Goal: Information Seeking & Learning: Learn about a topic

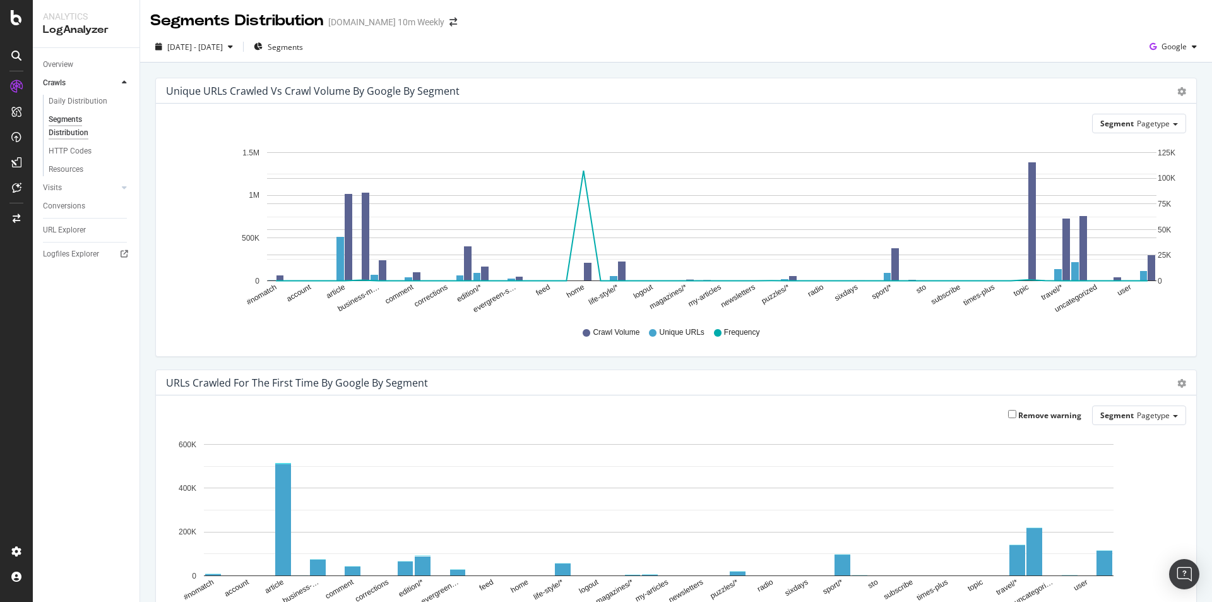
click at [1178, 94] on div "Unique URLs Crawled vs Crawl Volume by google by Segment Chart (by Value) Table" at bounding box center [676, 90] width 1040 height 25
click at [1177, 92] on div "Unique URLs Crawled vs Crawl Volume by google by Segment Chart (by Value) Table" at bounding box center [676, 90] width 1040 height 25
click at [1177, 93] on icon "gear" at bounding box center [1181, 91] width 9 height 9
click at [1160, 141] on span "Table" at bounding box center [1145, 142] width 100 height 19
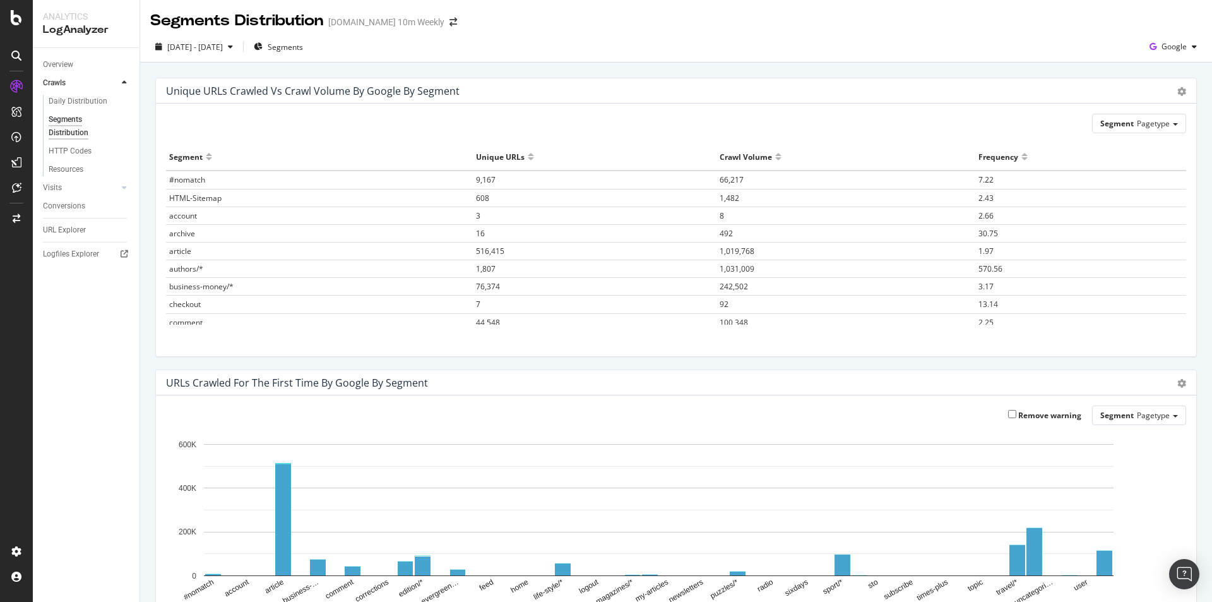
click at [1003, 158] on div "Frequency" at bounding box center [1081, 156] width 205 height 20
click at [775, 158] on div at bounding box center [778, 161] width 6 height 9
click at [476, 180] on span "1,487" at bounding box center [486, 179] width 20 height 11
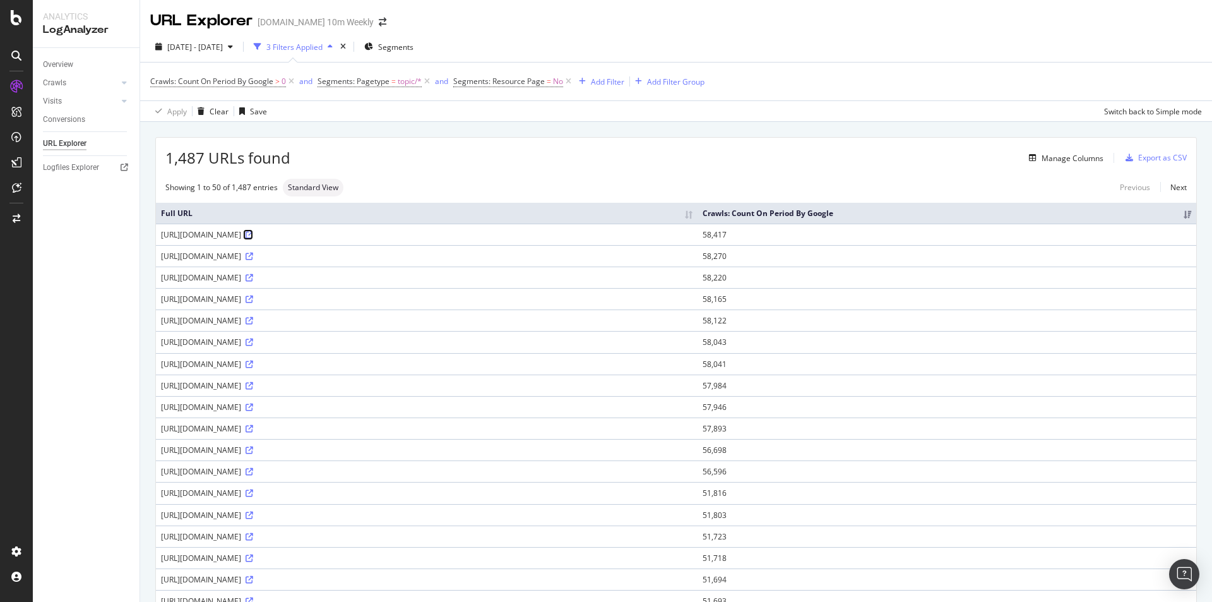
click at [253, 233] on icon at bounding box center [250, 235] width 8 height 8
drag, startPoint x: 258, startPoint y: 236, endPoint x: 294, endPoint y: 236, distance: 36.0
click at [283, 237] on div "https://www.thetimes.co.uk/topic/politics" at bounding box center [427, 234] width 532 height 11
click at [262, 234] on div "https://www.thetimes.co.uk/topic/politics" at bounding box center [427, 234] width 532 height 11
click at [239, 235] on div "https://www.thetimes.co.uk/topic/politics" at bounding box center [427, 234] width 532 height 11
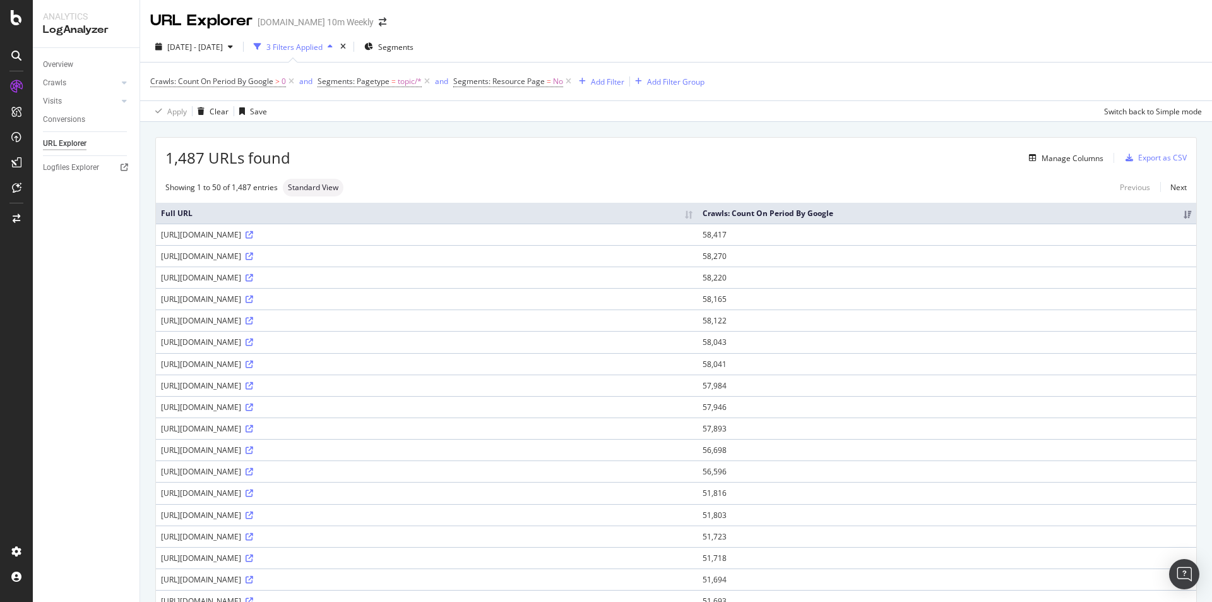
click at [239, 235] on div "https://www.thetimes.co.uk/topic/politics" at bounding box center [427, 234] width 532 height 11
drag, startPoint x: 184, startPoint y: 240, endPoint x: 303, endPoint y: 235, distance: 118.8
click at [303, 235] on td "https://www.thetimes.co.uk/topic/politics" at bounding box center [427, 233] width 542 height 21
click at [366, 217] on th "Full URL" at bounding box center [427, 213] width 542 height 21
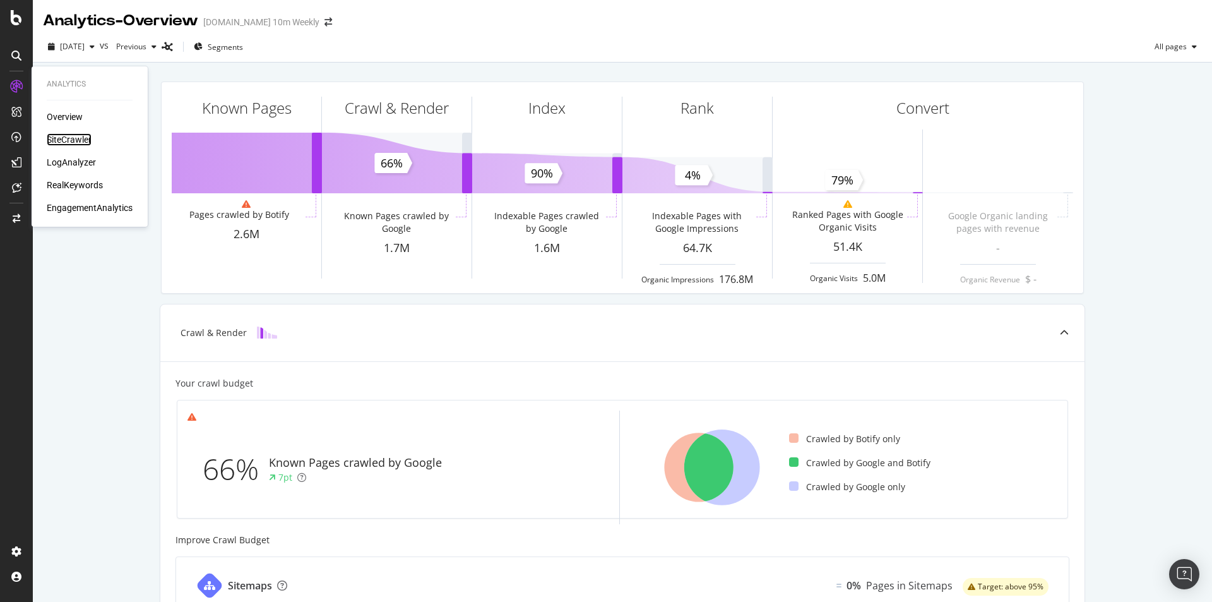
click at [73, 137] on div "SiteCrawler" at bounding box center [69, 139] width 45 height 13
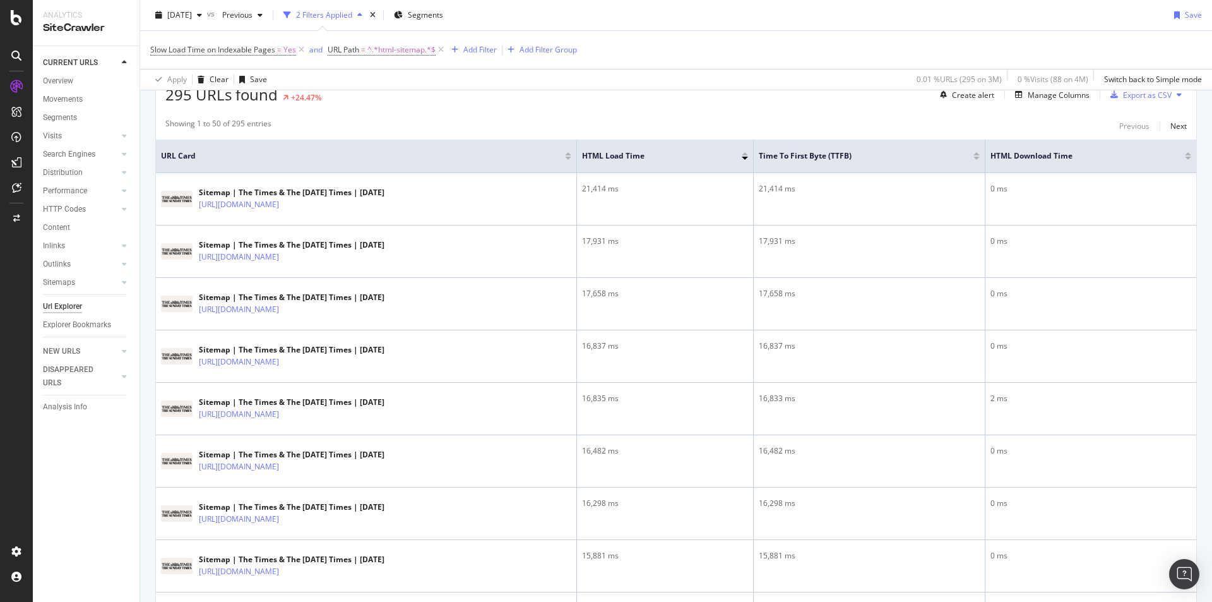
scroll to position [211, 0]
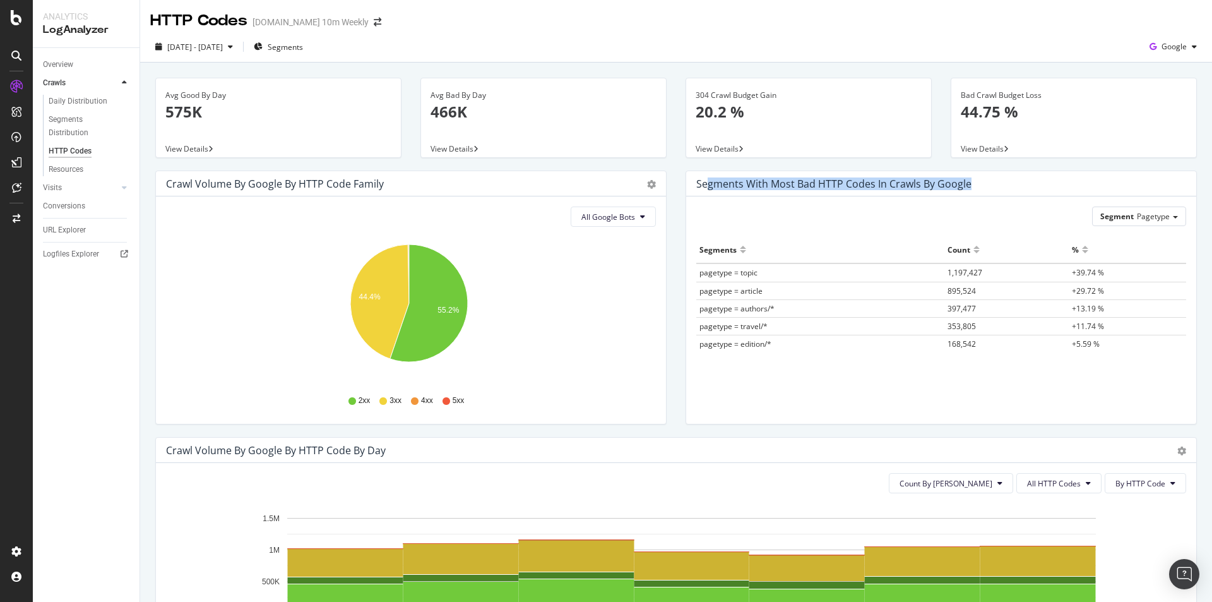
drag, startPoint x: 705, startPoint y: 180, endPoint x: 969, endPoint y: 186, distance: 263.9
click at [969, 186] on div "Segments with most bad HTTP codes in Crawls by google" at bounding box center [931, 183] width 471 height 13
click at [706, 273] on span "pagetype = topic" at bounding box center [728, 272] width 58 height 11
drag, startPoint x: 743, startPoint y: 273, endPoint x: 718, endPoint y: 275, distance: 24.7
click at [751, 275] on span "pagetype = topic" at bounding box center [728, 272] width 58 height 11
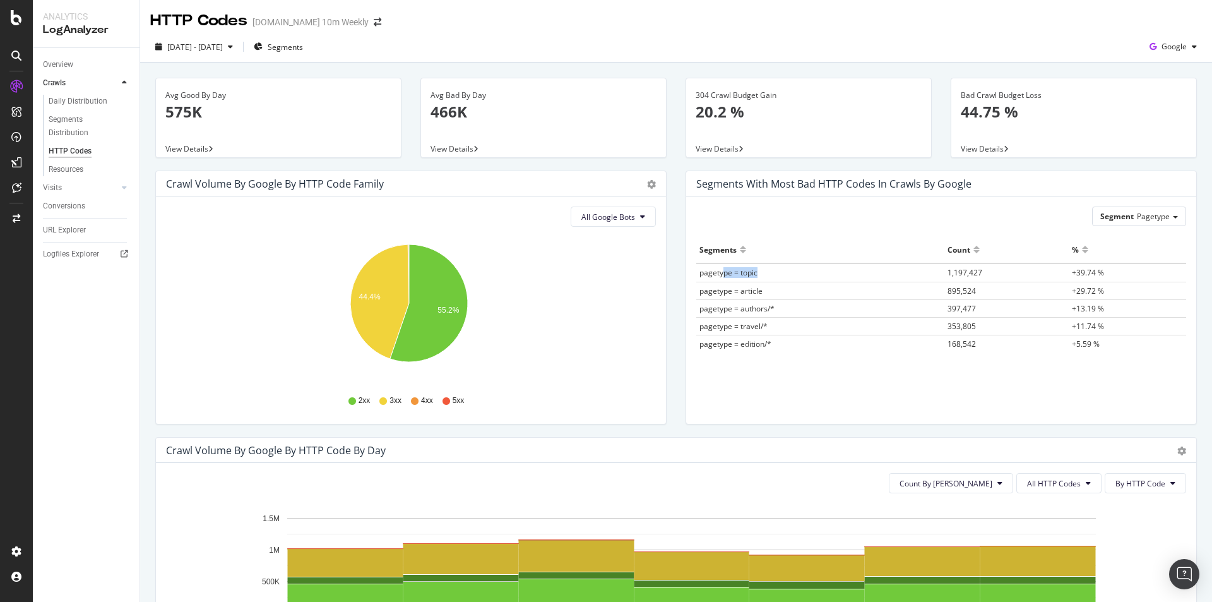
drag, startPoint x: 717, startPoint y: 275, endPoint x: 773, endPoint y: 275, distance: 55.6
click at [773, 275] on td "pagetype = topic" at bounding box center [820, 272] width 248 height 18
click at [972, 131] on div "Bad Crawl Budget Loss 44.75 %" at bounding box center [1074, 108] width 226 height 61
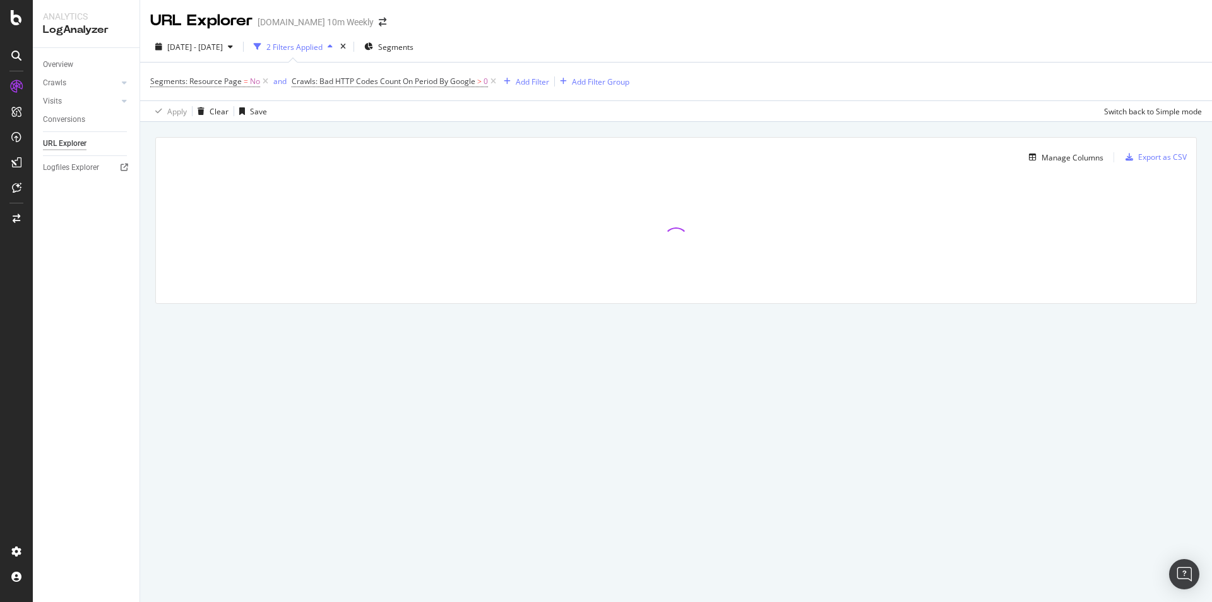
click at [528, 73] on div "Segments: Resource Page = No and Crawls: Bad HTTP Codes Count On Period By Goog…" at bounding box center [389, 82] width 479 height 18
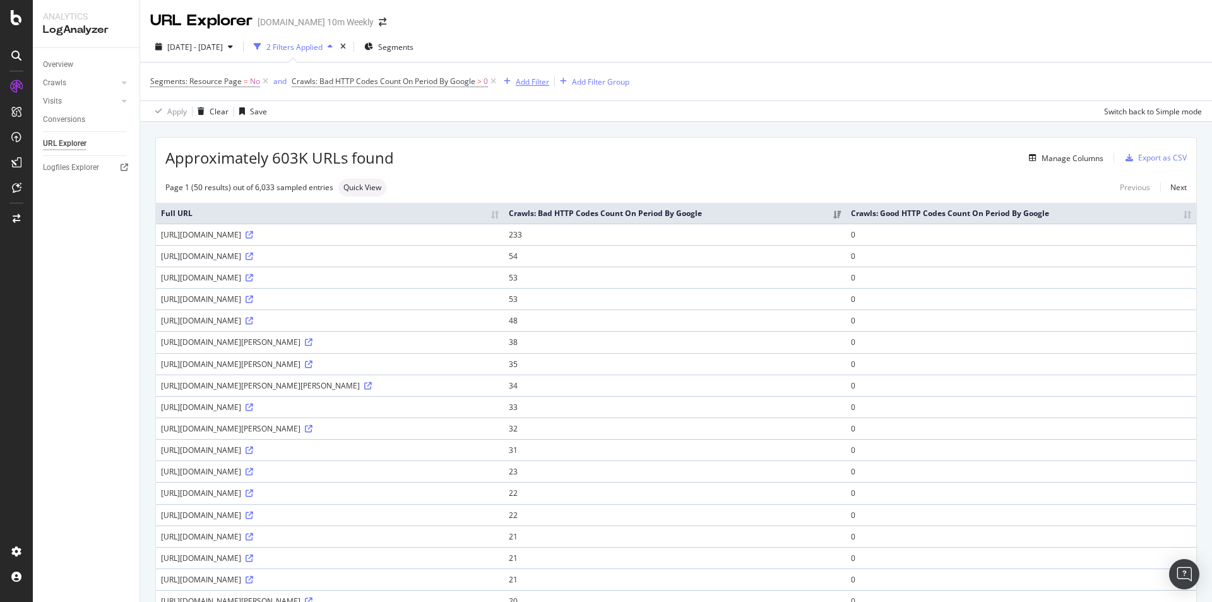
click at [530, 79] on div "Add Filter" at bounding box center [532, 81] width 33 height 11
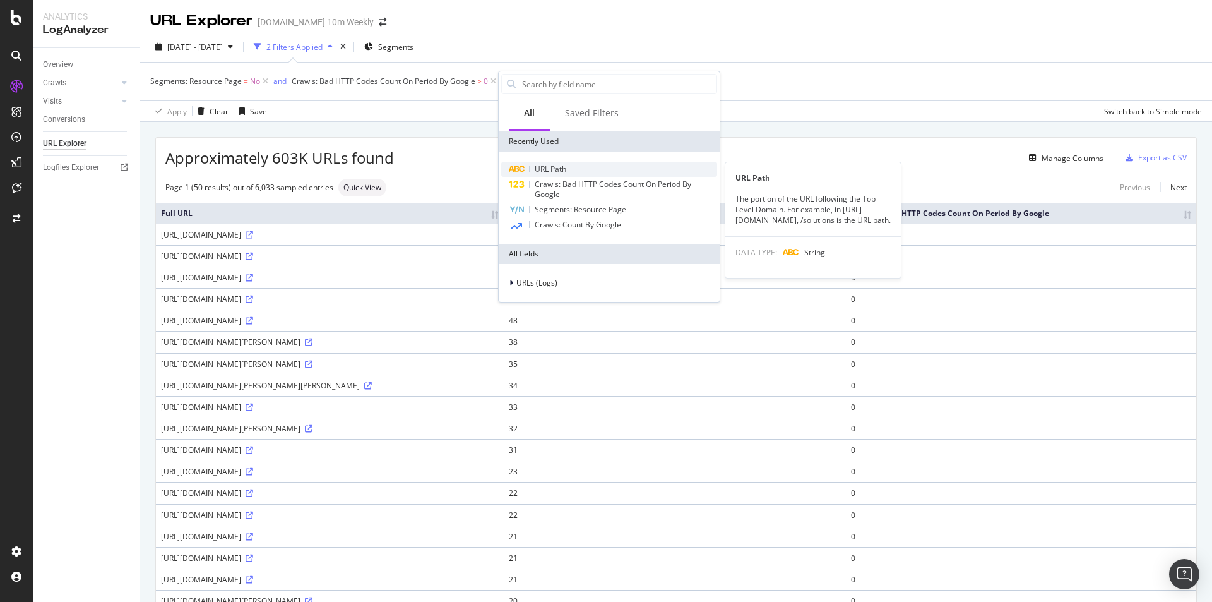
drag, startPoint x: 551, startPoint y: 170, endPoint x: 607, endPoint y: 185, distance: 58.8
click at [551, 170] on span "URL Path" at bounding box center [551, 169] width 32 height 11
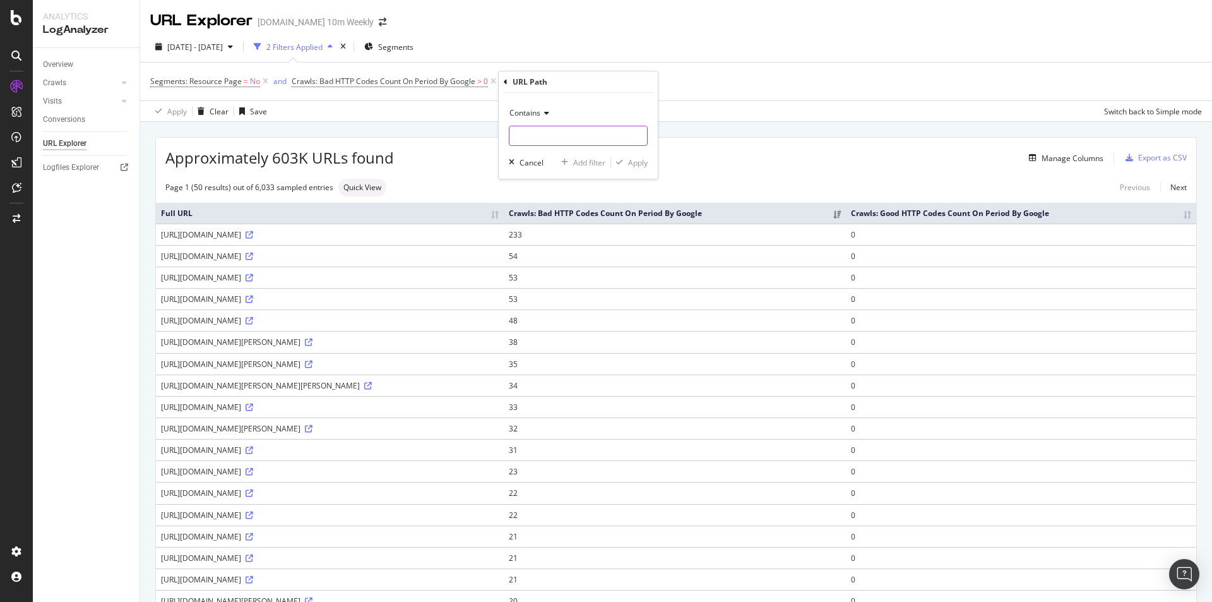
click at [537, 132] on input "text" at bounding box center [578, 136] width 138 height 20
type input "/topic/"
click at [636, 162] on div "Apply" at bounding box center [638, 162] width 20 height 11
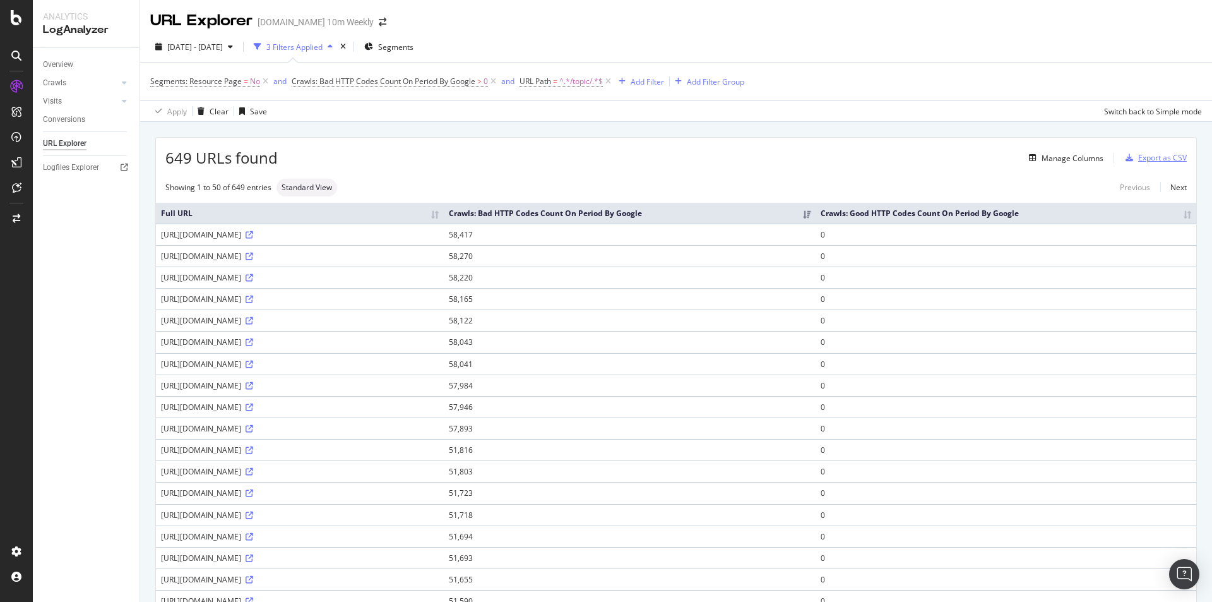
click at [1148, 157] on div "Export as CSV" at bounding box center [1162, 157] width 49 height 11
click at [1126, 158] on icon "button" at bounding box center [1130, 158] width 8 height 8
click at [1126, 157] on icon "button" at bounding box center [1130, 158] width 8 height 8
drag, startPoint x: 1140, startPoint y: 155, endPoint x: 1154, endPoint y: 161, distance: 15.8
click at [1154, 161] on div "Export as CSV" at bounding box center [1162, 157] width 49 height 11
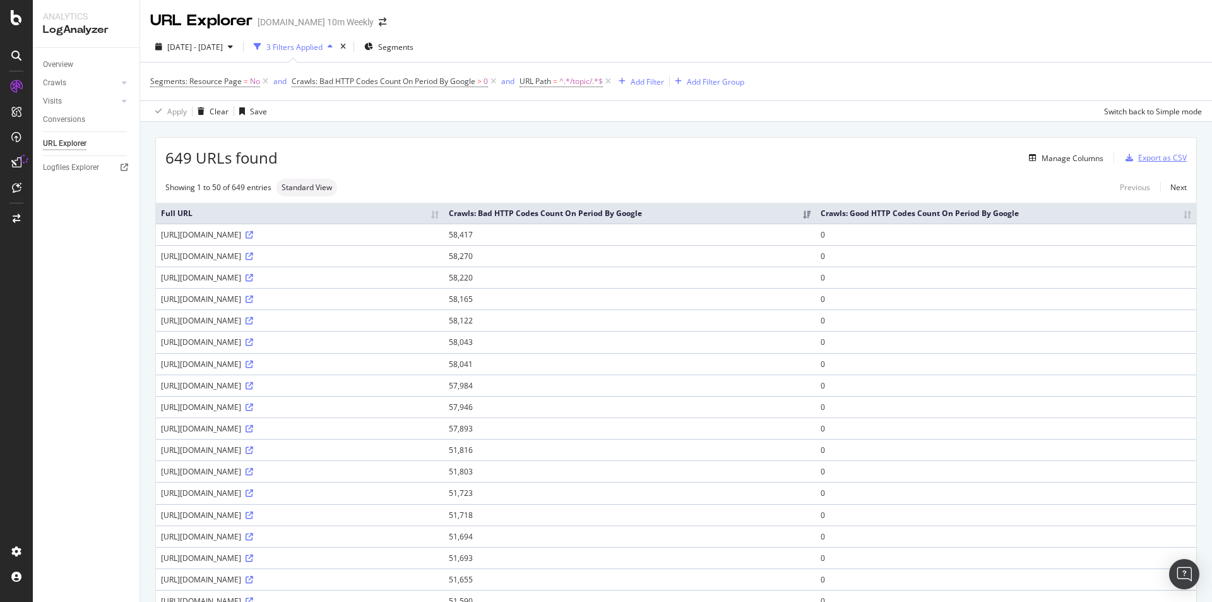
click at [1158, 158] on div "Export as CSV" at bounding box center [1162, 157] width 49 height 11
click at [253, 237] on icon at bounding box center [250, 235] width 8 height 8
click at [116, 100] on div at bounding box center [111, 101] width 13 height 13
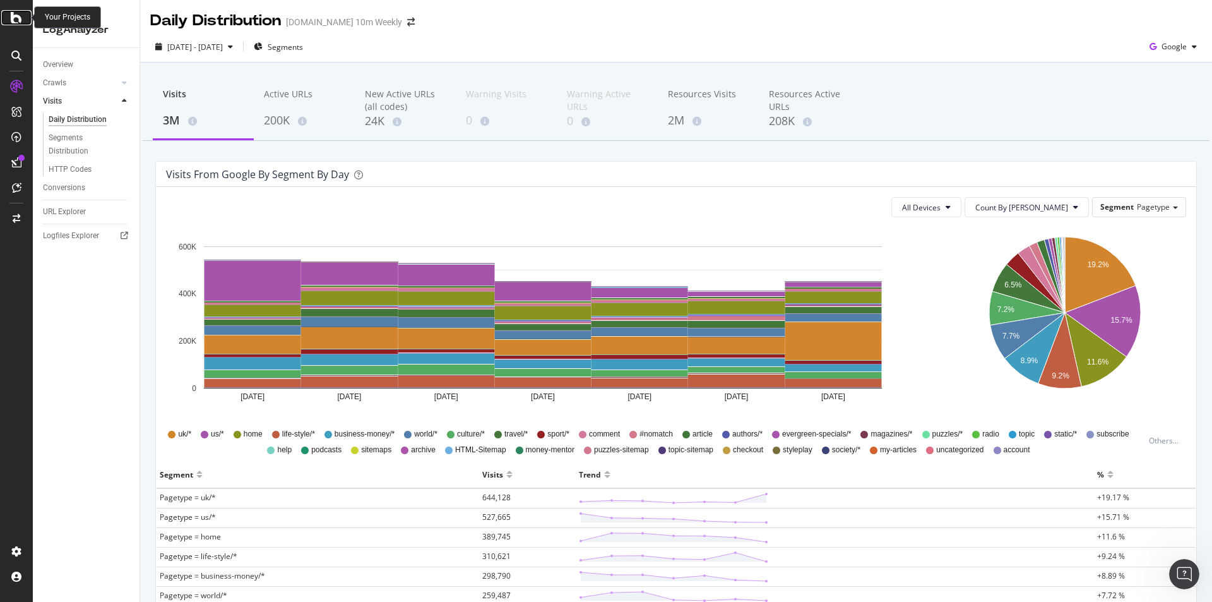
click at [17, 15] on icon at bounding box center [16, 17] width 11 height 15
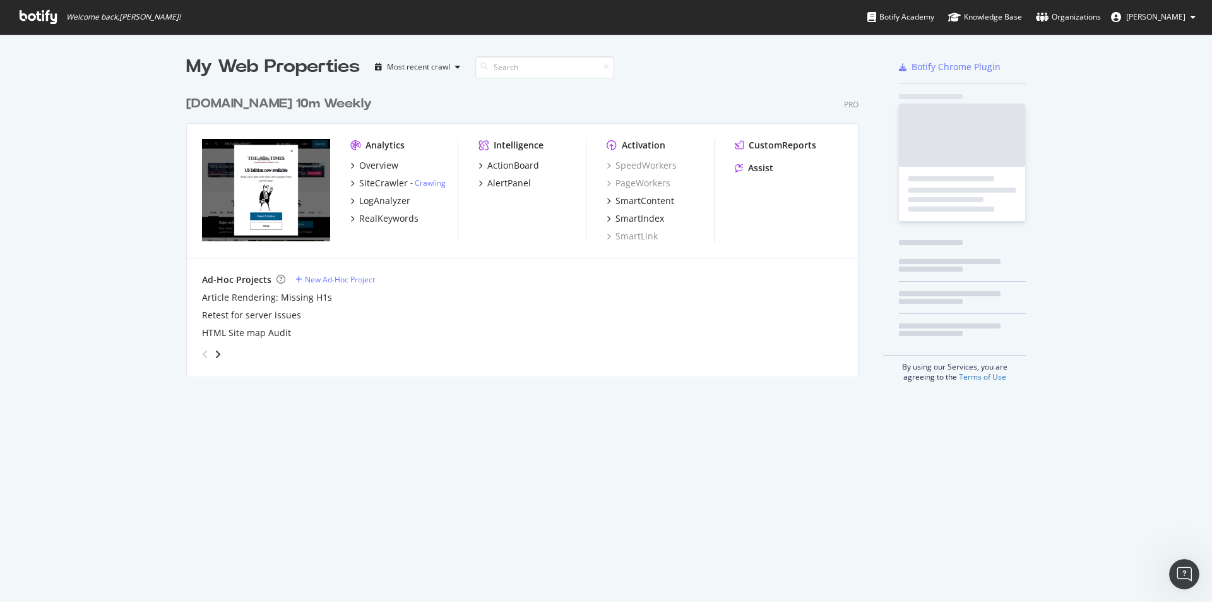
scroll to position [592, 1193]
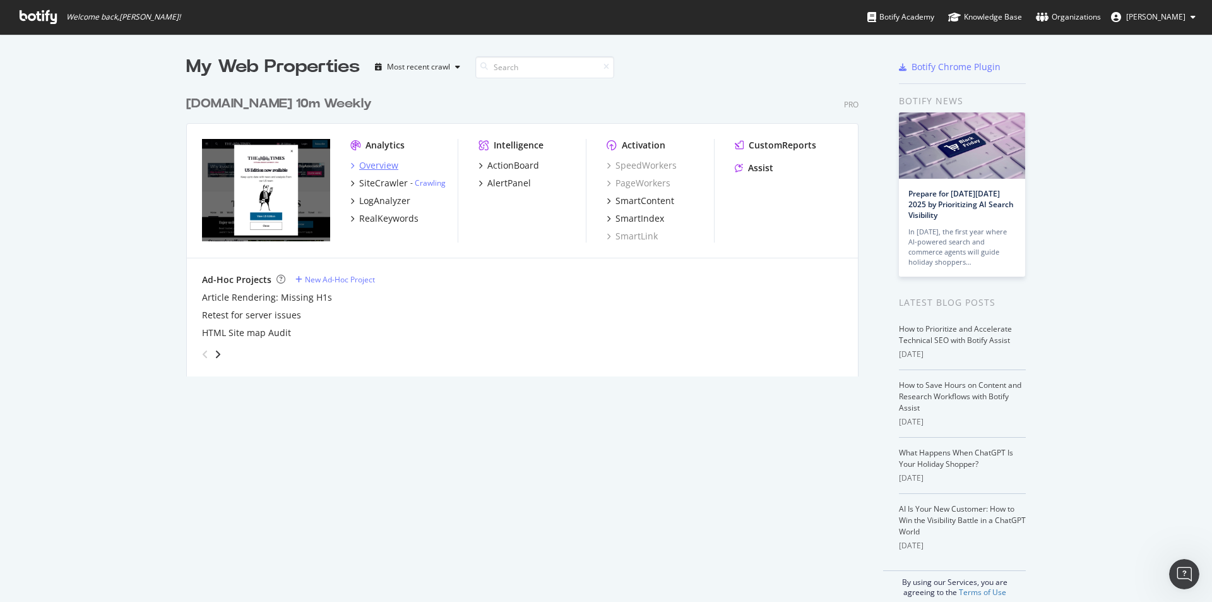
click at [373, 168] on div "Overview" at bounding box center [378, 165] width 39 height 13
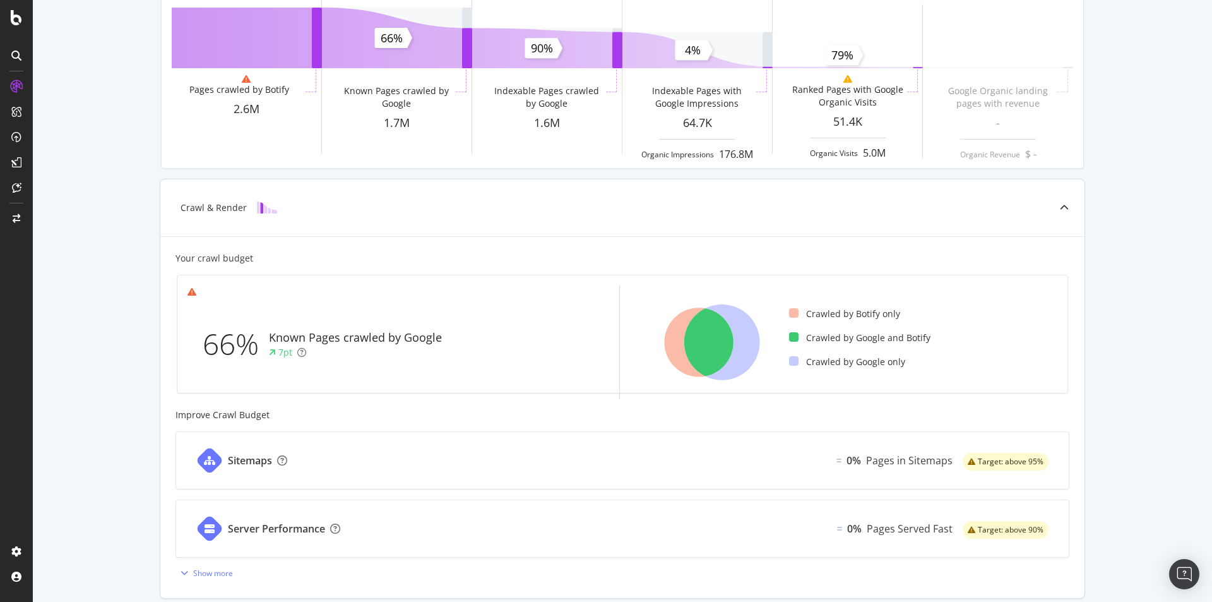
scroll to position [126, 0]
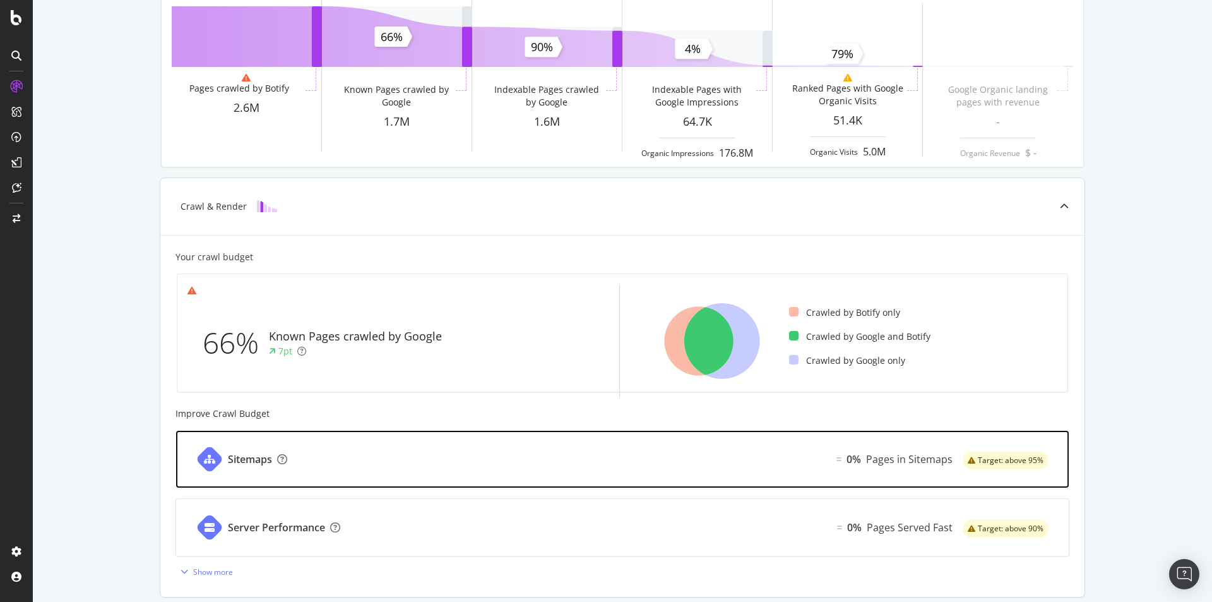
click at [301, 456] on div "Sitemaps 0% Pages in Sitemaps Target: above 95%" at bounding box center [622, 459] width 893 height 57
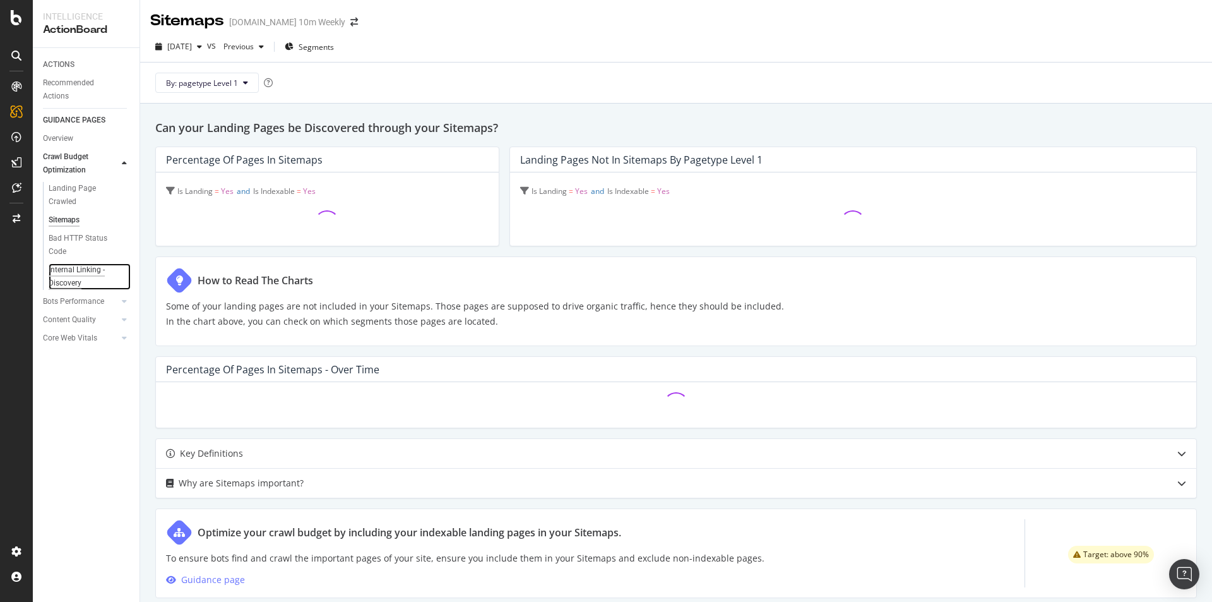
click at [85, 270] on div "Internal Linking - Discovery" at bounding box center [85, 276] width 72 height 27
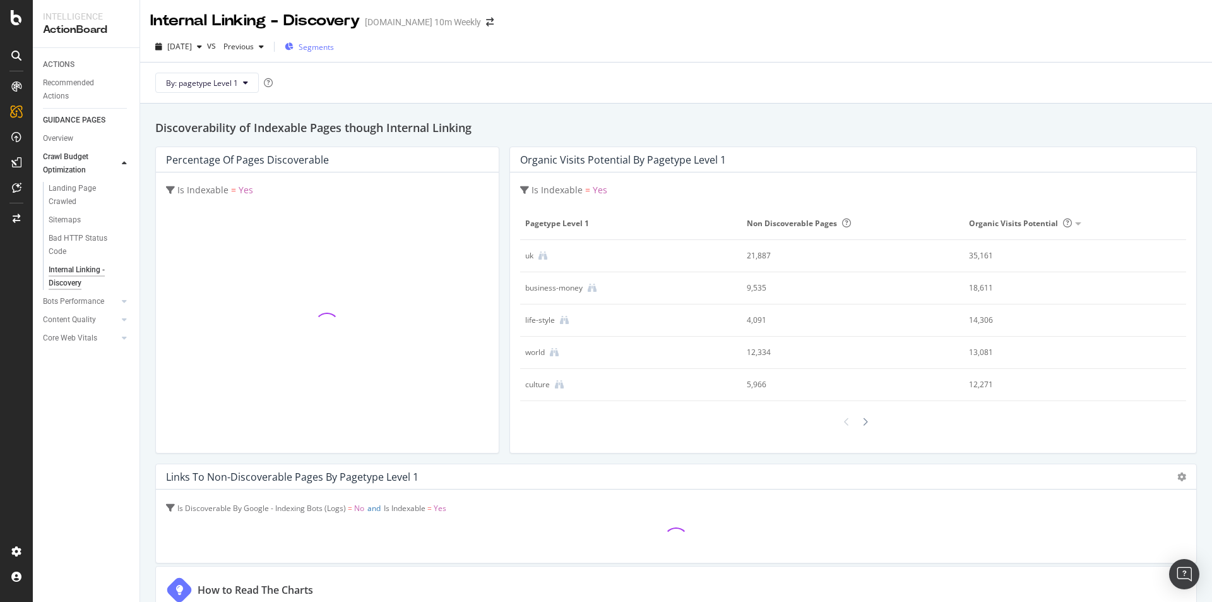
click at [334, 49] on span "Segments" at bounding box center [316, 47] width 35 height 11
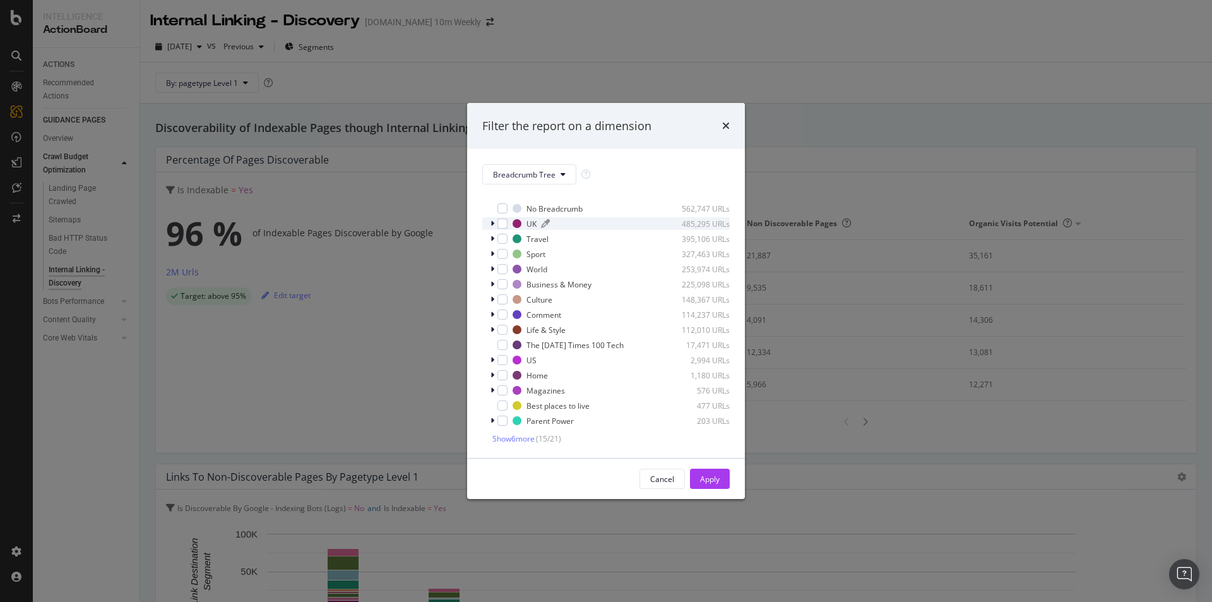
scroll to position [13, 0]
click at [727, 125] on icon "times" at bounding box center [726, 126] width 8 height 10
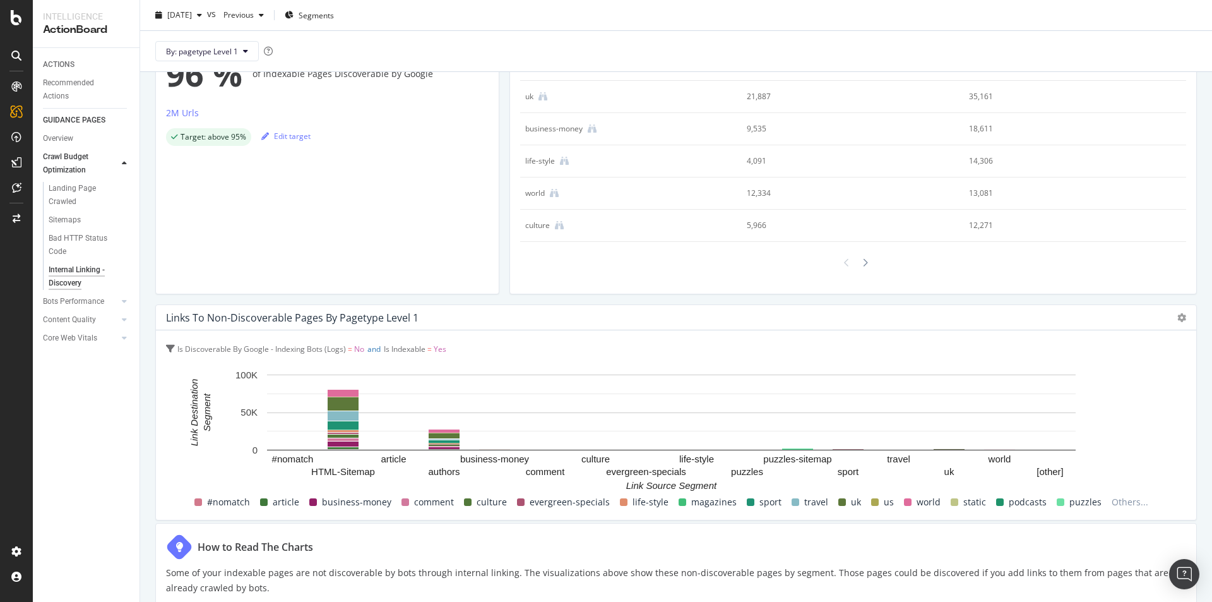
scroll to position [316, 0]
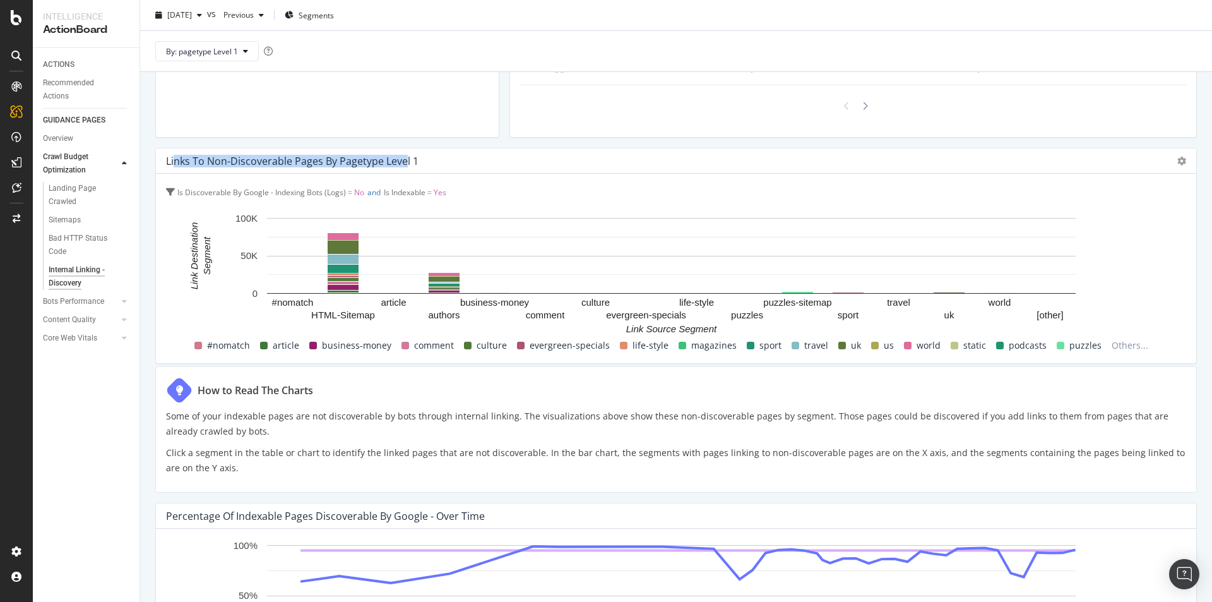
drag, startPoint x: 176, startPoint y: 158, endPoint x: 405, endPoint y: 158, distance: 228.5
click at [405, 158] on div "Links to Non-Discoverable Pages by pagetype Level 1" at bounding box center [292, 161] width 253 height 13
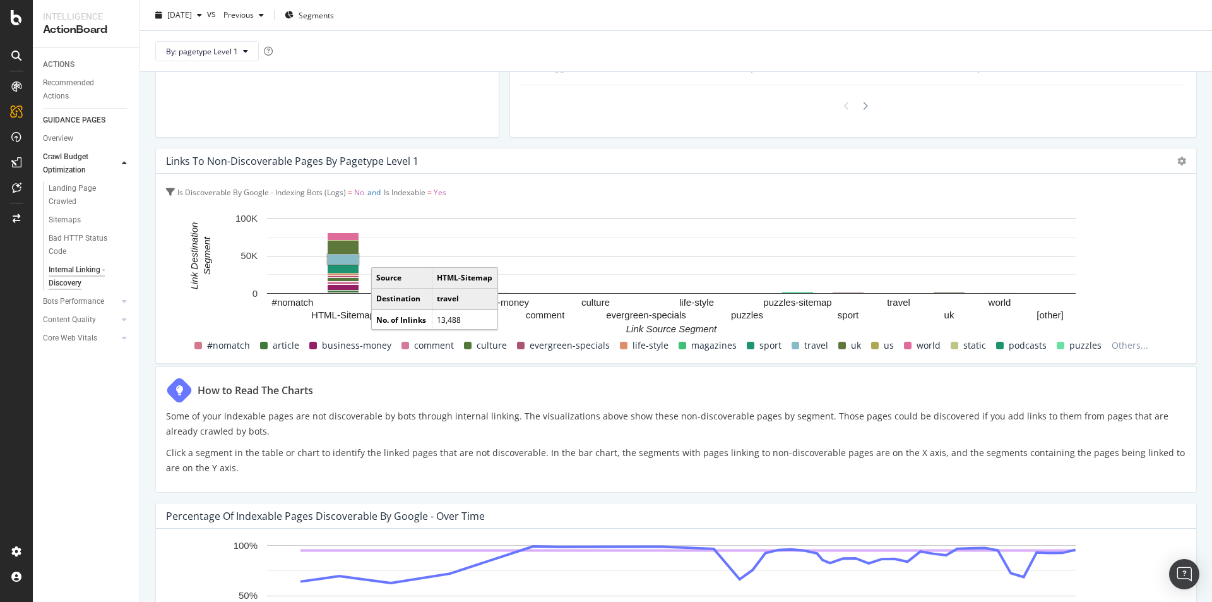
click at [345, 259] on rect "A chart." at bounding box center [343, 258] width 31 height 9
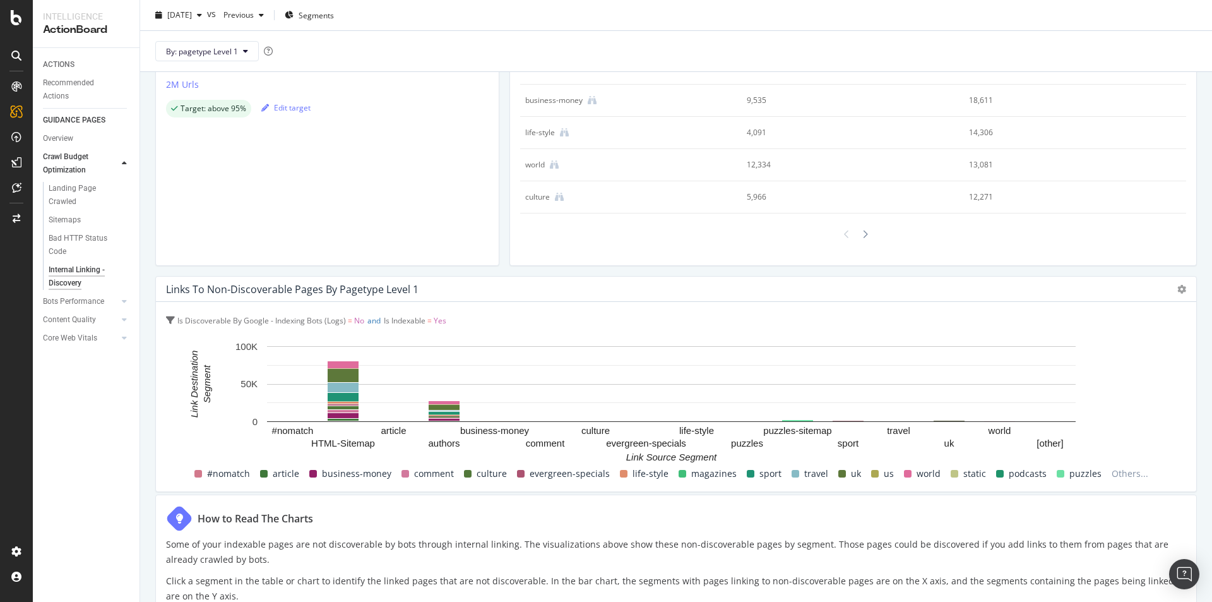
scroll to position [0, 0]
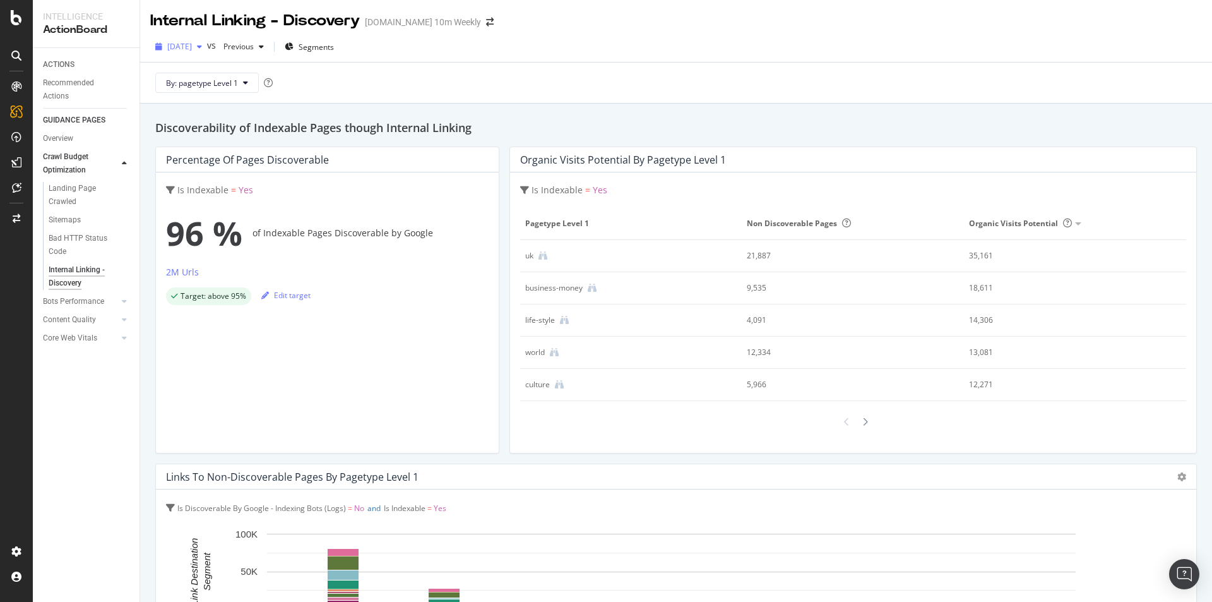
click at [207, 49] on div "button" at bounding box center [199, 47] width 15 height 8
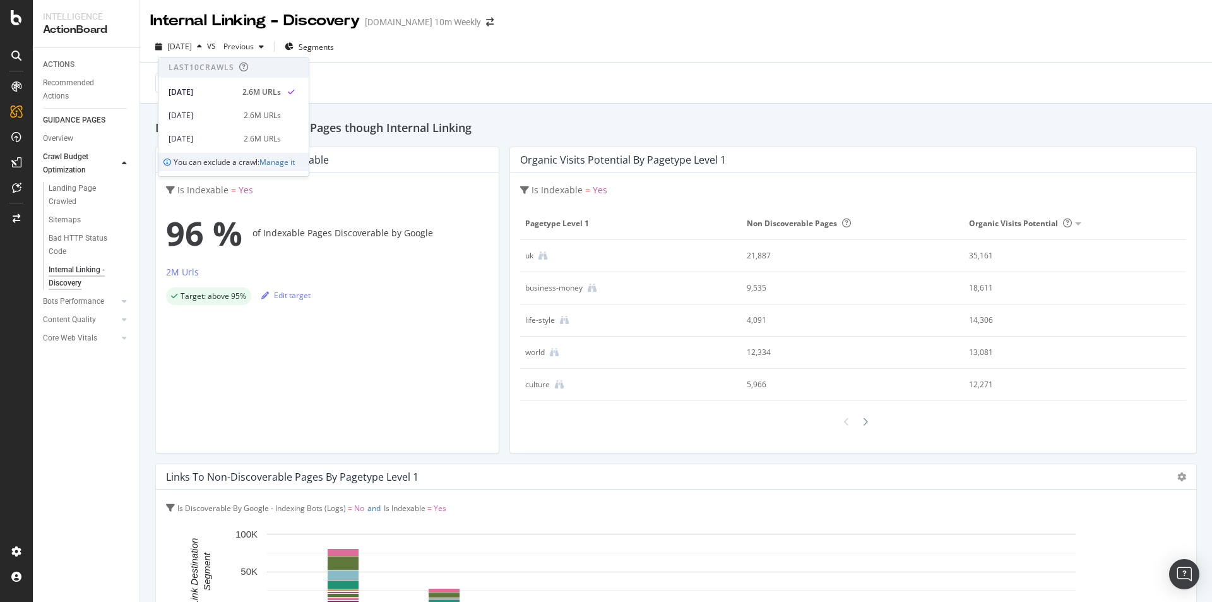
click at [78, 463] on div "ACTIONS Recommended Actions GUIDANCE PAGES Overview Crawl Budget Optimization L…" at bounding box center [86, 325] width 107 height 554
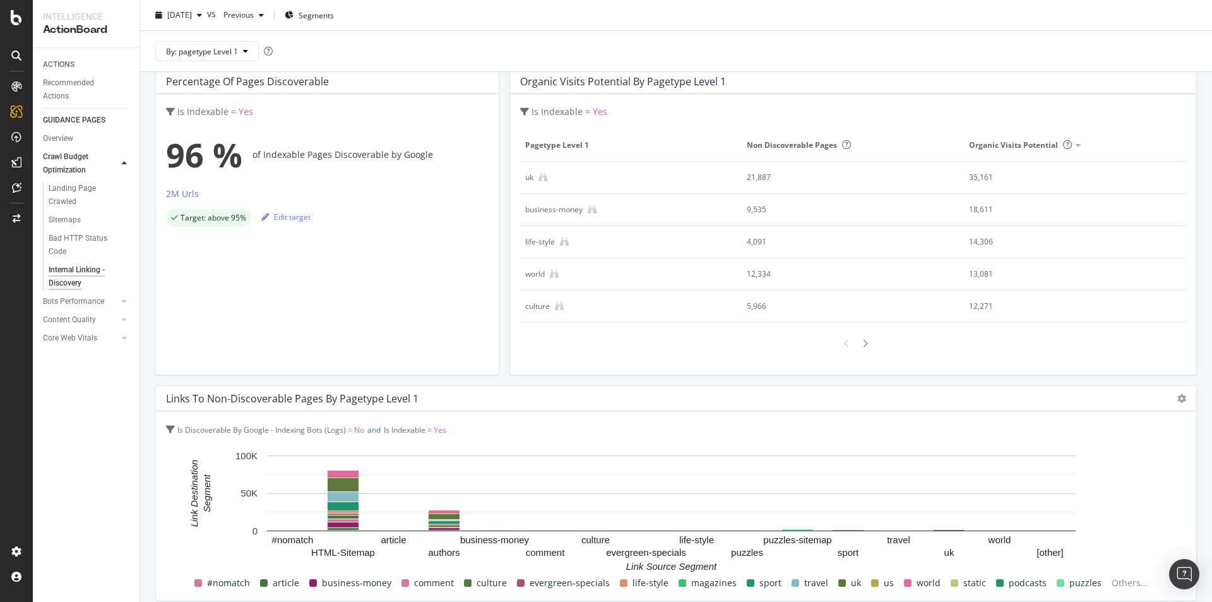
scroll to position [63, 0]
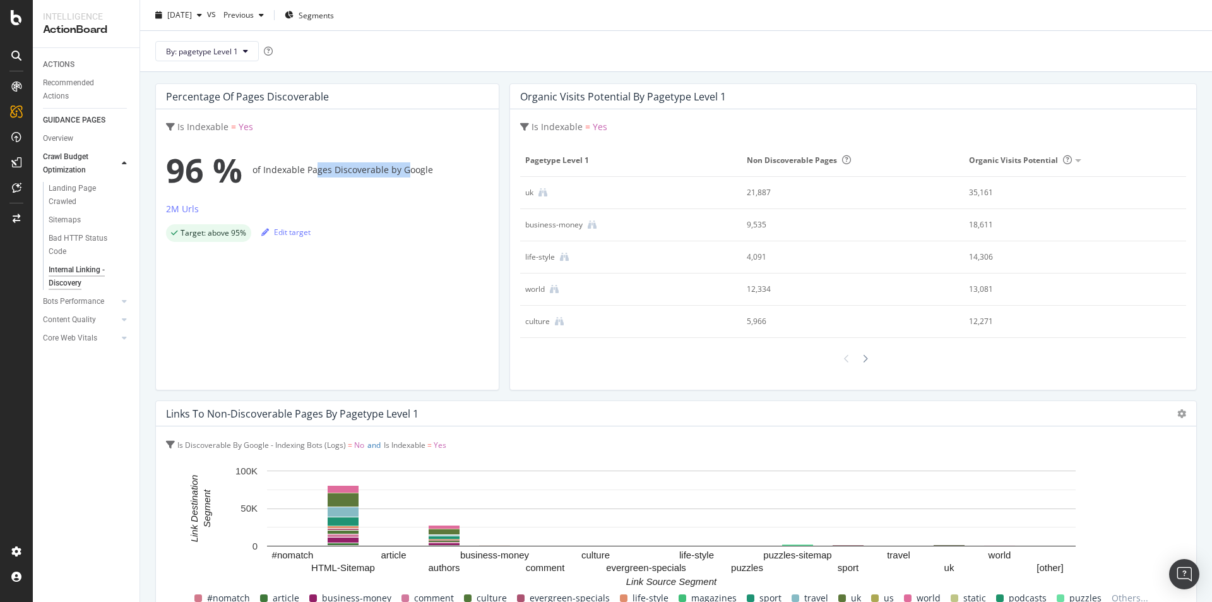
drag, startPoint x: 351, startPoint y: 172, endPoint x: 404, endPoint y: 170, distance: 53.1
click at [405, 170] on div "96 % of Indexable Pages Discoverable by Google" at bounding box center [327, 170] width 323 height 51
click at [404, 170] on div "96 % of Indexable Pages Discoverable by Google" at bounding box center [327, 170] width 323 height 51
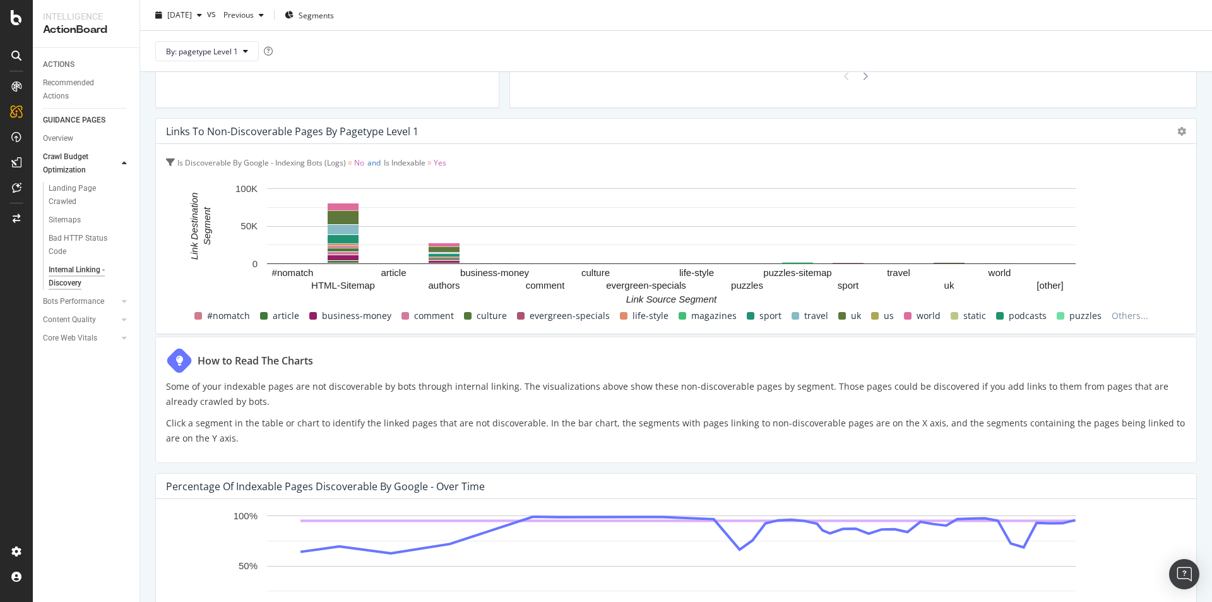
scroll to position [316, 0]
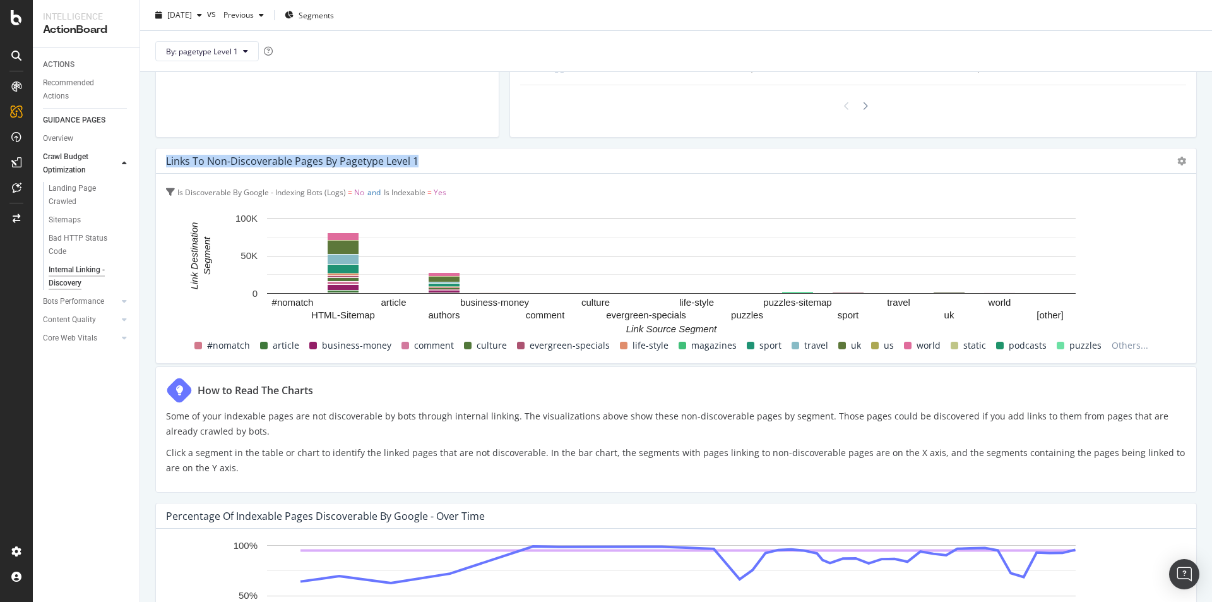
drag, startPoint x: 167, startPoint y: 157, endPoint x: 417, endPoint y: 162, distance: 250.0
click at [417, 162] on div "Links to Non-Discoverable Pages by pagetype Level 1" at bounding box center [665, 161] width 999 height 13
drag, startPoint x: 344, startPoint y: 244, endPoint x: 342, endPoint y: 194, distance: 49.9
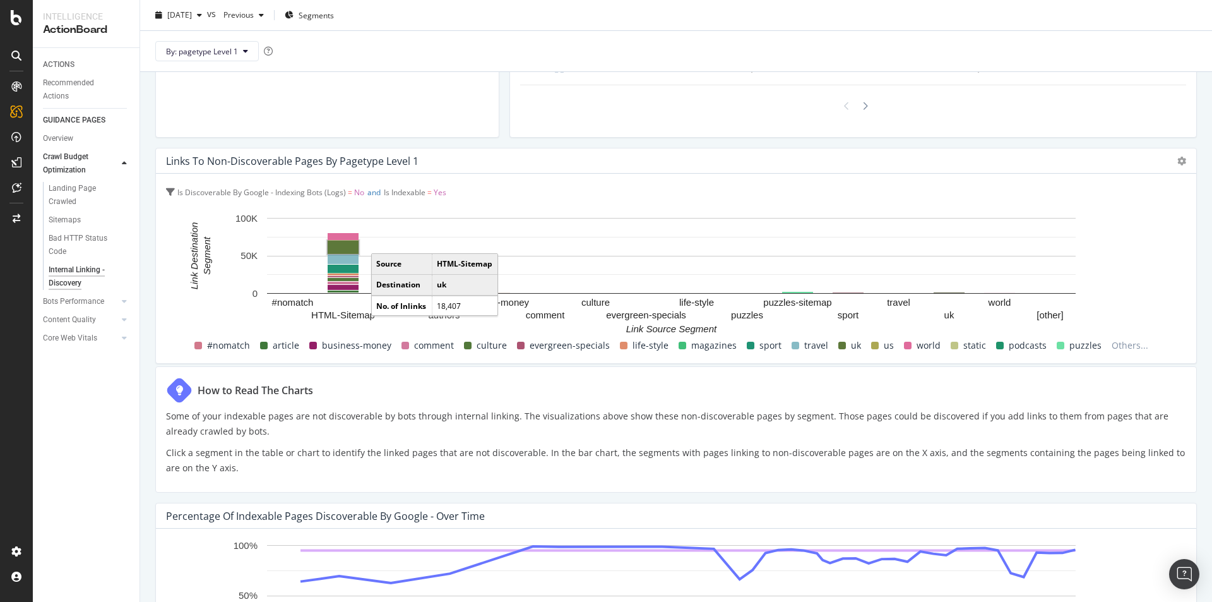
click at [348, 245] on rect "A chart." at bounding box center [343, 247] width 31 height 13
click at [174, 323] on rect "A chart." at bounding box center [671, 274] width 1011 height 126
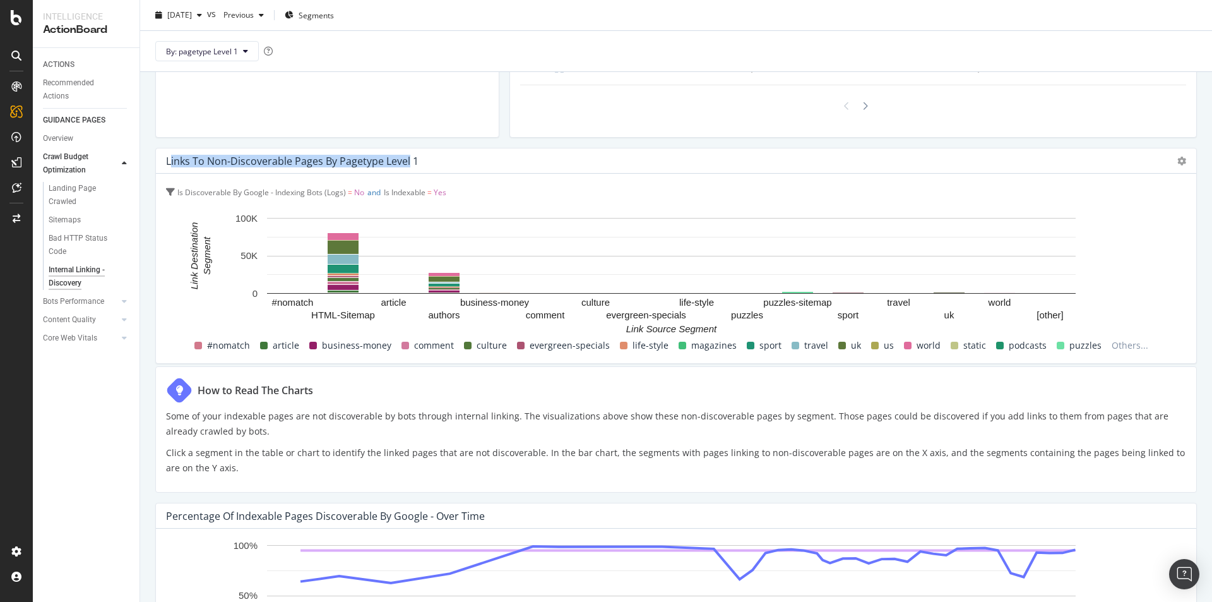
drag, startPoint x: 169, startPoint y: 157, endPoint x: 408, endPoint y: 157, distance: 239.3
click at [408, 157] on div "Links to Non-Discoverable Pages by pagetype Level 1" at bounding box center [292, 161] width 253 height 13
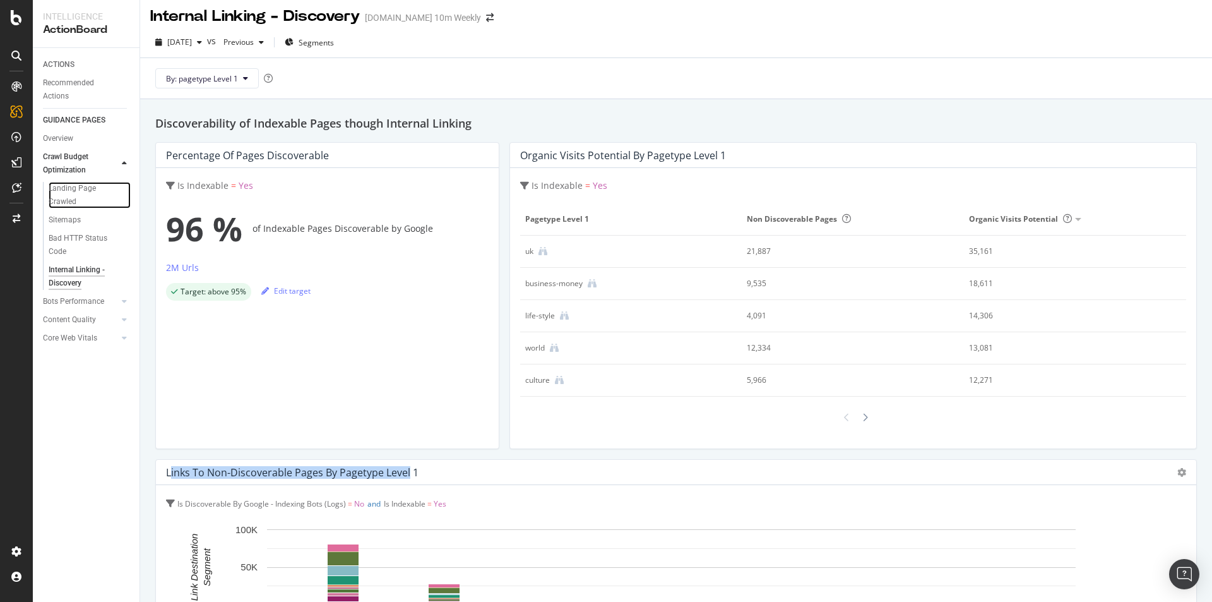
scroll to position [0, 0]
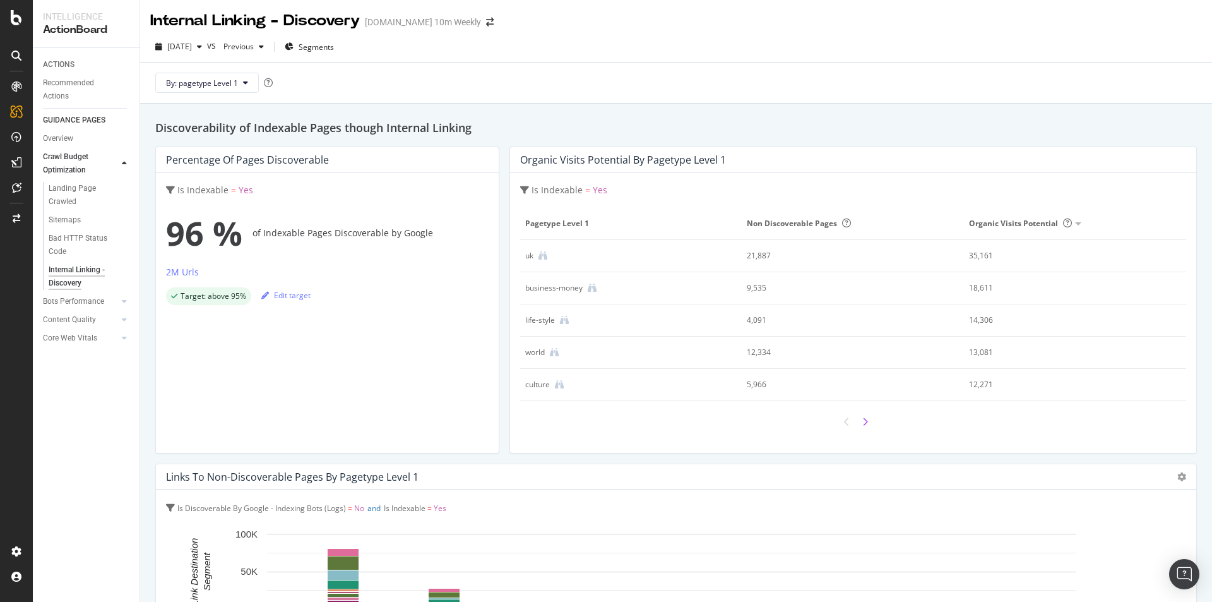
click at [862, 422] on div at bounding box center [865, 421] width 12 height 21
click at [862, 420] on icon at bounding box center [865, 421] width 6 height 9
click at [862, 419] on icon at bounding box center [865, 421] width 6 height 9
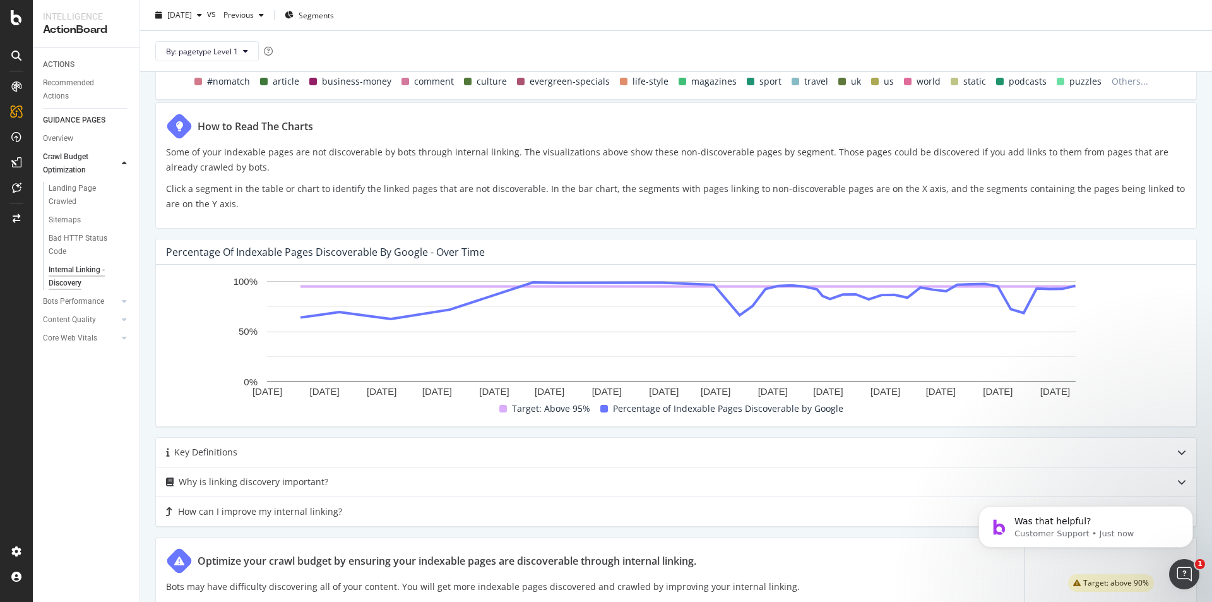
scroll to position [589, 0]
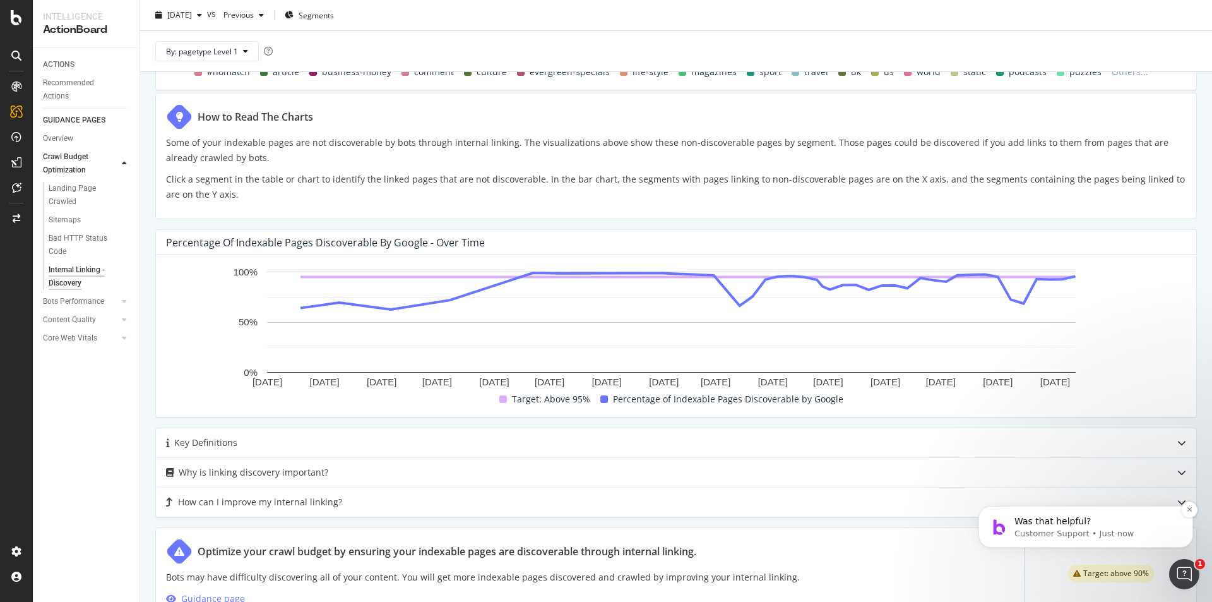
click at [1130, 520] on p "Was that helpful?" at bounding box center [1096, 521] width 163 height 13
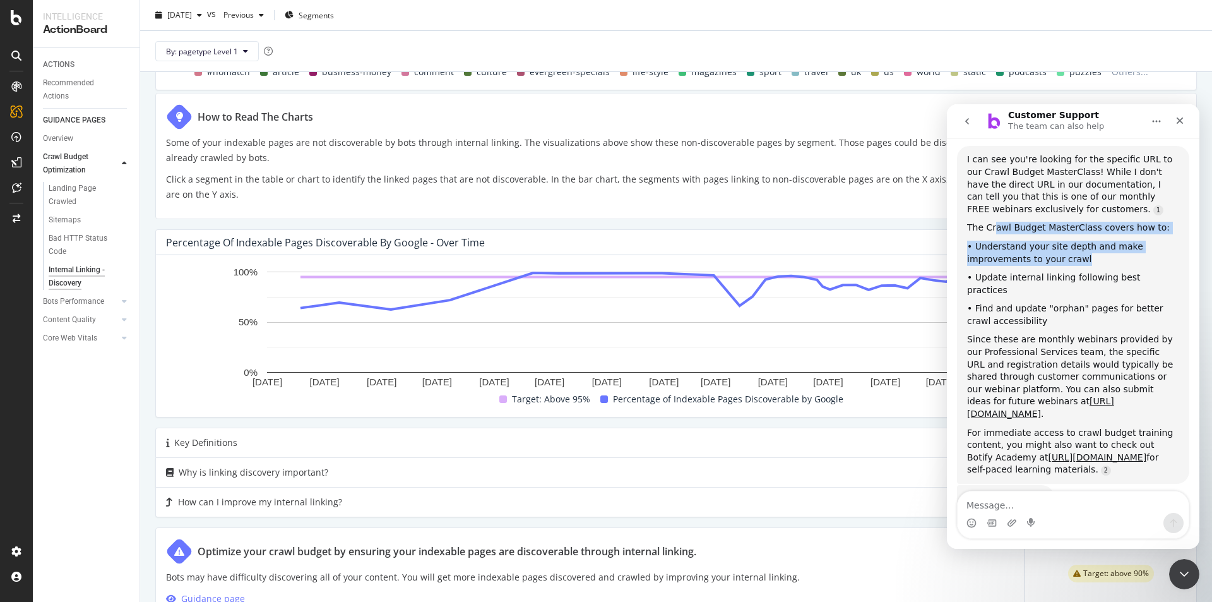
scroll to position [727, 0]
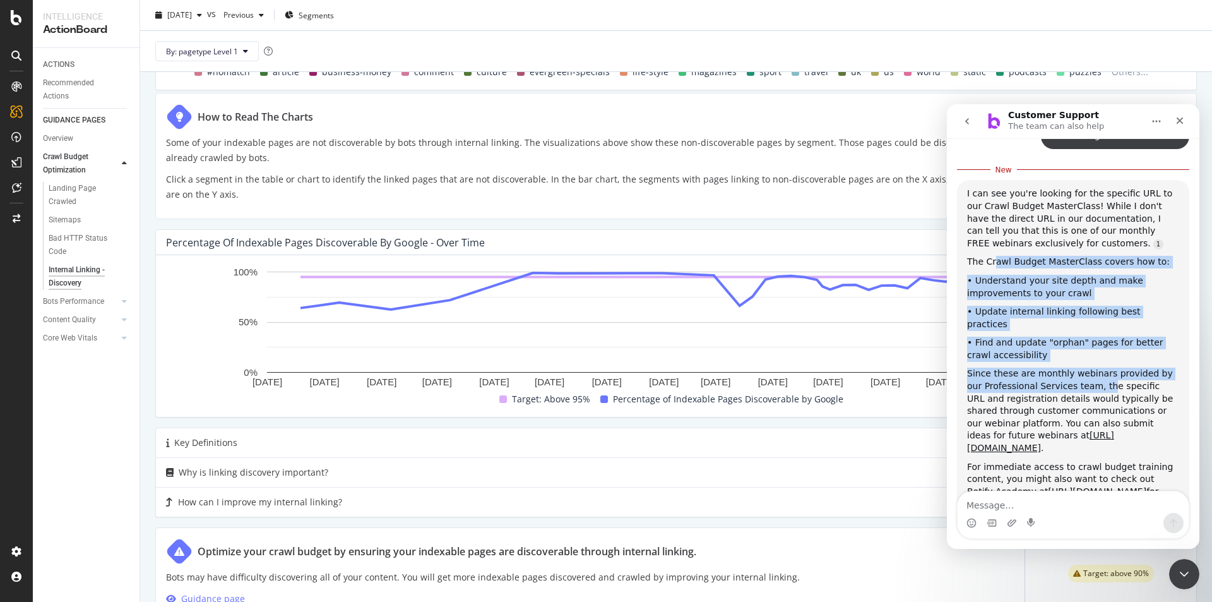
click at [1080, 350] on div "I can see you're looking for the specific URL to our Crawl Budget MasterClass! …" at bounding box center [1073, 348] width 212 height 323
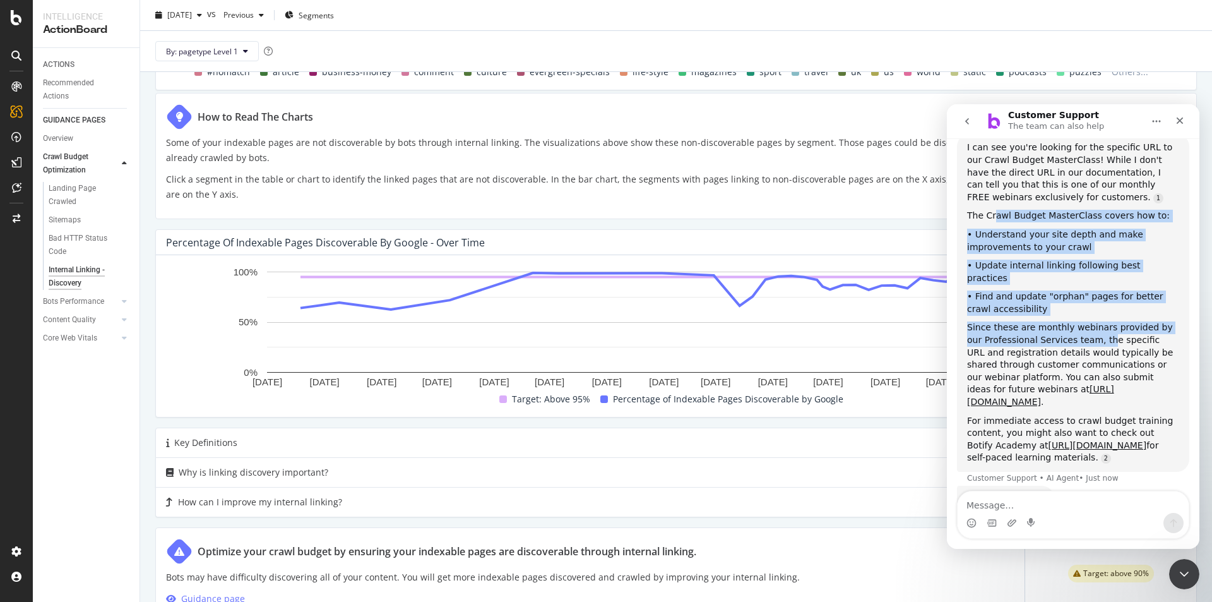
scroll to position [774, 0]
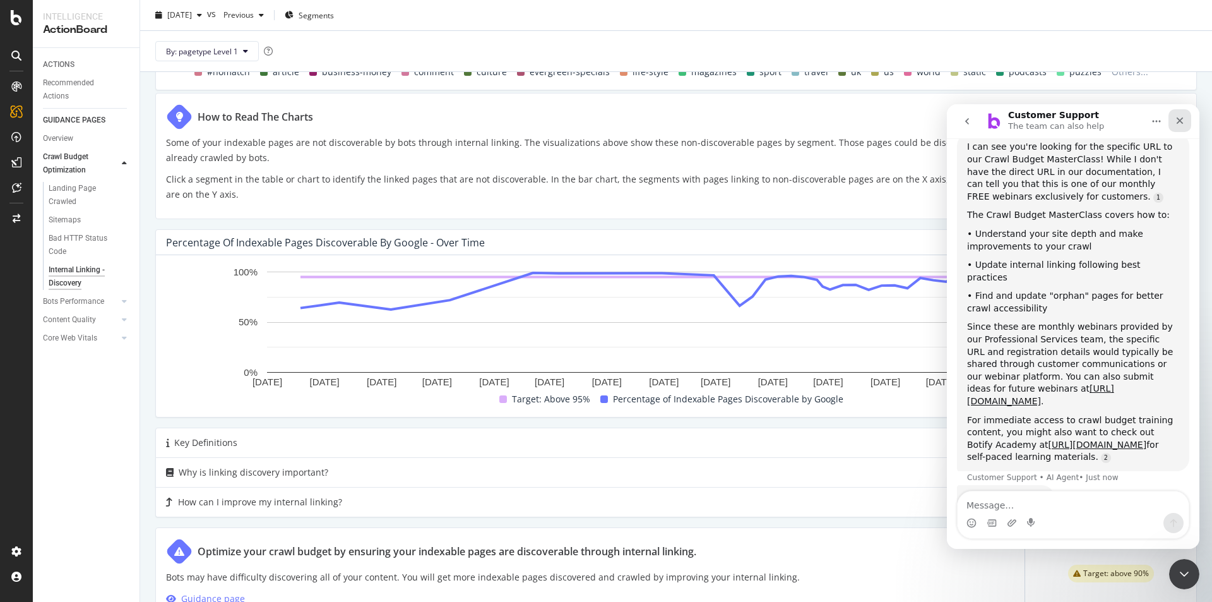
click at [1189, 116] on div "Close" at bounding box center [1180, 120] width 23 height 23
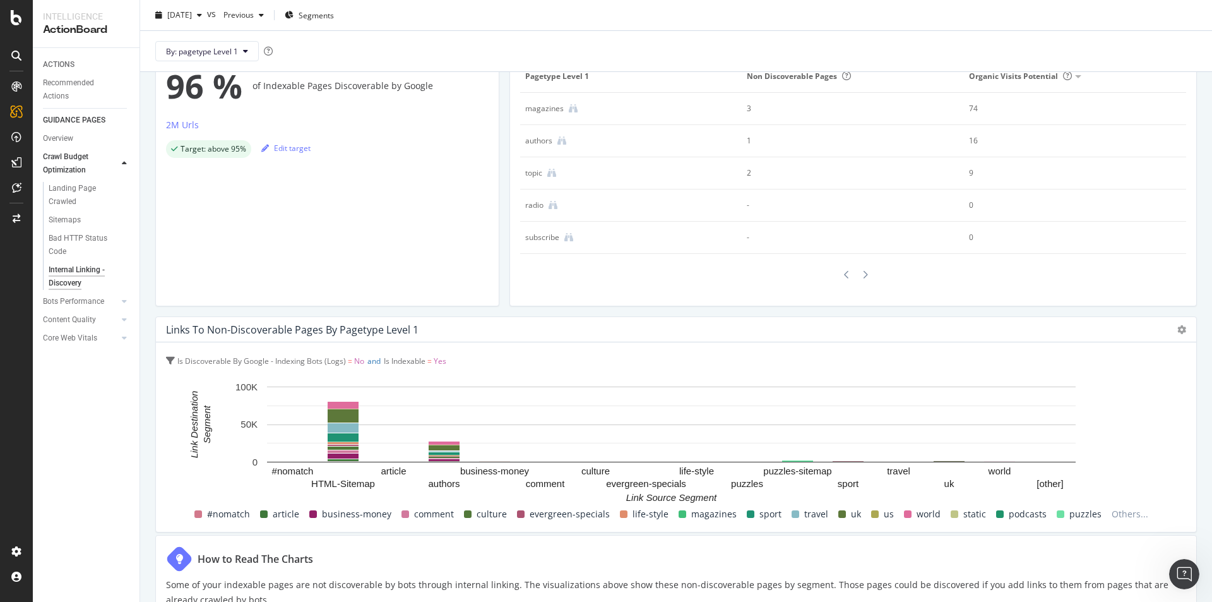
scroll to position [0, 0]
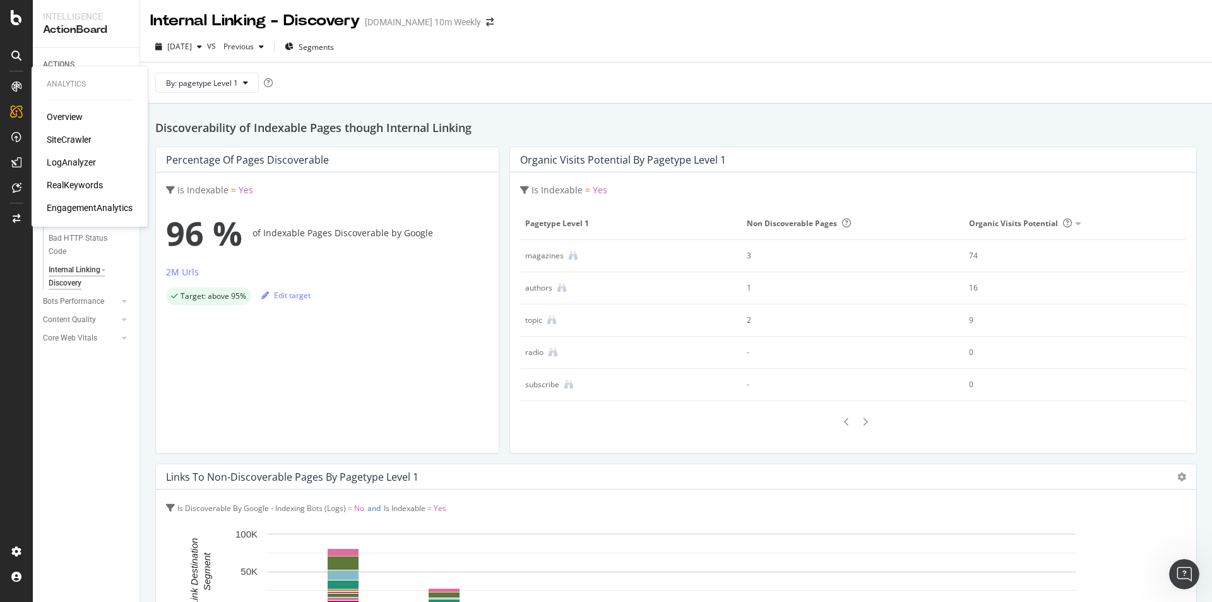
drag, startPoint x: 76, startPoint y: 172, endPoint x: 75, endPoint y: 165, distance: 7.0
click at [75, 167] on div "Overview SiteCrawler LogAnalyzer RealKeywords EngagementAnalytics" at bounding box center [90, 162] width 86 height 104
click at [75, 165] on div "LogAnalyzer" at bounding box center [71, 162] width 49 height 13
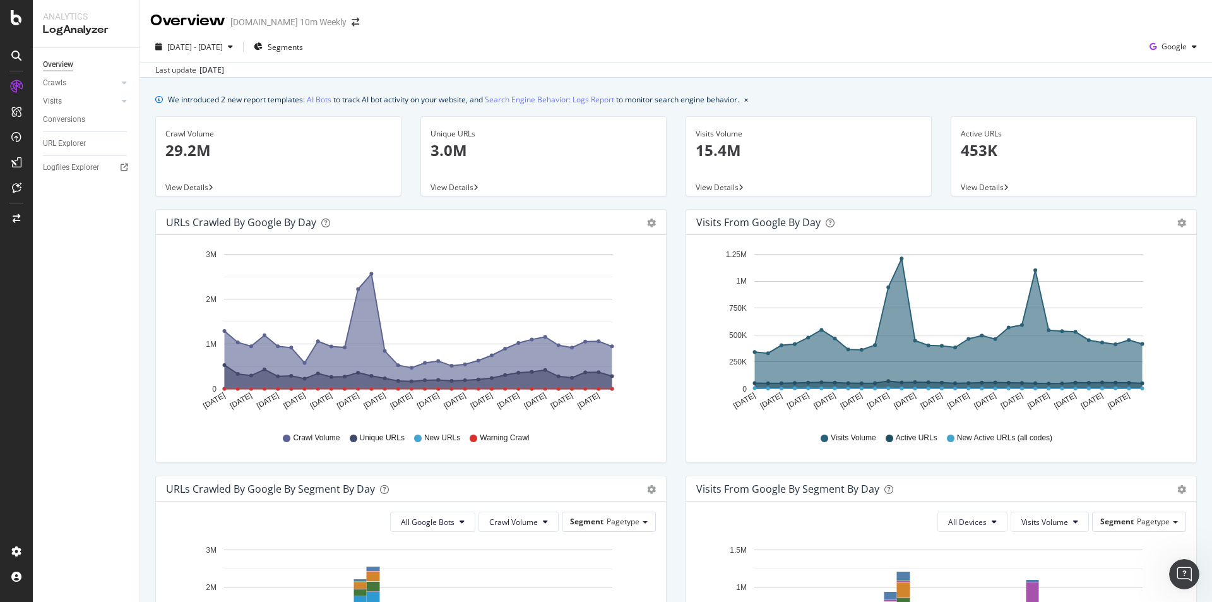
scroll to position [741, 0]
click at [834, 86] on div "We introduced 2 new report templates: AI Bots to track AI bot activity on your …" at bounding box center [676, 565] width 1072 height 975
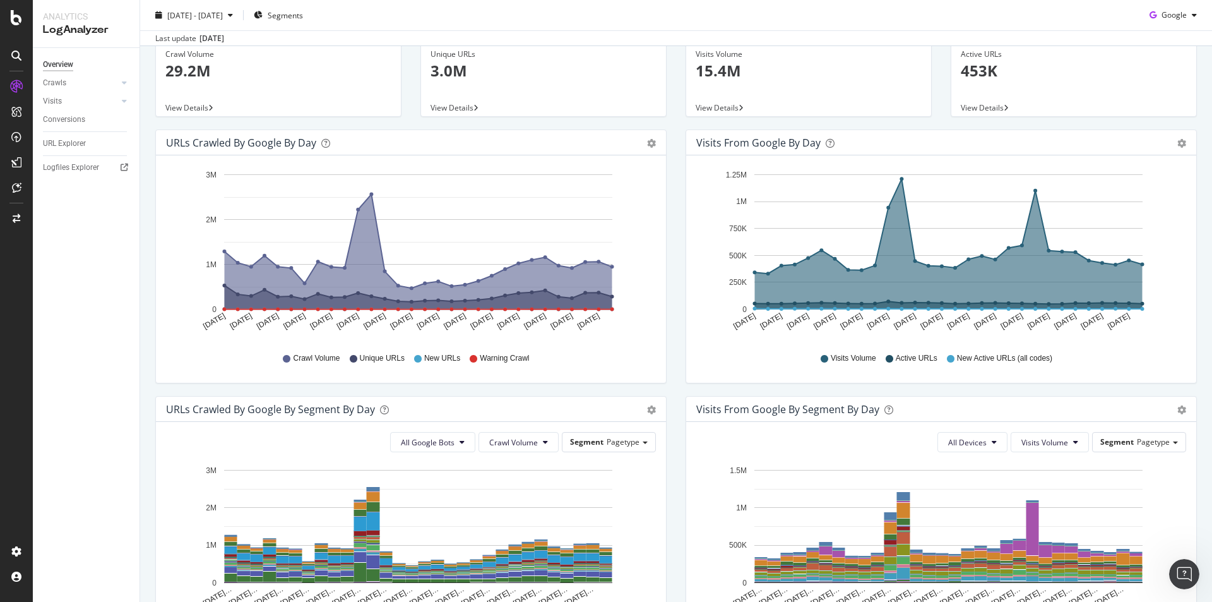
scroll to position [0, 0]
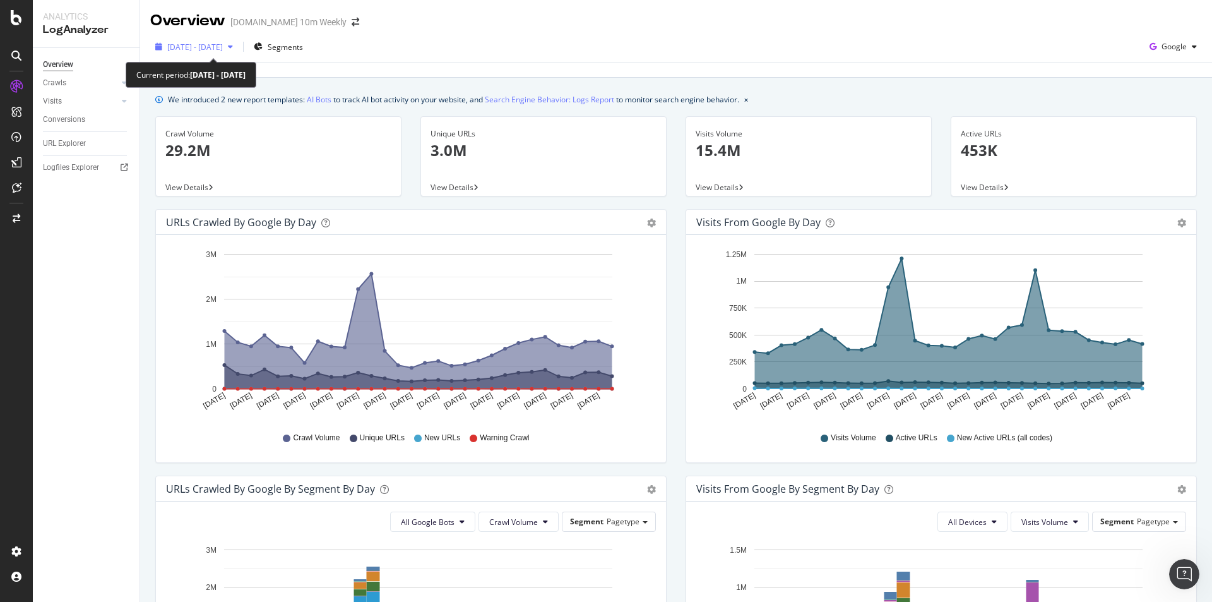
click at [238, 47] on div "button" at bounding box center [230, 47] width 15 height 8
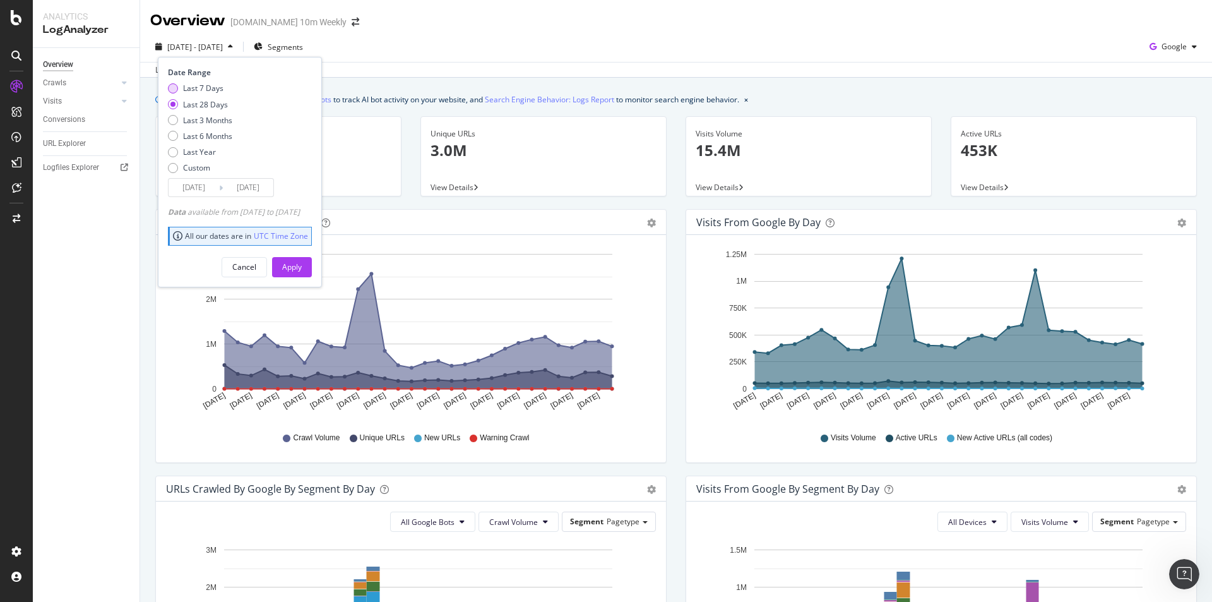
click at [223, 88] on div "Last 7 Days" at bounding box center [203, 88] width 40 height 11
type input "2025/09/14"
click at [302, 268] on div "Apply" at bounding box center [292, 266] width 20 height 11
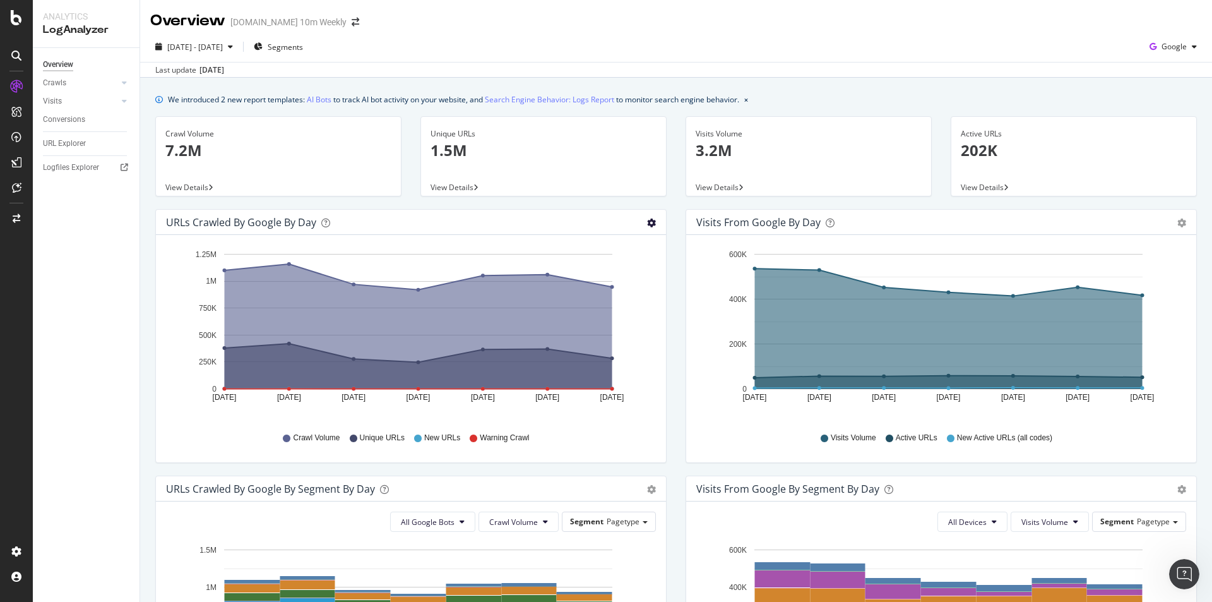
click at [648, 221] on icon "gear" at bounding box center [651, 222] width 9 height 9
click at [615, 278] on span "Table" at bounding box center [615, 274] width 100 height 19
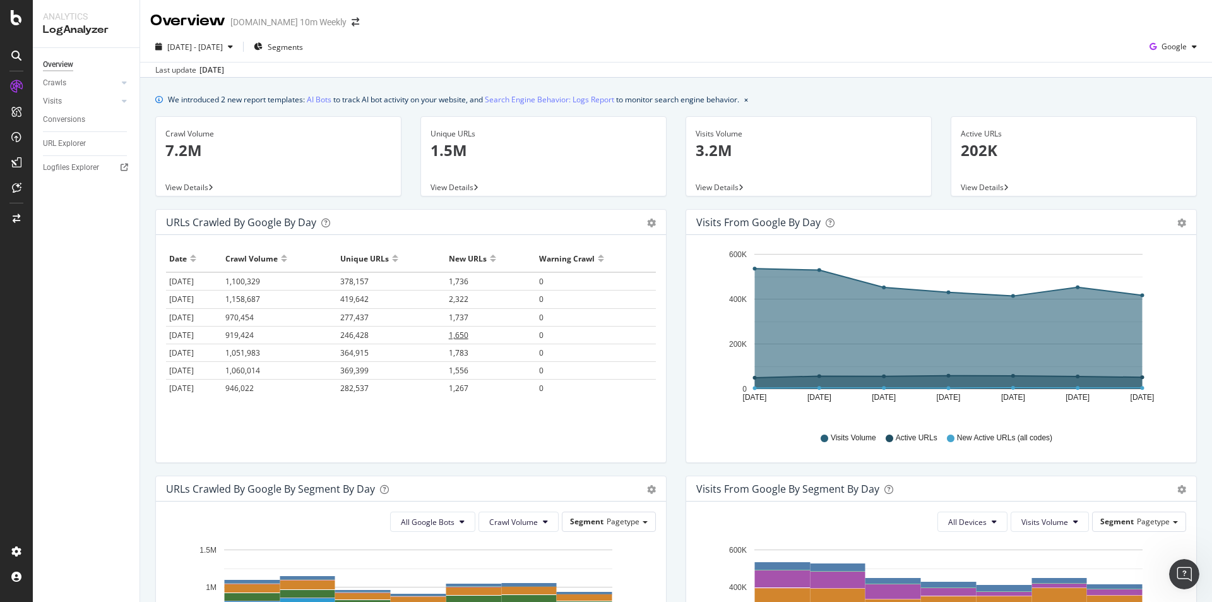
scroll to position [63, 0]
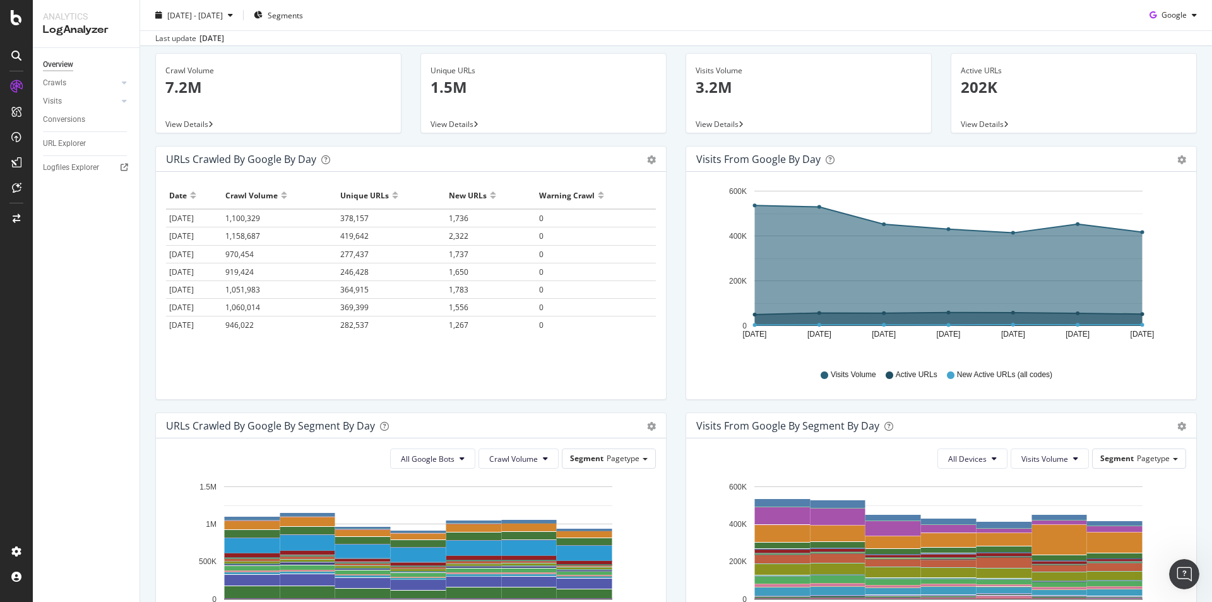
click at [192, 196] on div at bounding box center [193, 200] width 6 height 9
click at [361, 376] on div "Hold CTRL while clicking to filter the report. Date Crawl Volume Unique URLs Ne…" at bounding box center [411, 285] width 510 height 227
click at [253, 371] on div "Hold CTRL while clicking to filter the report. Date Crawl Volume Unique URLs Ne…" at bounding box center [411, 285] width 510 height 227
click at [465, 220] on span "1,267" at bounding box center [459, 218] width 20 height 11
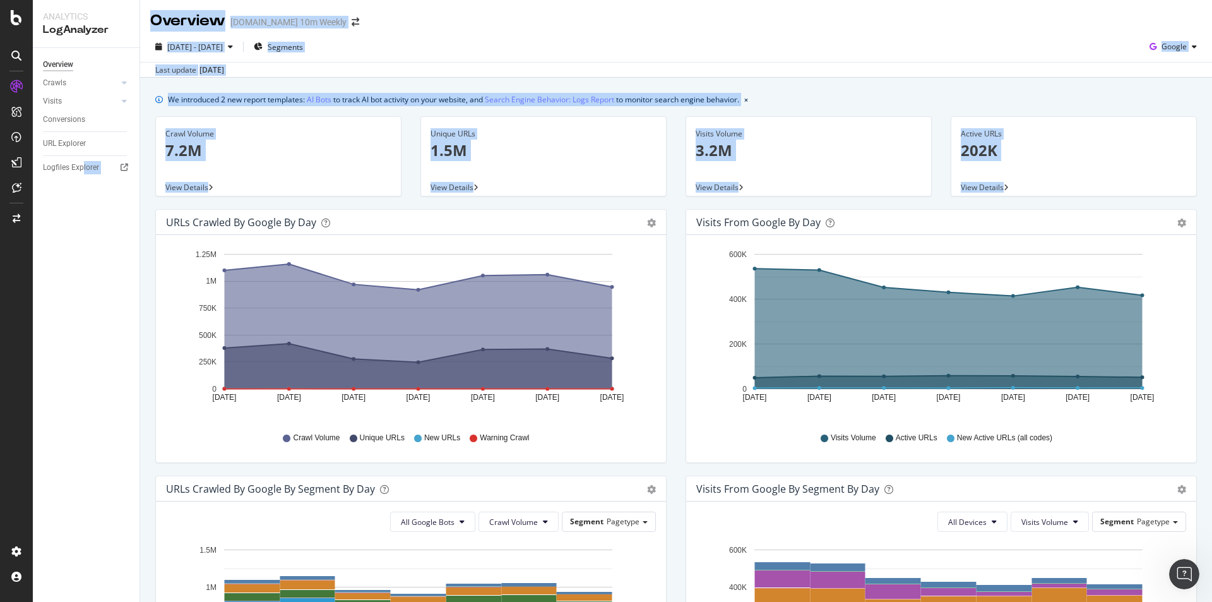
drag, startPoint x: 159, startPoint y: 222, endPoint x: 104, endPoint y: 239, distance: 57.5
click at [84, 237] on div "Analytics LogAnalyzer Overview Crawls Daily Distribution Segments Distribution …" at bounding box center [622, 301] width 1179 height 602
click at [116, 266] on div "Overview Crawls Daily Distribution Segments Distribution HTTP Codes Resources V…" at bounding box center [86, 325] width 107 height 554
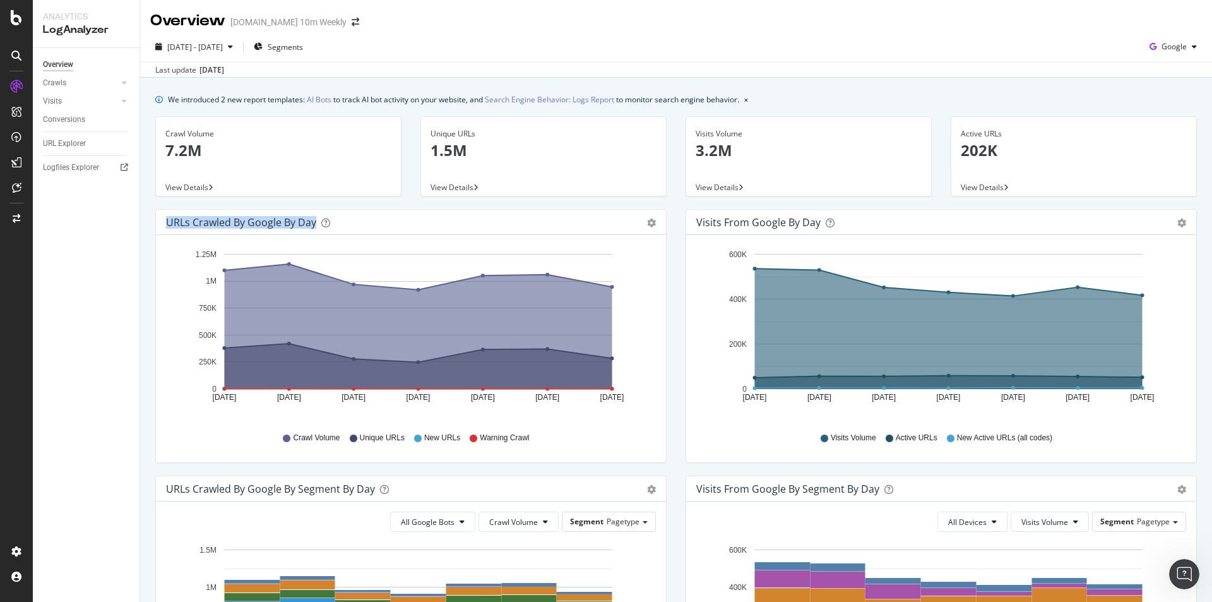
drag, startPoint x: 160, startPoint y: 217, endPoint x: 314, endPoint y: 226, distance: 153.7
click at [314, 226] on div "URLs Crawled by Google by day Area Table" at bounding box center [411, 222] width 510 height 25
copy div "URLs Crawled by Google by day"
click at [174, 335] on icon "Sep 14 2025 Sep 15 2025 Sep 16 2025 Sep 17 2025 Sep 18 2025 Sep 19 2025 Sep 20 …" at bounding box center [408, 333] width 485 height 176
click at [436, 434] on span "New URLs" at bounding box center [442, 437] width 36 height 11
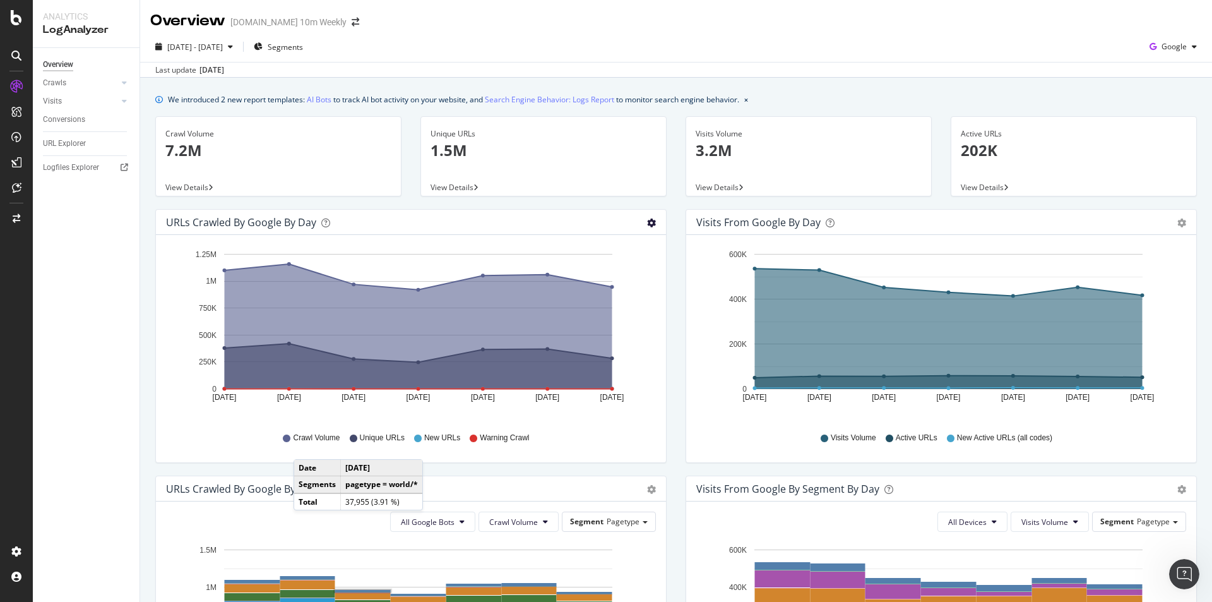
click at [650, 218] on icon "gear" at bounding box center [651, 222] width 9 height 9
click at [429, 449] on div "Crawl Volume Unique URLs New URLs Warning Crawl" at bounding box center [410, 438] width 477 height 28
click at [647, 223] on icon "gear" at bounding box center [651, 222] width 9 height 9
click at [452, 416] on icon "Sep 14 2025 Sep 15 2025 Sep 16 2025 Sep 17 2025 Sep 18 2025 Sep 19 2025 Sep 20 …" at bounding box center [408, 333] width 485 height 176
click at [375, 438] on span "Unique URLs" at bounding box center [382, 437] width 45 height 11
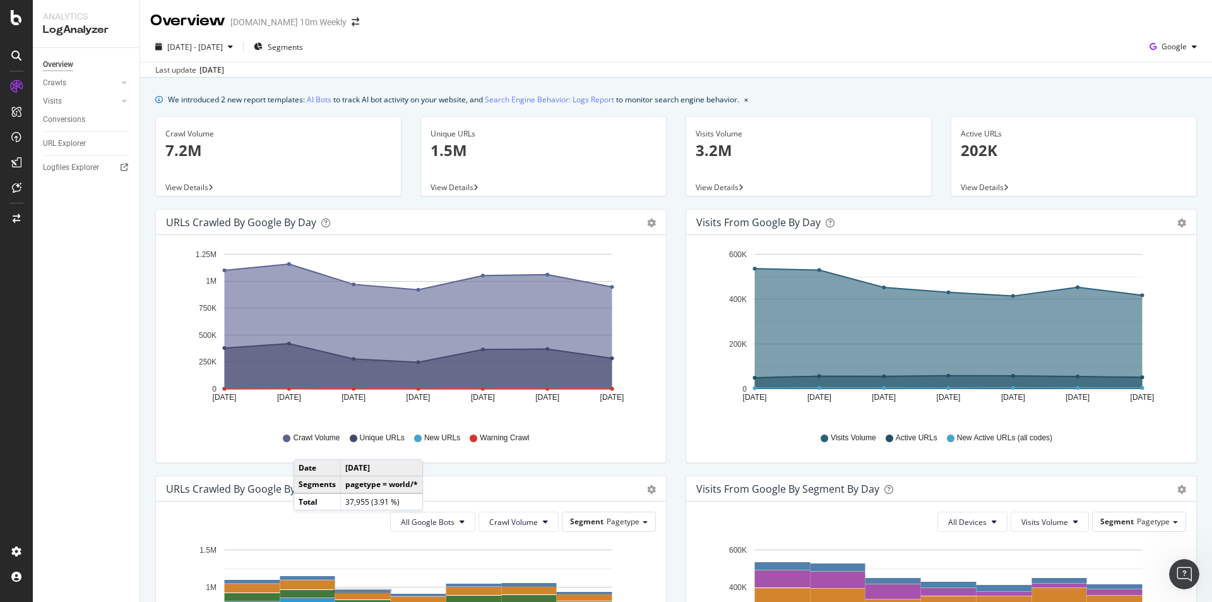
click at [350, 439] on icon at bounding box center [354, 438] width 8 height 8
click at [648, 220] on icon "gear" at bounding box center [651, 222] width 9 height 9
click at [606, 280] on span "Table" at bounding box center [615, 274] width 100 height 19
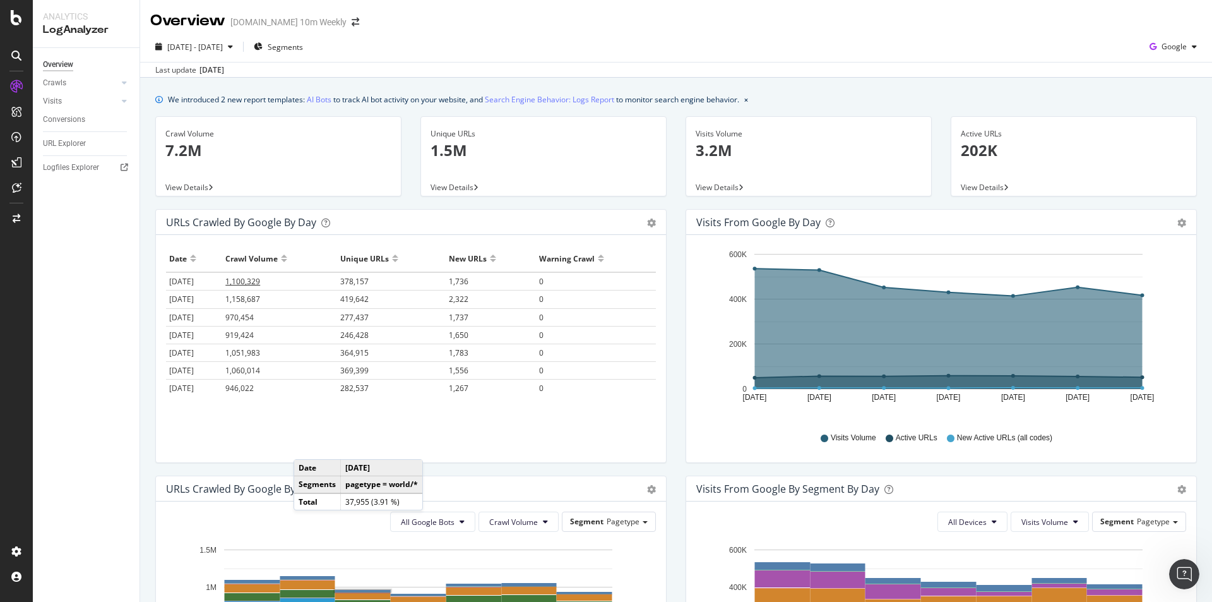
click at [259, 276] on span "1,100,329" at bounding box center [242, 281] width 35 height 11
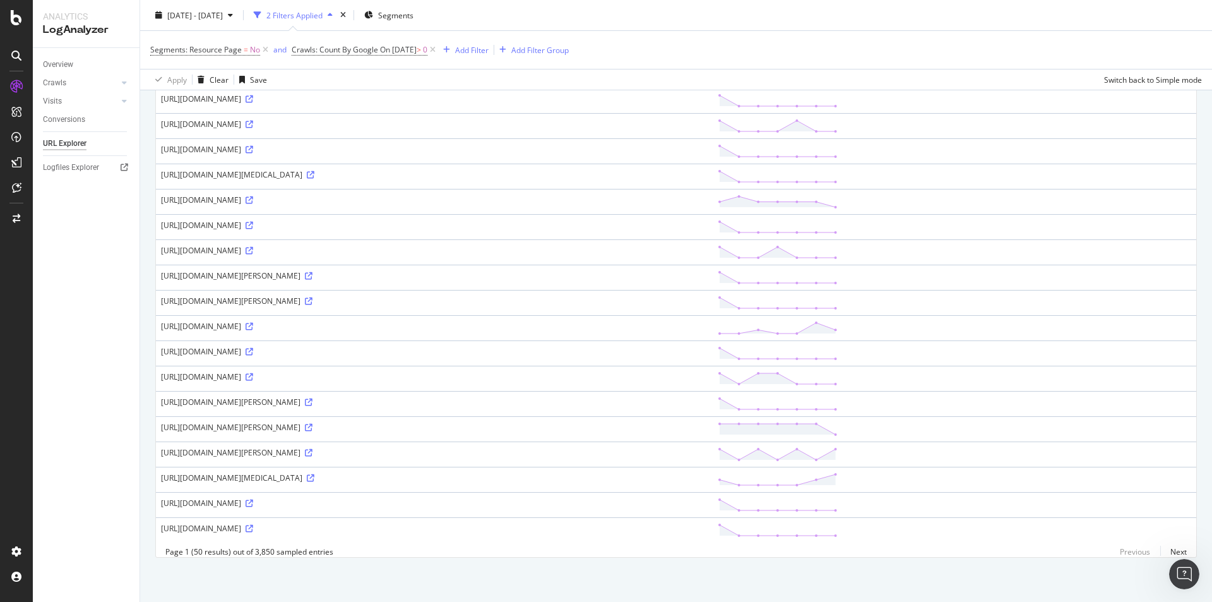
scroll to position [741, 0]
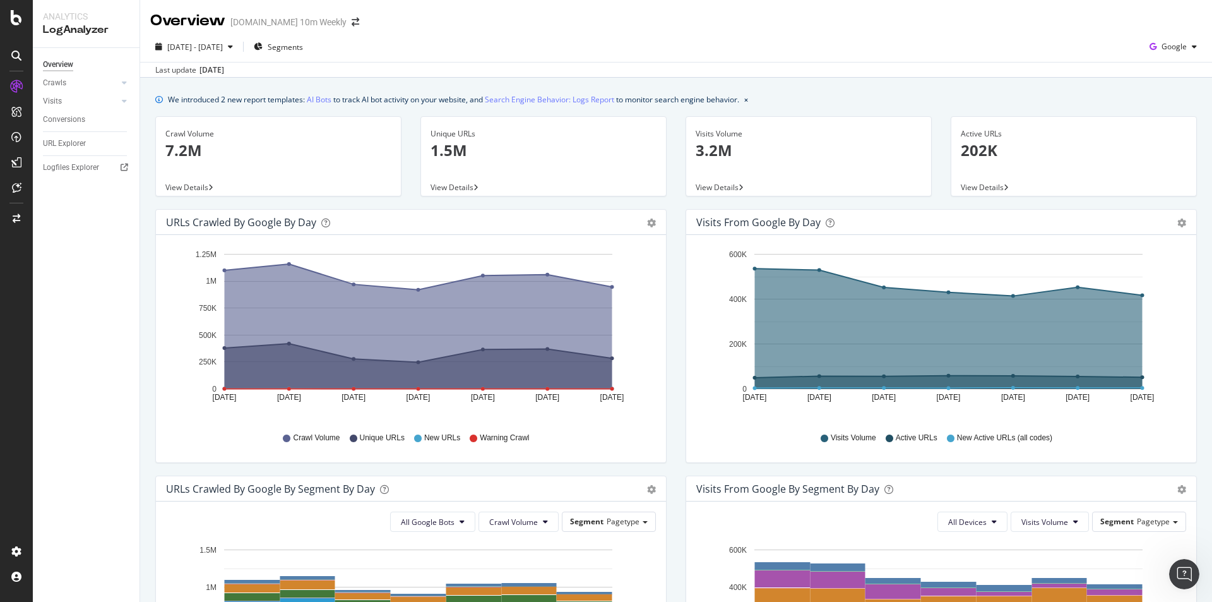
click at [641, 221] on div "Area Table" at bounding box center [644, 222] width 21 height 13
click at [647, 218] on icon "gear" at bounding box center [651, 222] width 9 height 9
click at [614, 273] on span "Table" at bounding box center [615, 274] width 100 height 19
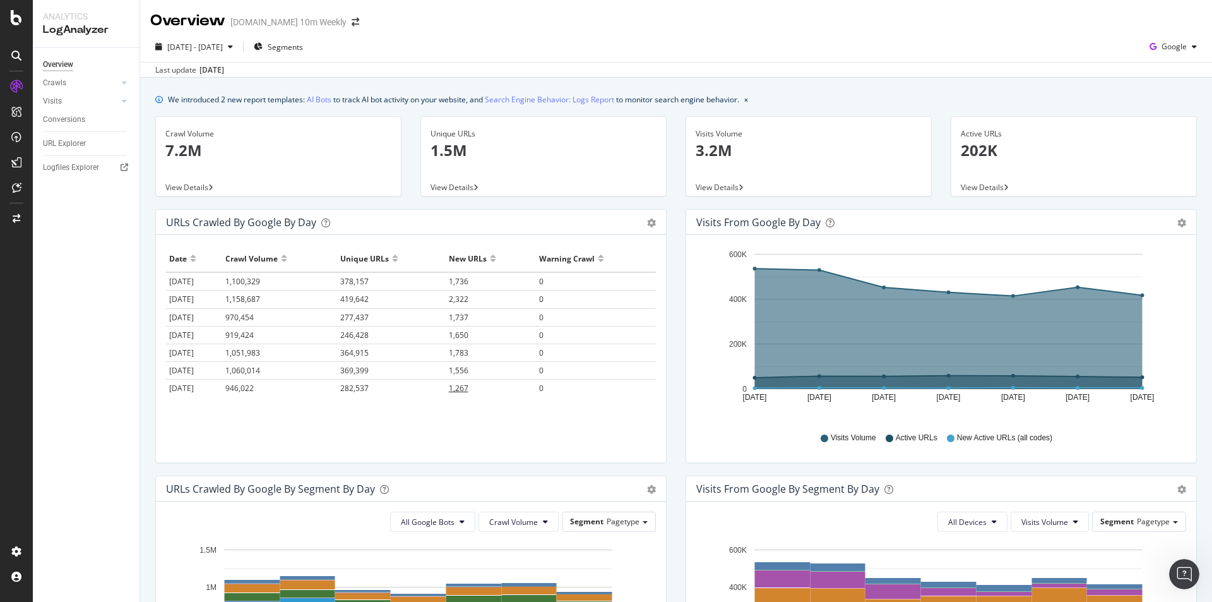
click at [461, 388] on span "1,267" at bounding box center [459, 388] width 20 height 11
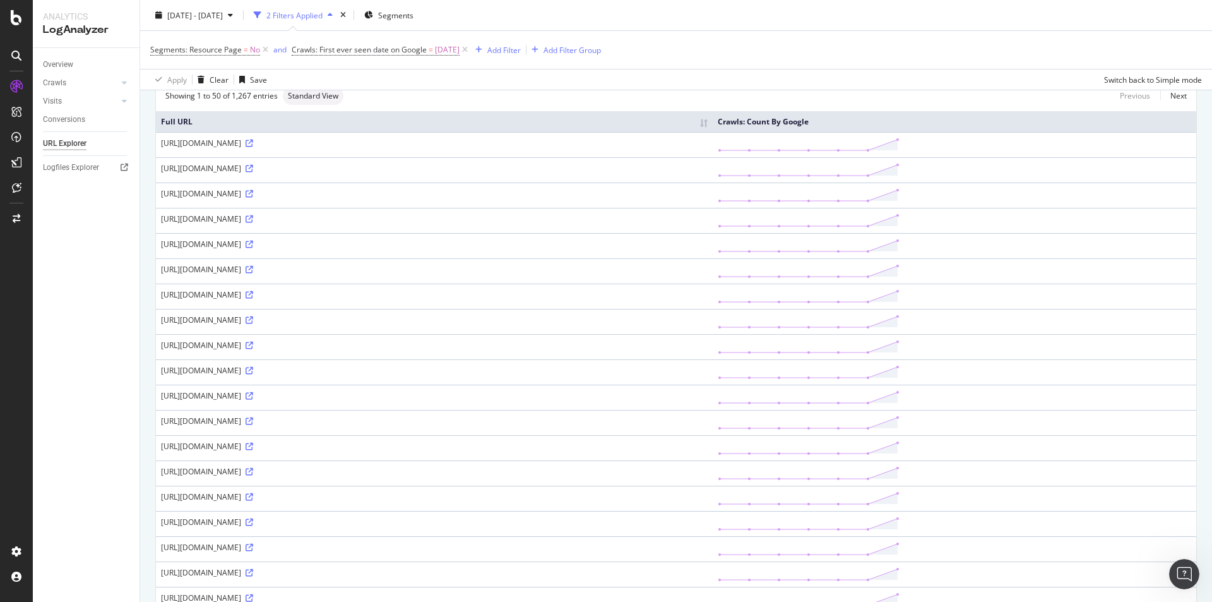
scroll to position [379, 0]
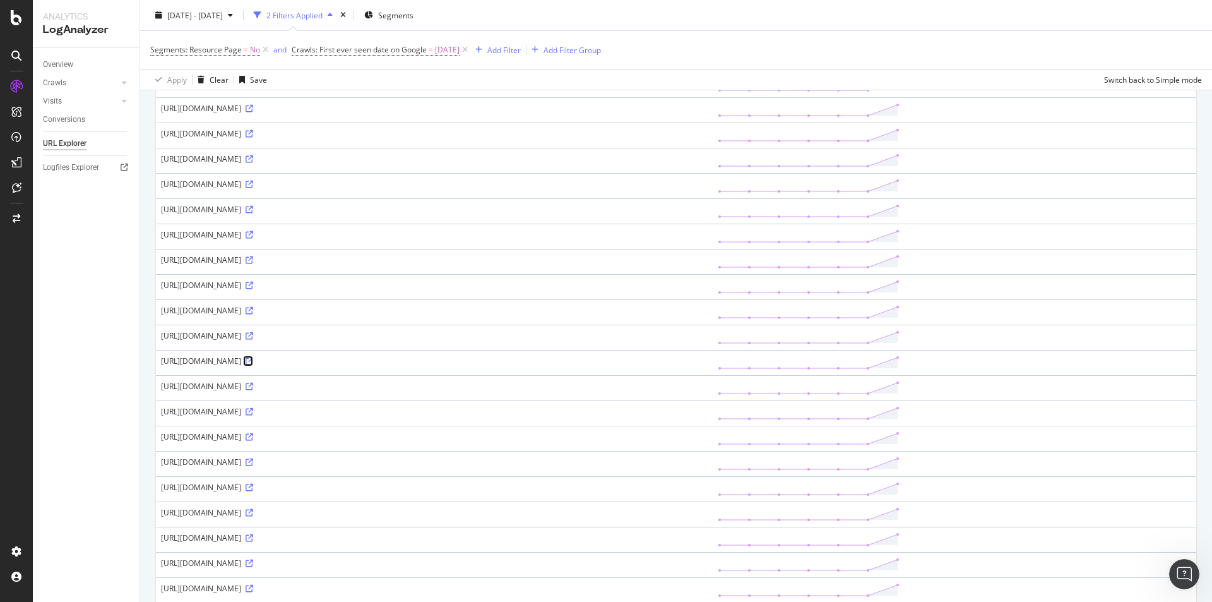
click at [253, 359] on icon at bounding box center [250, 361] width 8 height 8
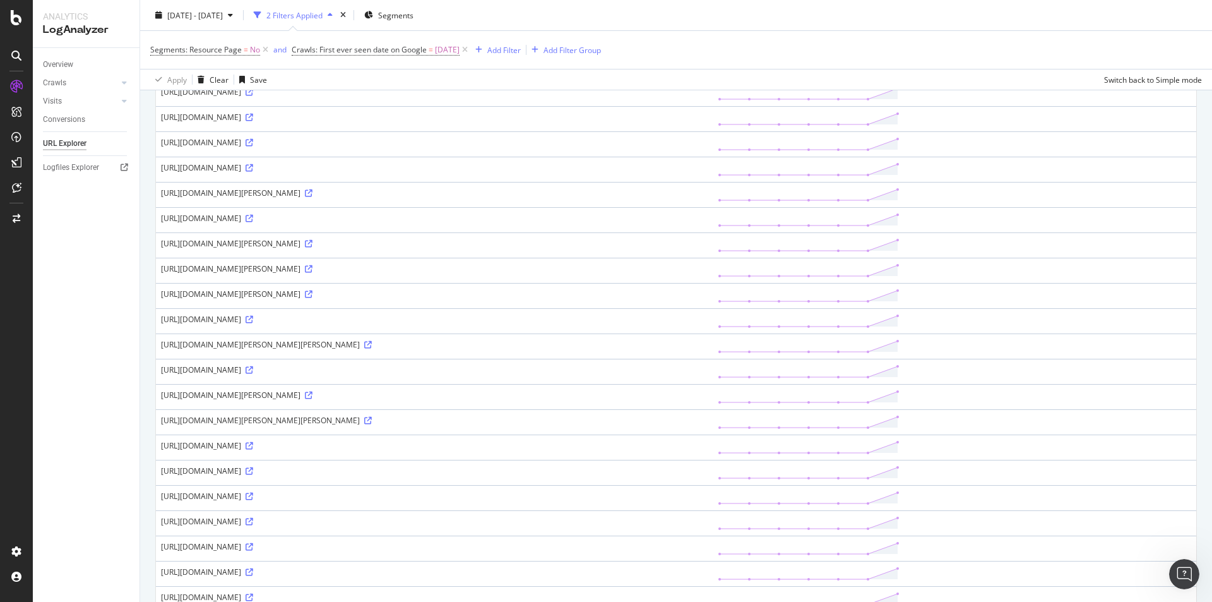
scroll to position [953, 0]
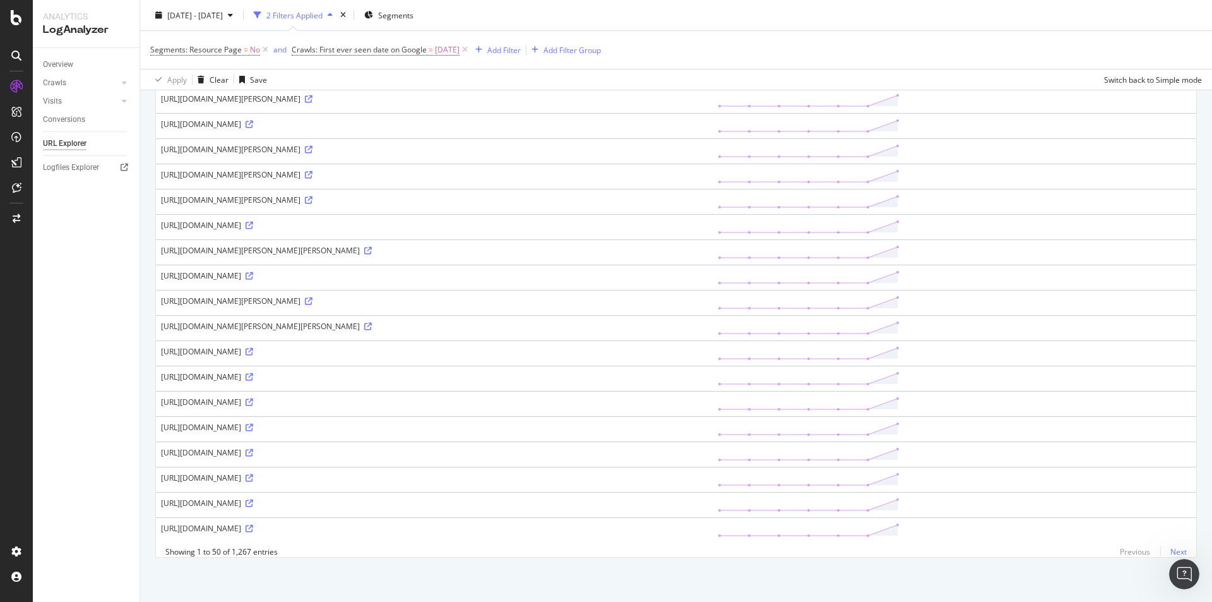
click at [1170, 547] on link "Next" at bounding box center [1173, 551] width 27 height 18
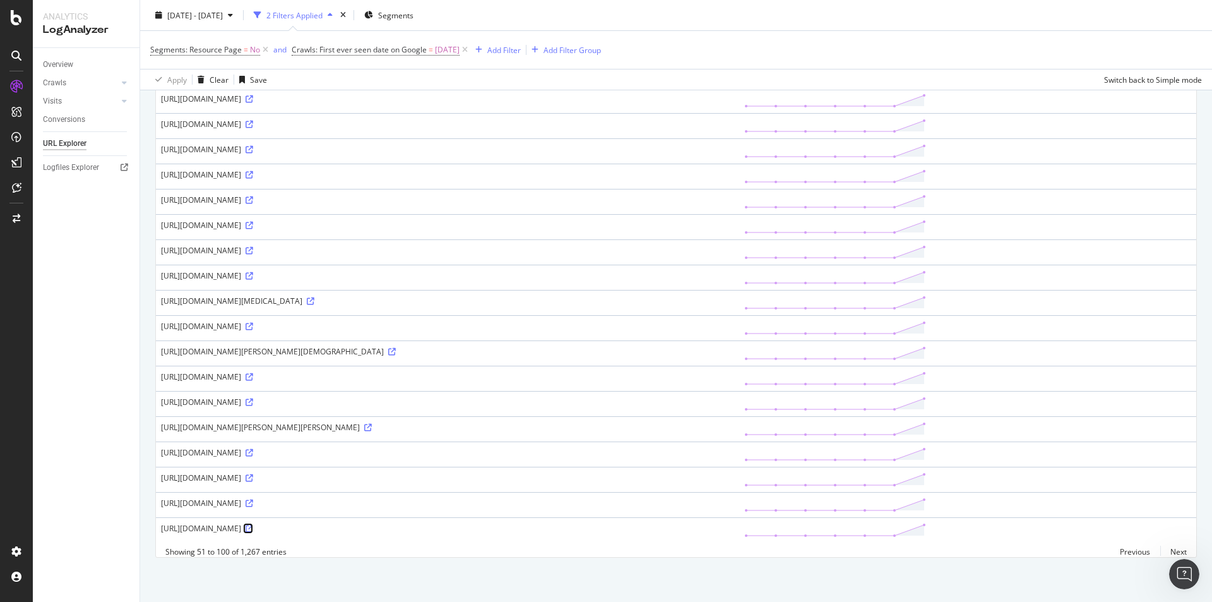
click at [253, 525] on icon at bounding box center [250, 529] width 8 height 8
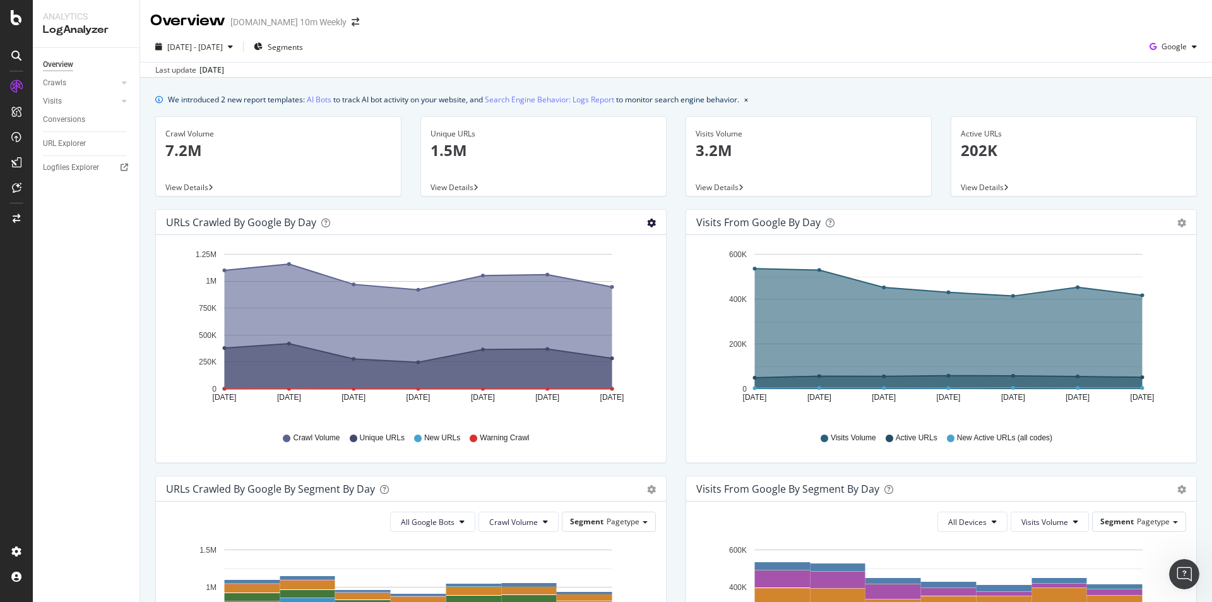
click at [647, 225] on icon "gear" at bounding box center [651, 222] width 9 height 9
click at [617, 268] on span "Table" at bounding box center [615, 274] width 100 height 19
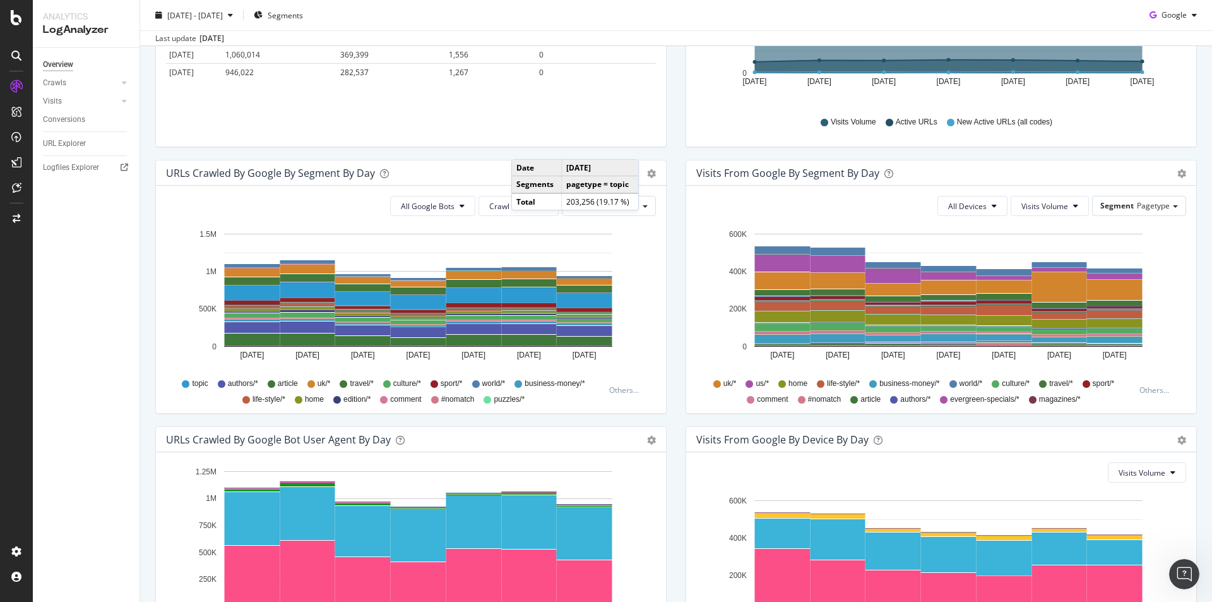
scroll to position [63, 0]
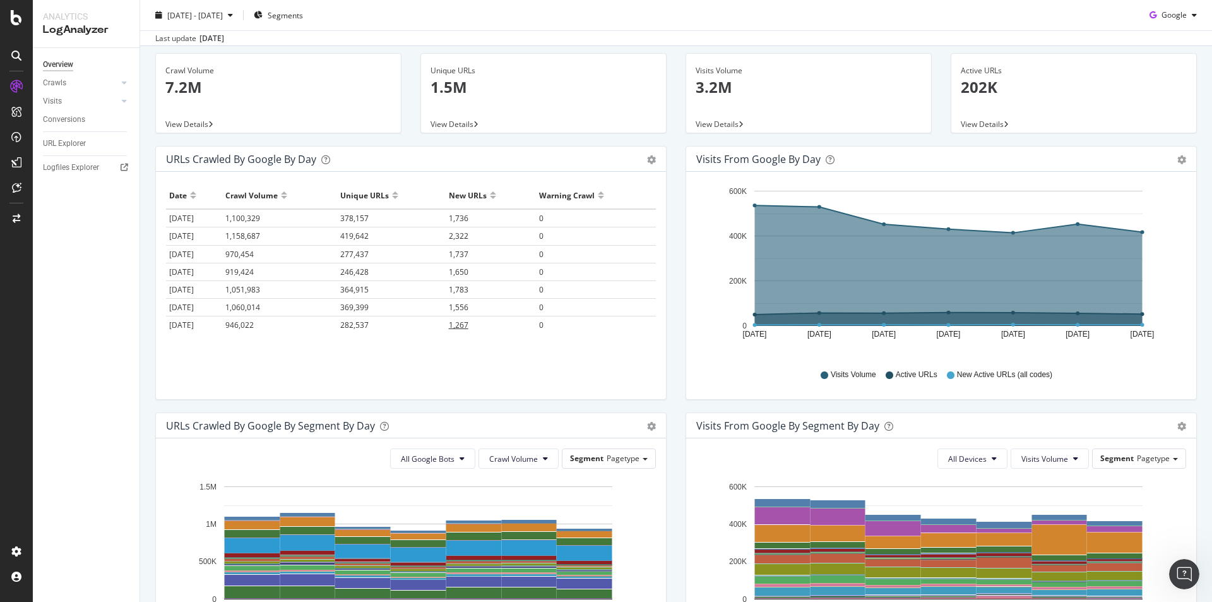
click at [464, 326] on span "1,267" at bounding box center [459, 324] width 20 height 11
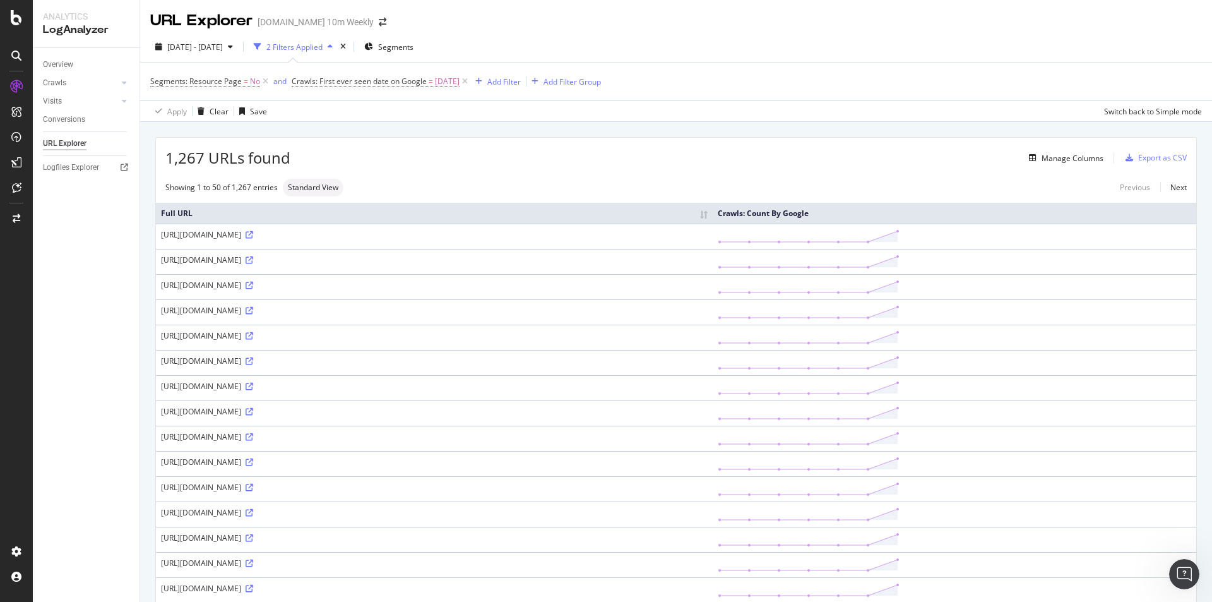
click at [481, 601] on html "Analytics LogAnalyzer Overview Crawls Daily Distribution Segments Distribution …" at bounding box center [606, 301] width 1212 height 602
copy span "Crawls: First ever seen date on Google = 2025-09-20"
drag, startPoint x: 472, startPoint y: 80, endPoint x: 292, endPoint y: 84, distance: 180.6
click at [292, 84] on span "Crawls: First ever seen date on Google = 2025-09-20" at bounding box center [376, 81] width 168 height 11
click at [90, 341] on div "Overview Crawls Daily Distribution Segments Distribution HTTP Codes Resources V…" at bounding box center [86, 325] width 107 height 554
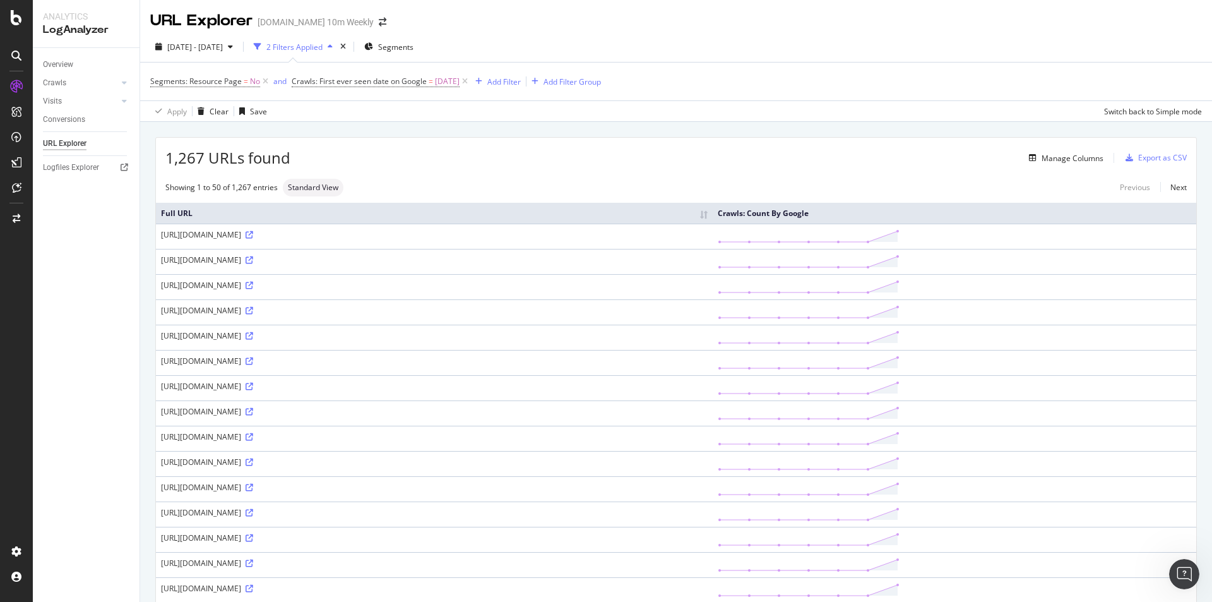
click at [1179, 155] on div "1,267 URLs found Manage Columns Export as CSV" at bounding box center [676, 153] width 1040 height 31
click at [1175, 155] on div "Export as CSV" at bounding box center [1162, 157] width 49 height 11
click at [1124, 159] on div "button" at bounding box center [1130, 158] width 18 height 8
click at [1126, 157] on icon "button" at bounding box center [1130, 158] width 8 height 8
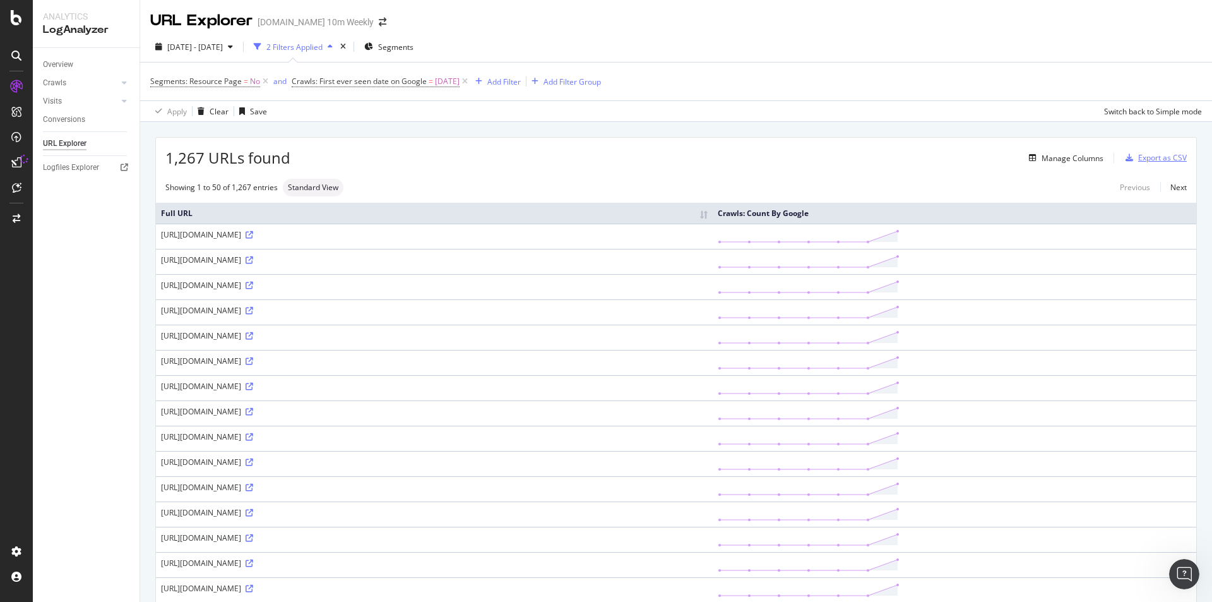
click at [1126, 157] on icon "button" at bounding box center [1130, 158] width 8 height 8
click at [1126, 158] on icon "button" at bounding box center [1130, 158] width 8 height 8
click at [1126, 157] on icon "button" at bounding box center [1130, 158] width 8 height 8
click at [1126, 156] on icon "button" at bounding box center [1130, 158] width 8 height 8
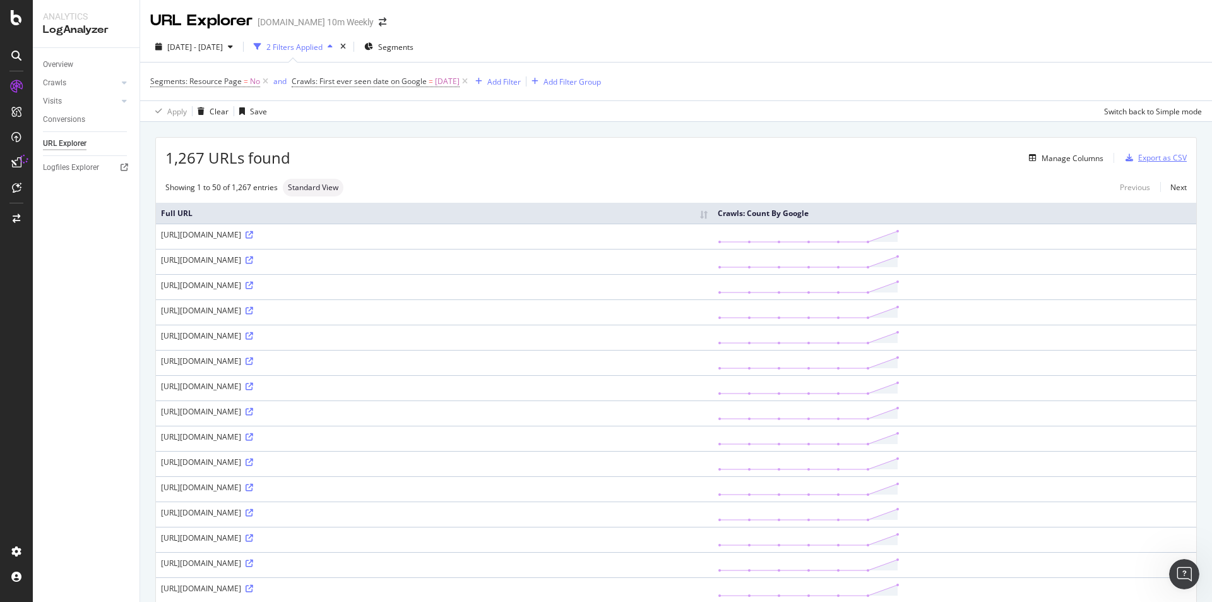
click at [1126, 157] on icon "button" at bounding box center [1130, 158] width 8 height 8
click at [1138, 151] on div "Export as CSV" at bounding box center [1154, 157] width 66 height 19
drag, startPoint x: 1150, startPoint y: 158, endPoint x: 1138, endPoint y: 154, distance: 12.6
click at [1138, 154] on div "Export as CSV" at bounding box center [1162, 157] width 49 height 11
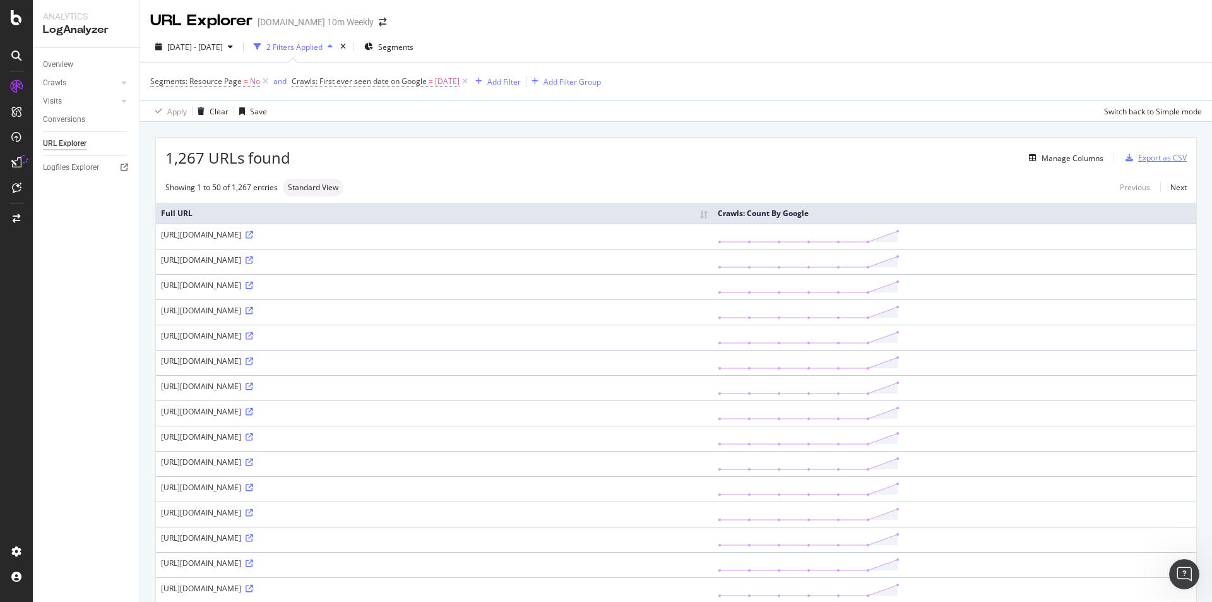
click at [1138, 154] on div "Export as CSV" at bounding box center [1162, 157] width 49 height 11
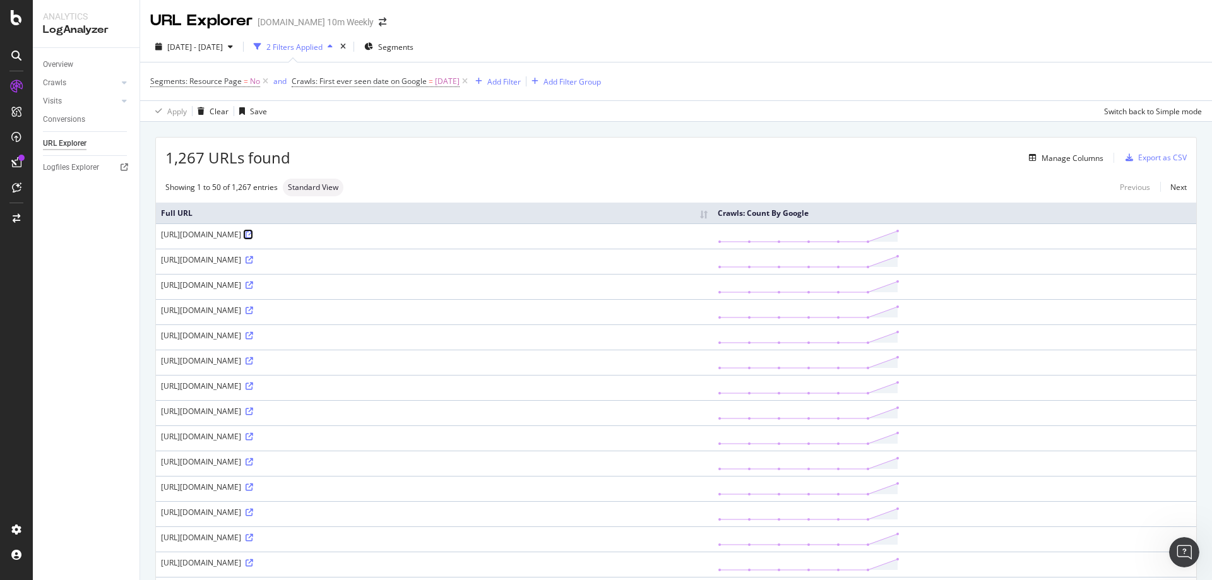
click at [253, 233] on icon at bounding box center [250, 235] width 8 height 8
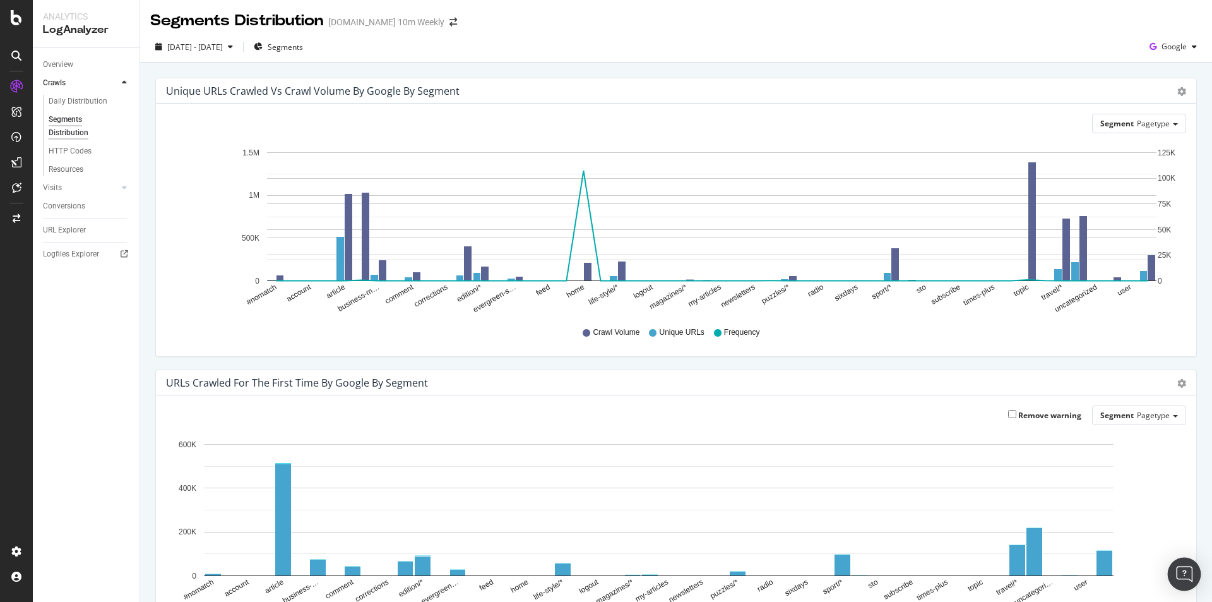
click at [1187, 564] on div "Open Intercom Messenger" at bounding box center [1184, 573] width 33 height 33
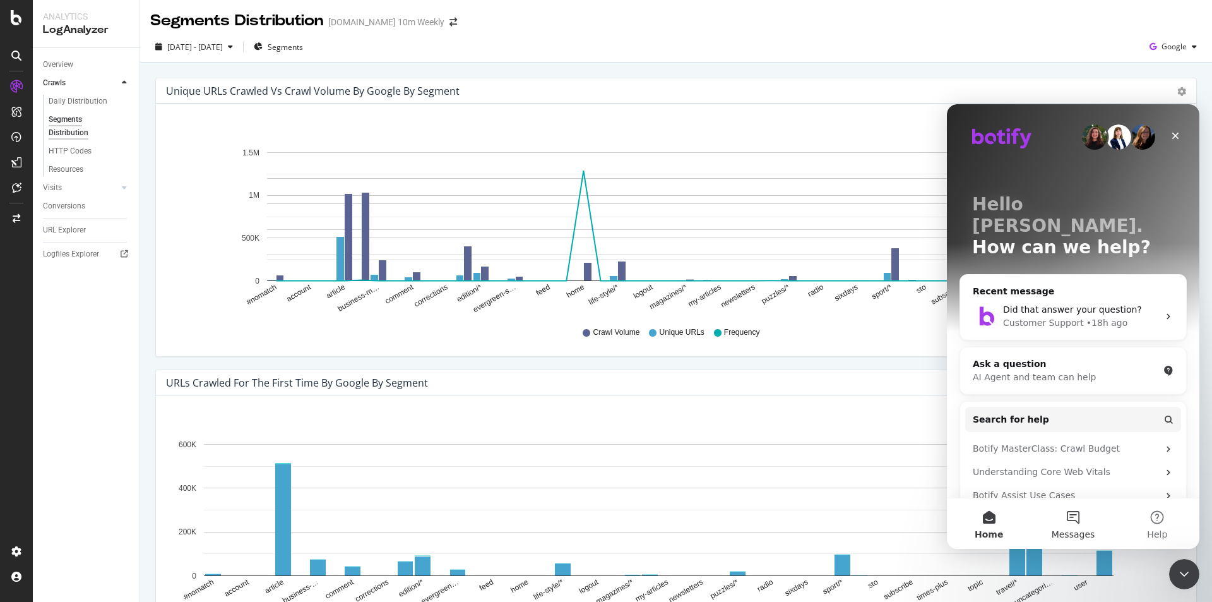
click at [1074, 515] on button "Messages" at bounding box center [1073, 523] width 84 height 51
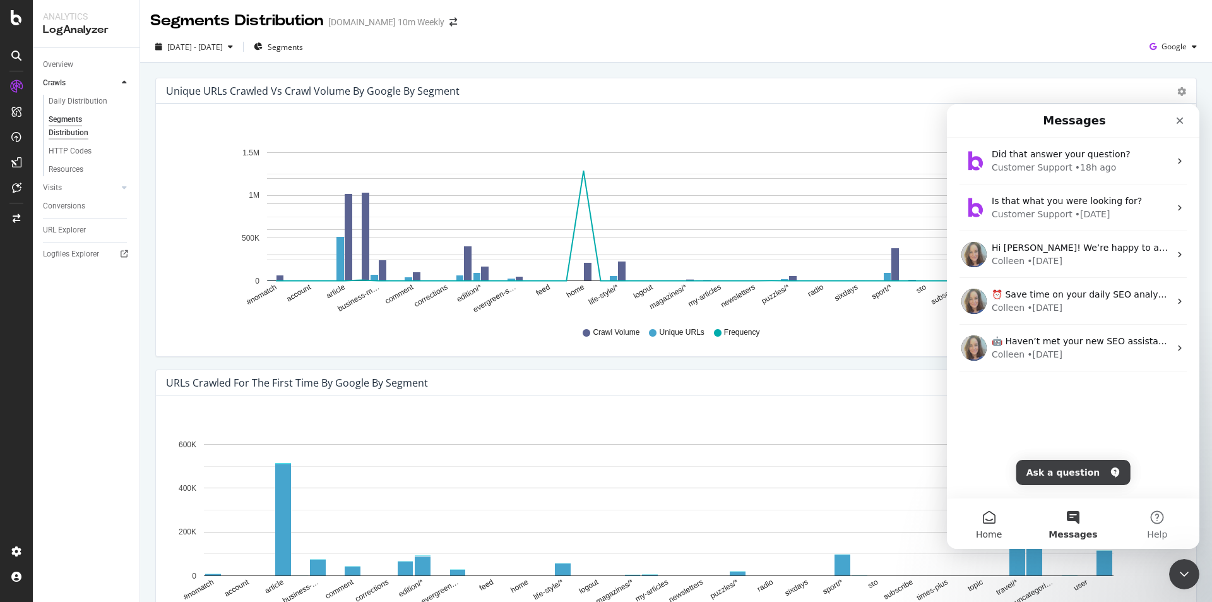
drag, startPoint x: 991, startPoint y: 520, endPoint x: 1003, endPoint y: 520, distance: 12.0
click at [992, 520] on button "Home" at bounding box center [989, 523] width 84 height 51
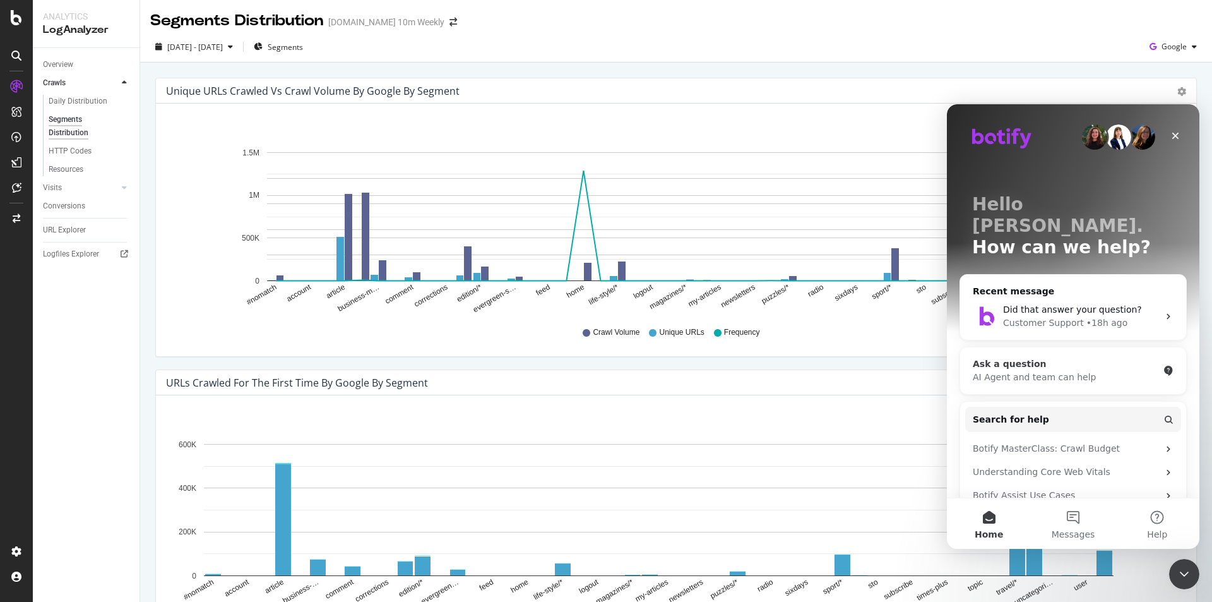
click at [1035, 357] on div "Ask a question" at bounding box center [1066, 363] width 186 height 13
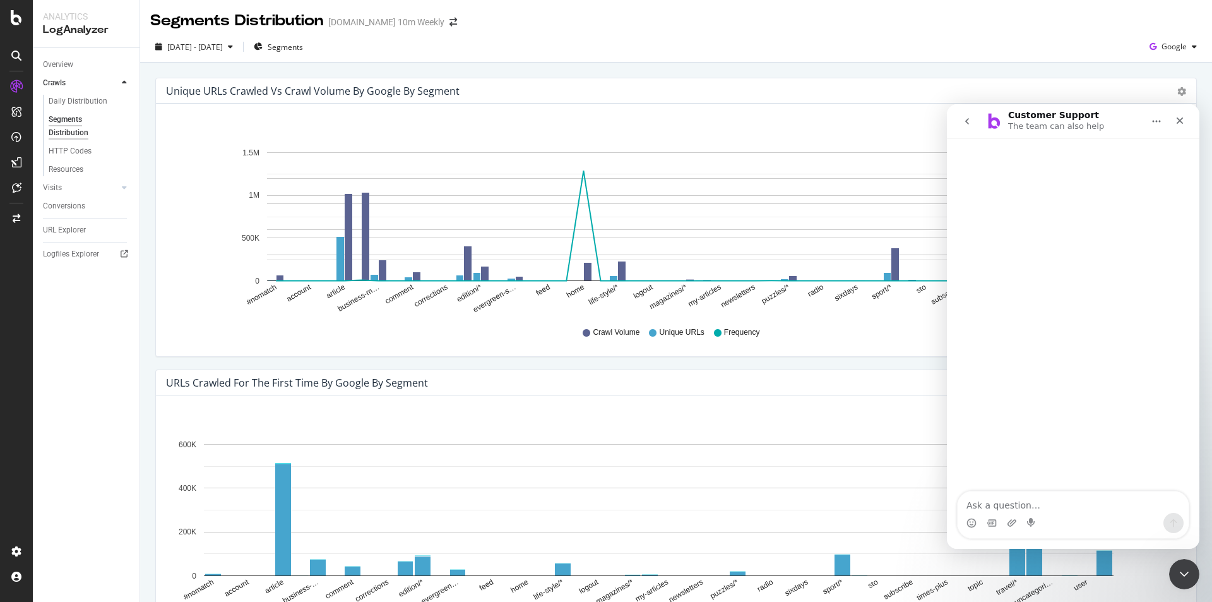
click at [1019, 500] on textarea "Ask a question…" at bounding box center [1073, 501] width 231 height 21
type textarea "crawl budget"
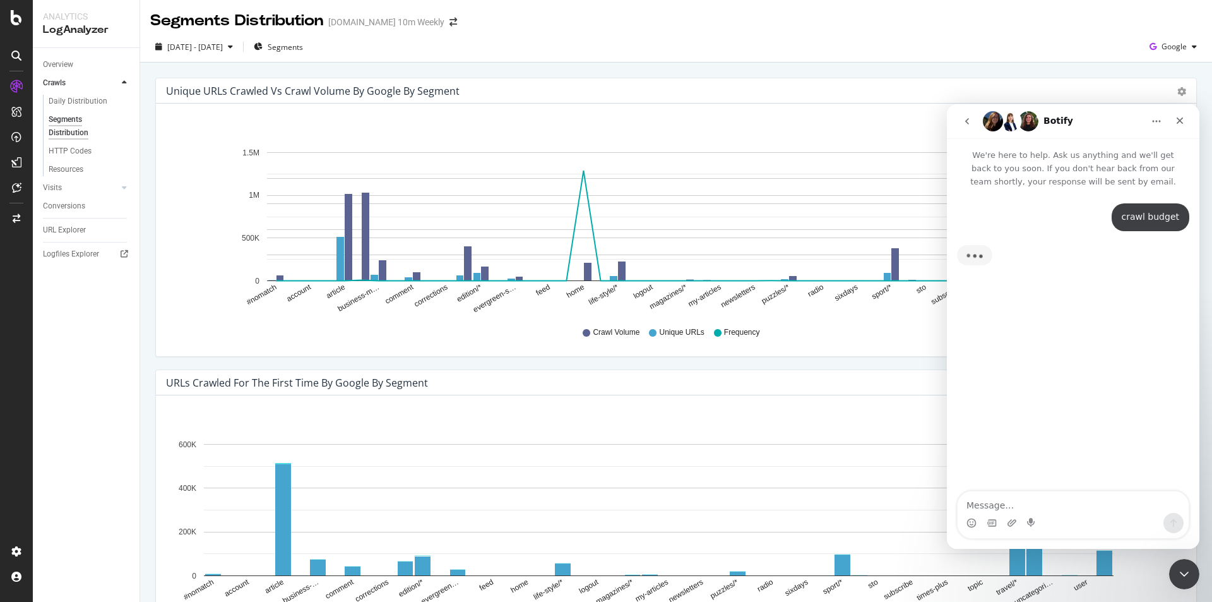
click at [965, 116] on icon "go back" at bounding box center [967, 121] width 10 height 10
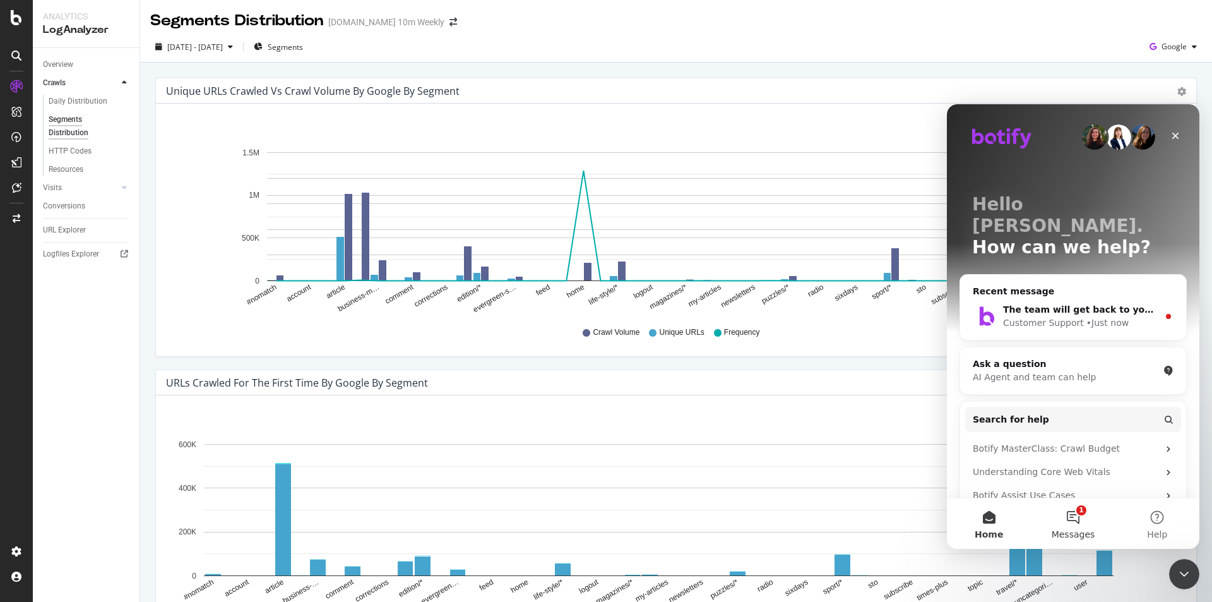
click at [1077, 525] on button "1 Messages" at bounding box center [1073, 523] width 84 height 51
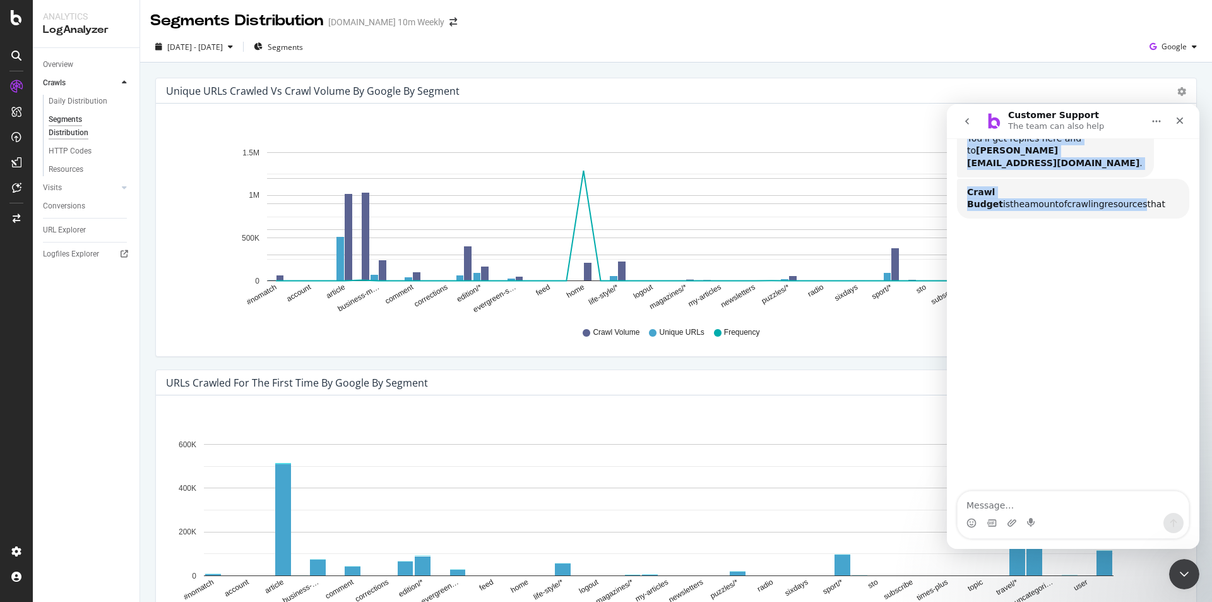
scroll to position [161, 0]
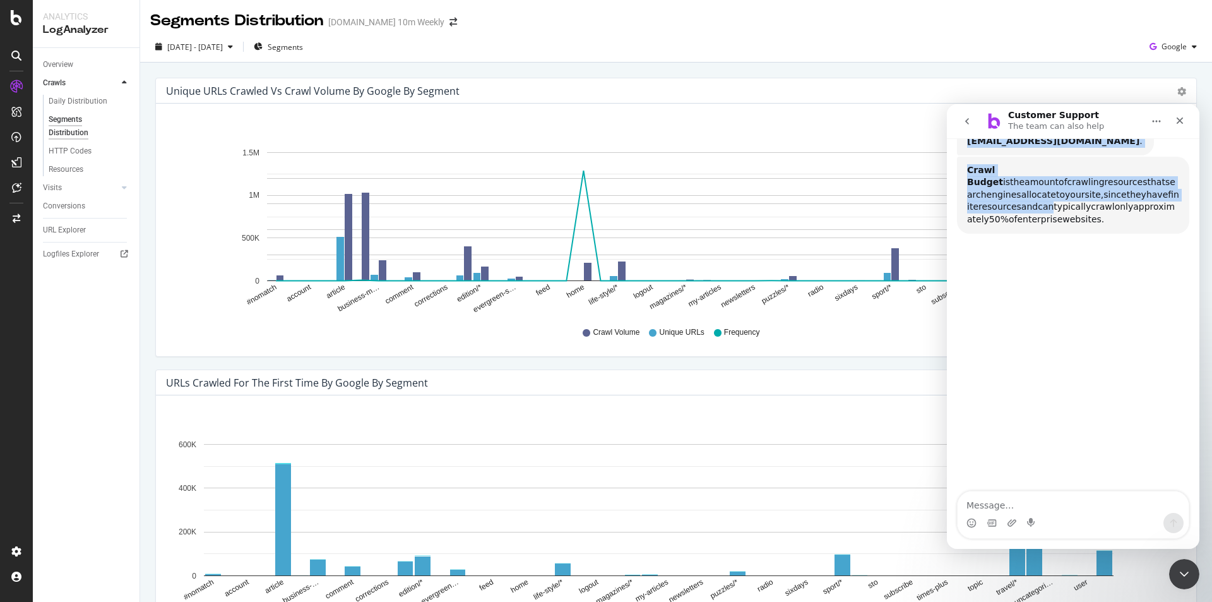
drag, startPoint x: 974, startPoint y: 253, endPoint x: 1083, endPoint y: 259, distance: 108.8
click at [1083, 259] on div "crawl budget [PERSON_NAME] • Just now The team will get back to you on this. Ou…" at bounding box center [1073, 263] width 253 height 476
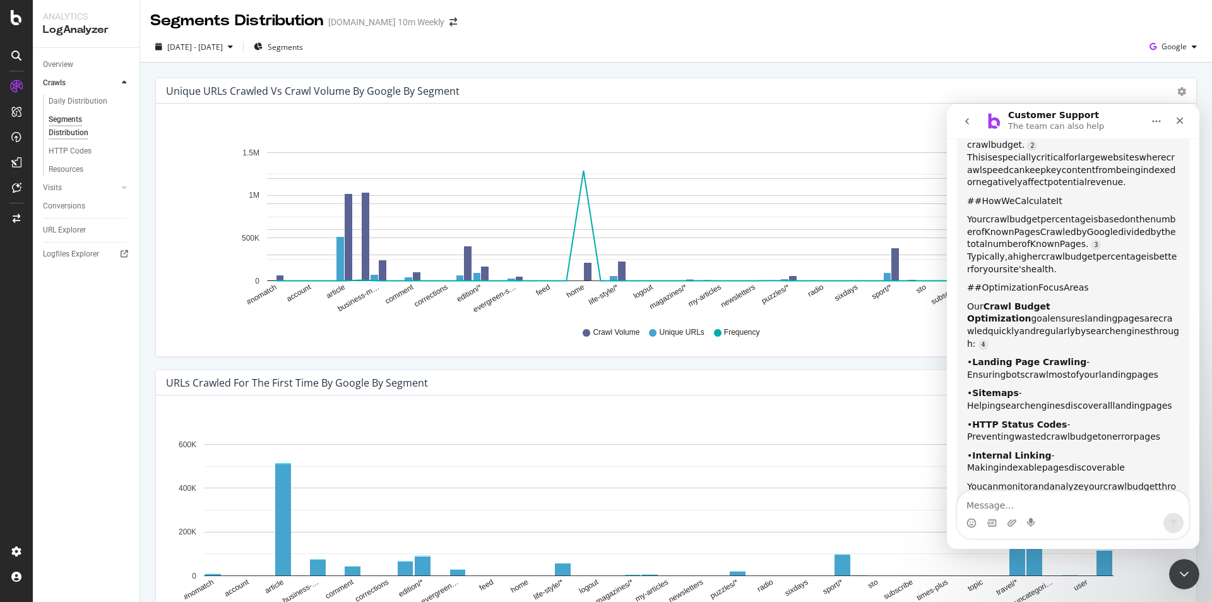
scroll to position [310, 0]
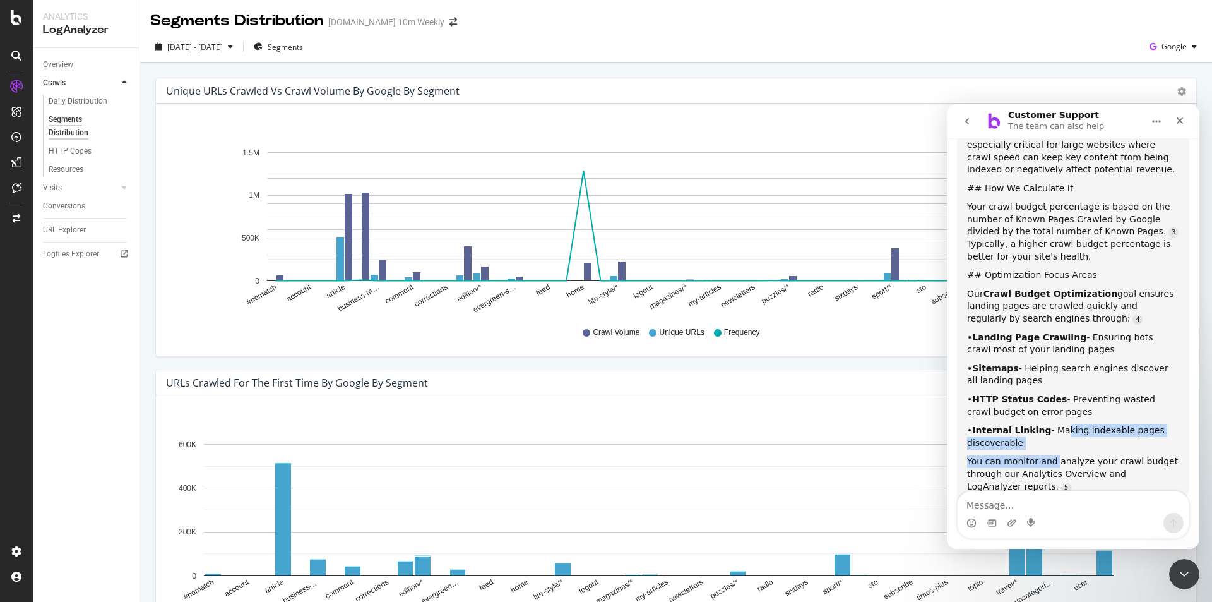
drag, startPoint x: 1052, startPoint y: 402, endPoint x: 1068, endPoint y: 427, distance: 29.2
click at [1053, 429] on div "Crawl Budget is the amount of crawling resources that search engines allocate t…" at bounding box center [1073, 254] width 212 height 478
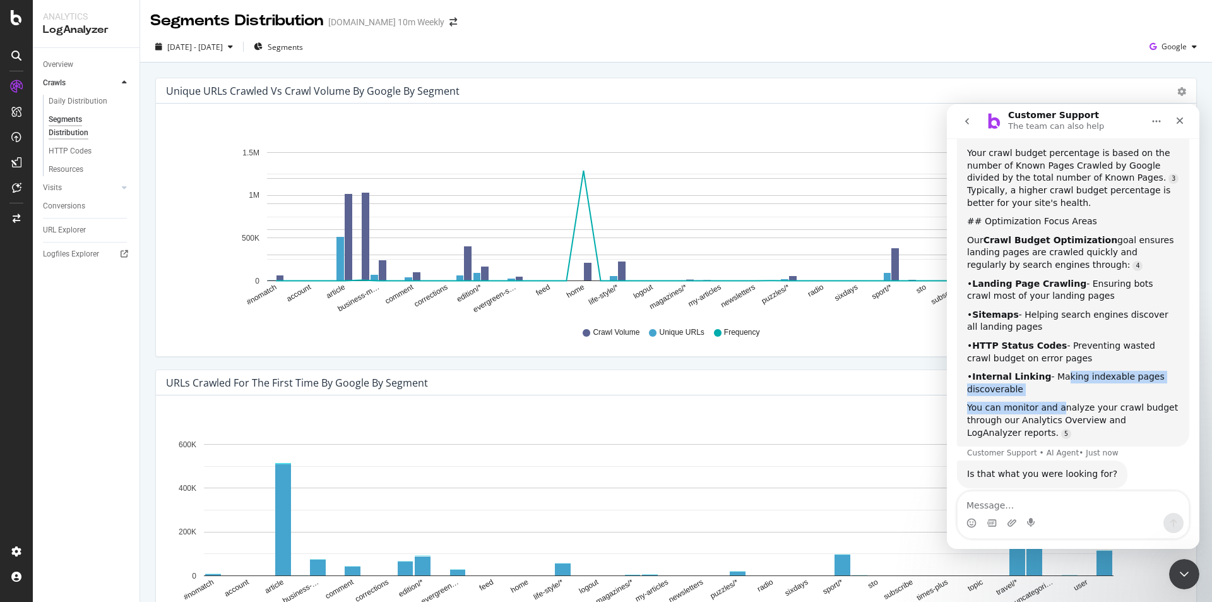
scroll to position [364, 0]
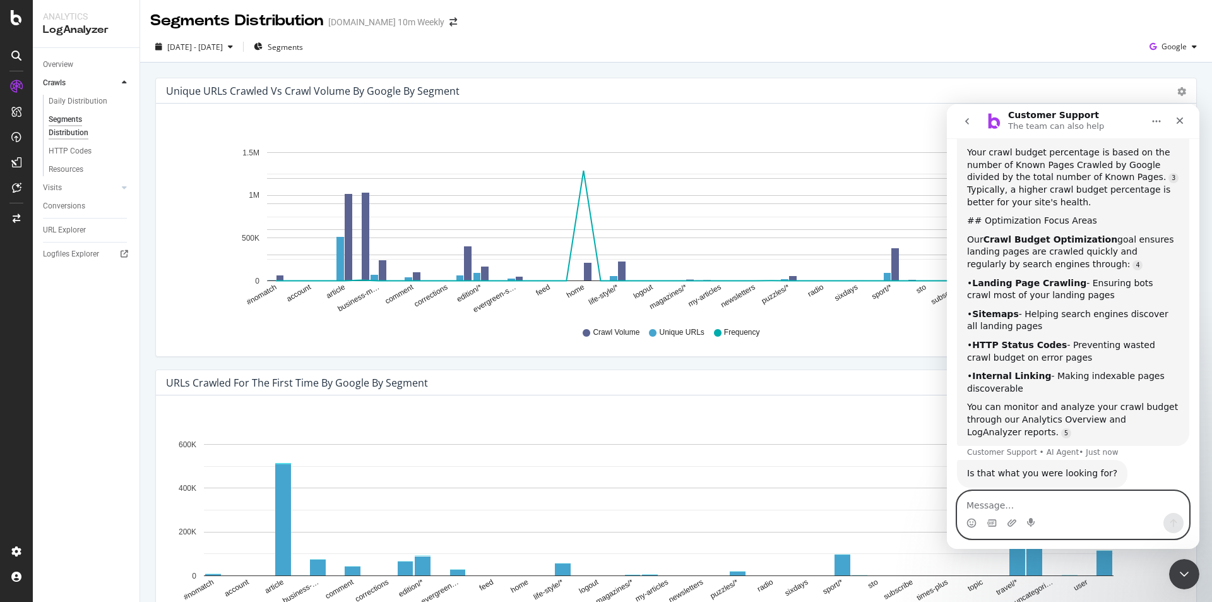
click at [997, 501] on textarea "Message…" at bounding box center [1073, 501] width 231 height 21
type textarea "crawl budget masterclass url"
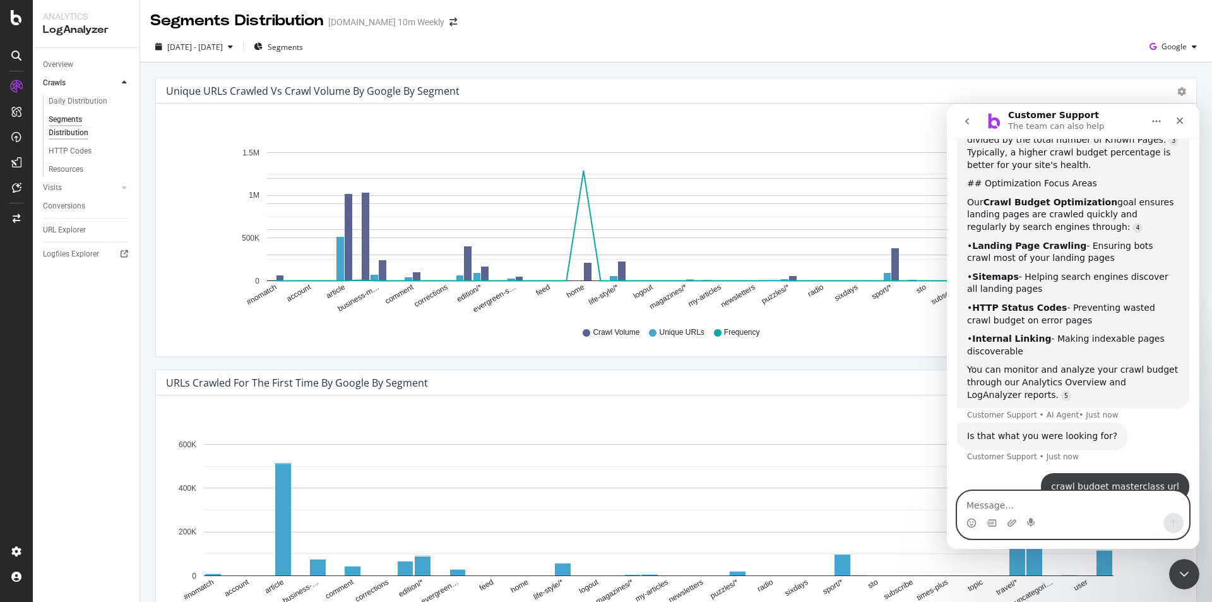
scroll to position [443, 0]
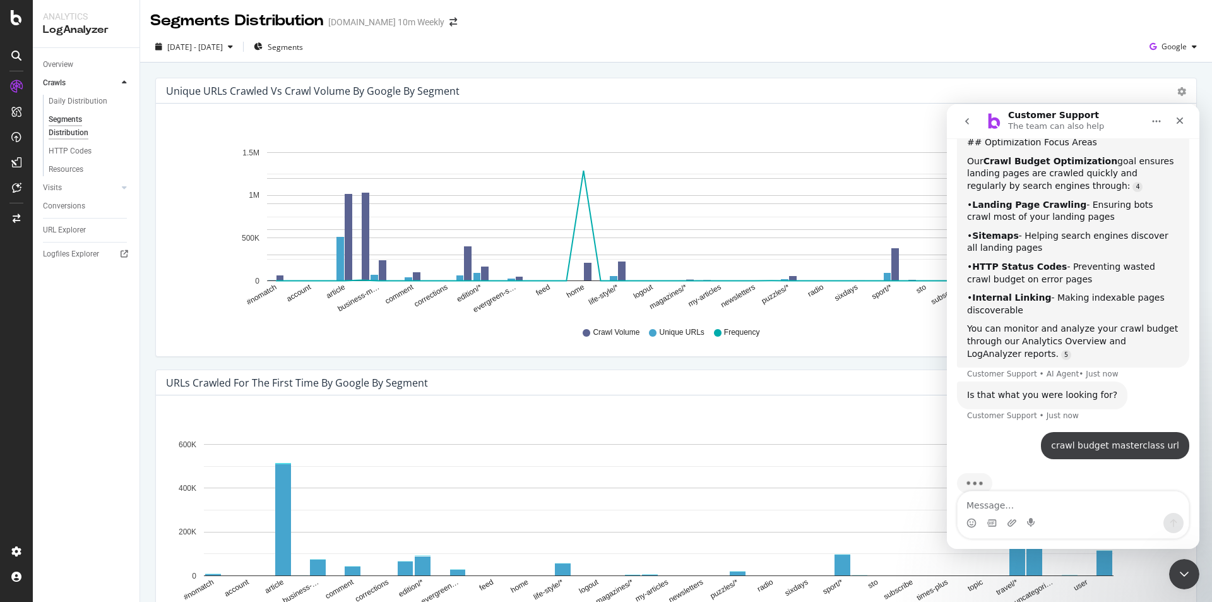
click at [1005, 432] on div "crawl budget masterclass url [PERSON_NAME] • Just now" at bounding box center [1073, 453] width 232 height 43
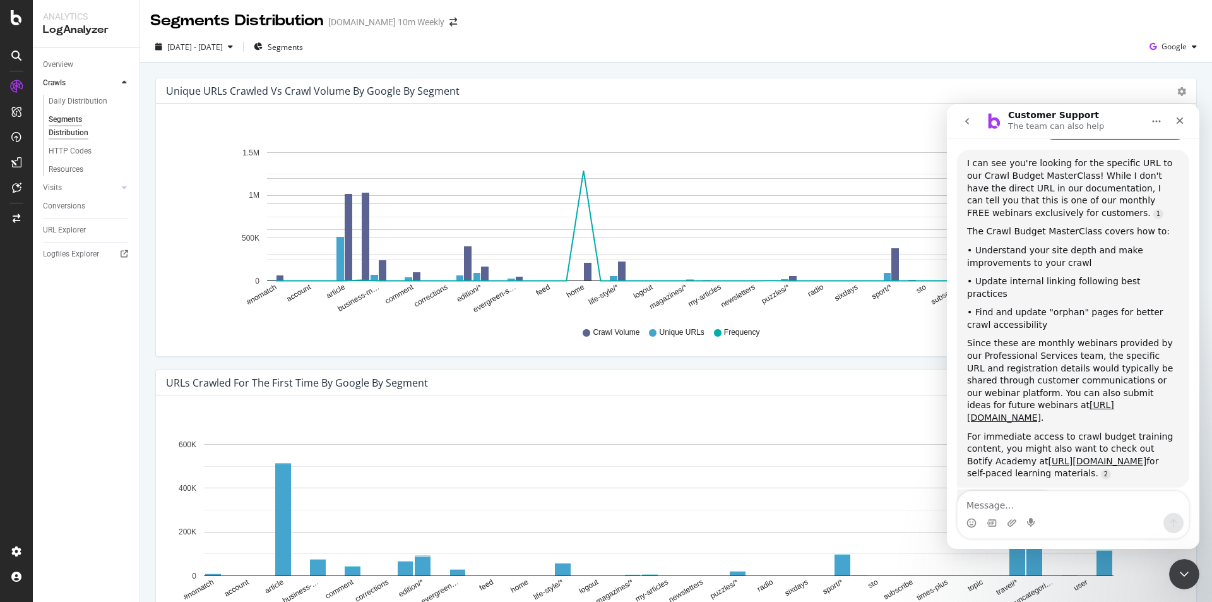
scroll to position [753, 0]
click at [1182, 126] on div "Close" at bounding box center [1180, 120] width 23 height 23
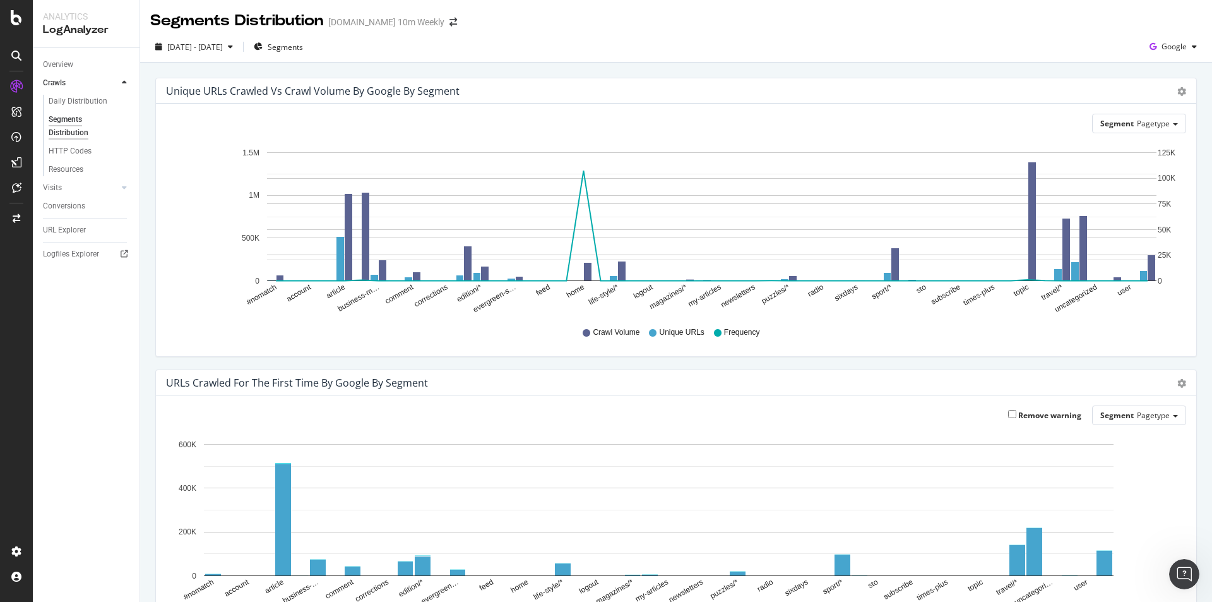
scroll to position [741, 0]
click at [1188, 578] on div "Open Intercom Messenger" at bounding box center [1183, 572] width 42 height 42
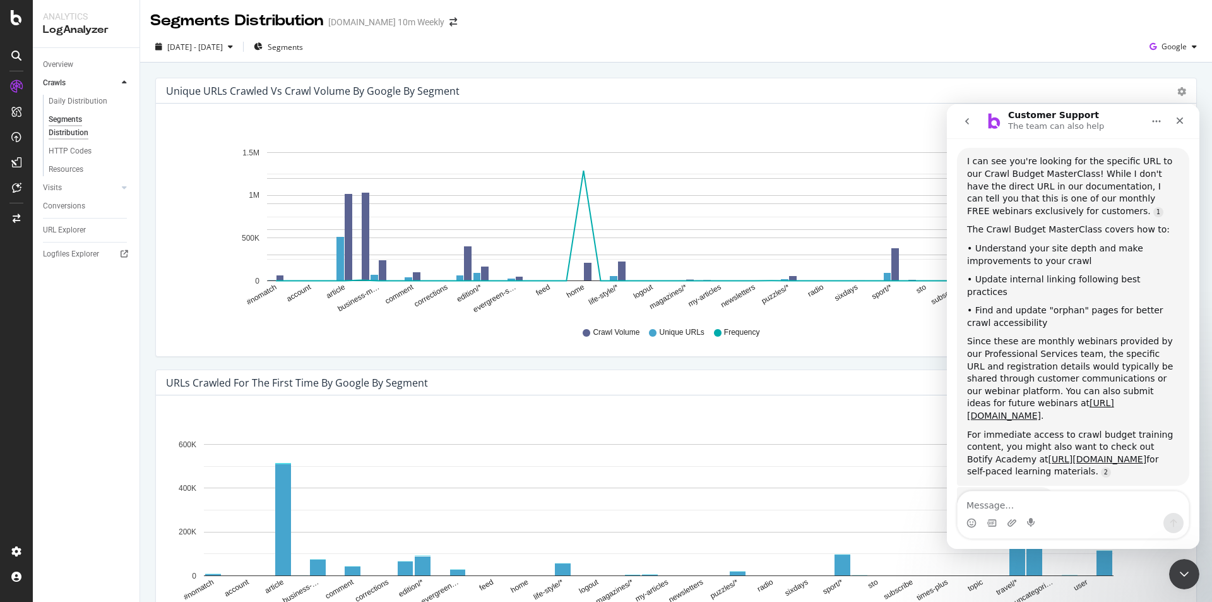
click at [960, 121] on button "go back" at bounding box center [967, 121] width 24 height 24
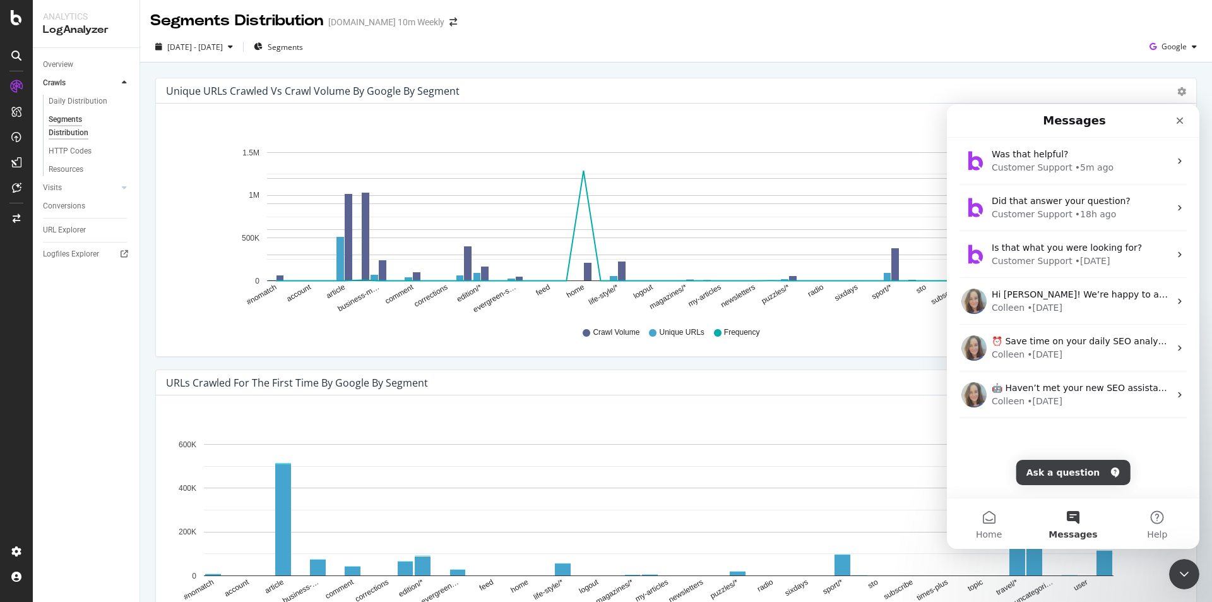
scroll to position [0, 0]
click at [1154, 520] on button "Help" at bounding box center [1158, 523] width 84 height 51
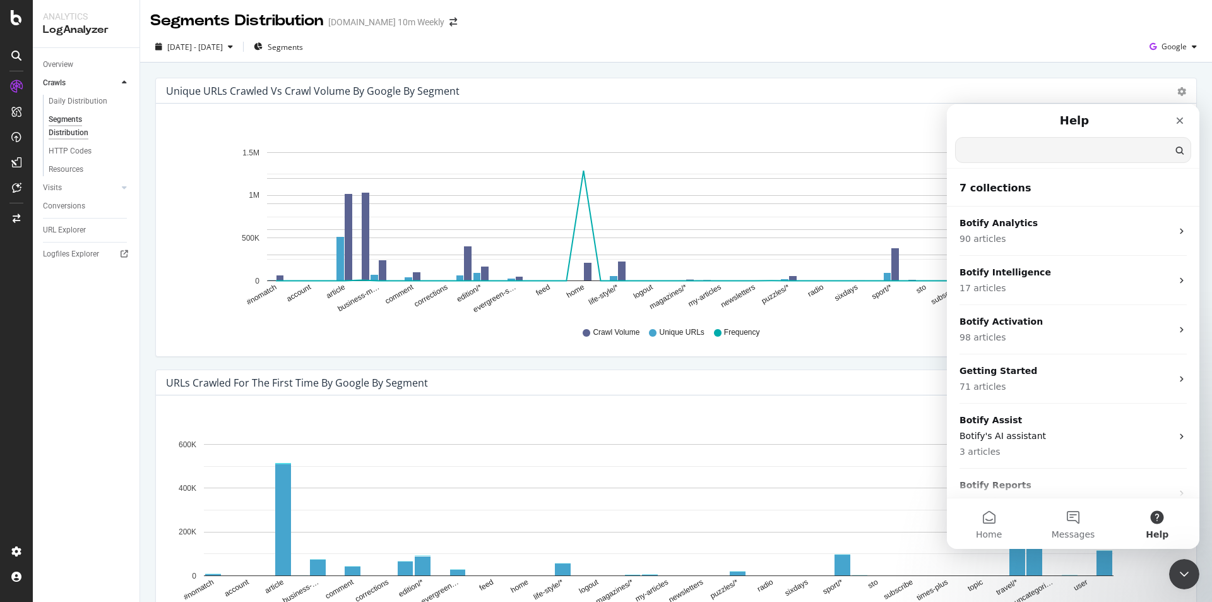
click at [1036, 153] on input "Search for help" at bounding box center [1073, 150] width 235 height 25
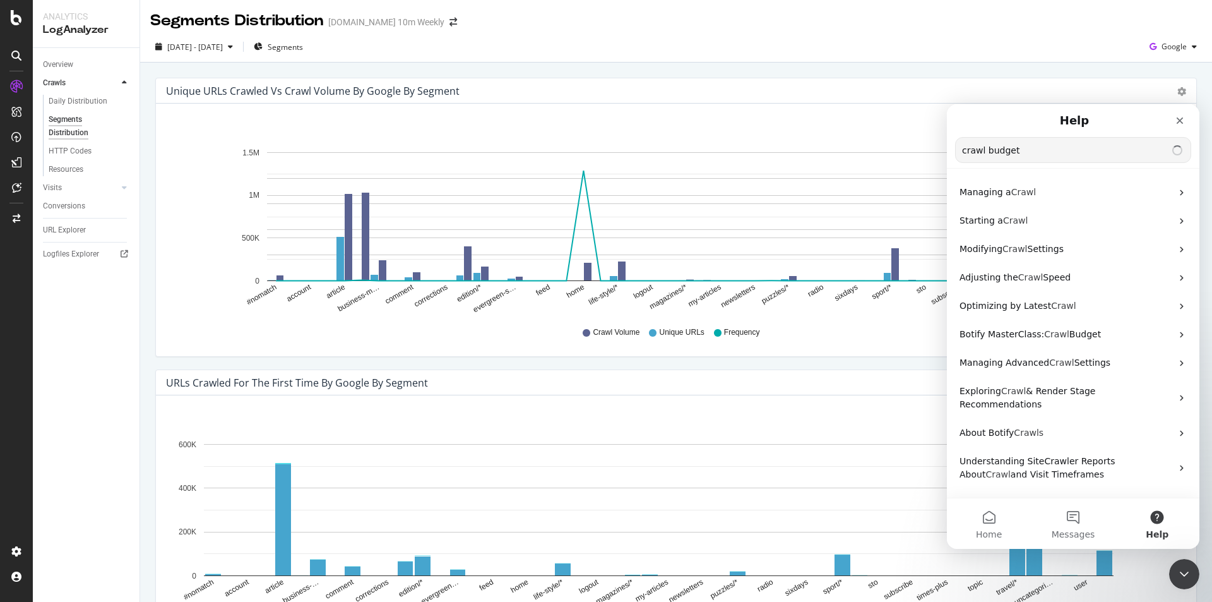
type input "crawl budget"
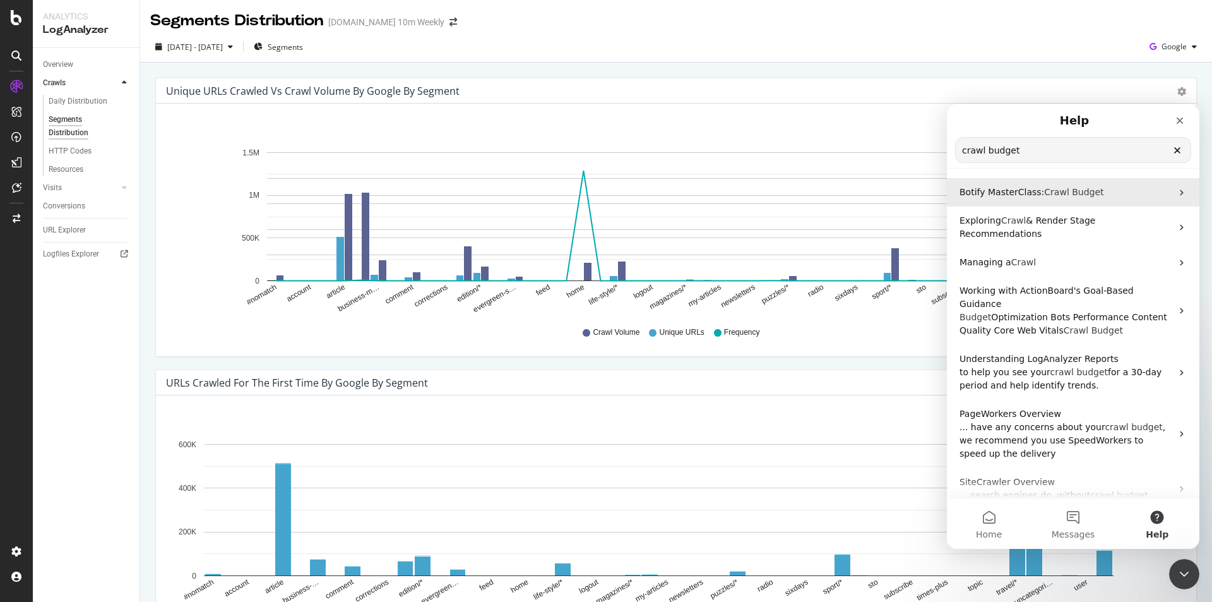
click at [1090, 189] on p "Botify MasterClass: Crawl Budget" at bounding box center [1066, 192] width 212 height 13
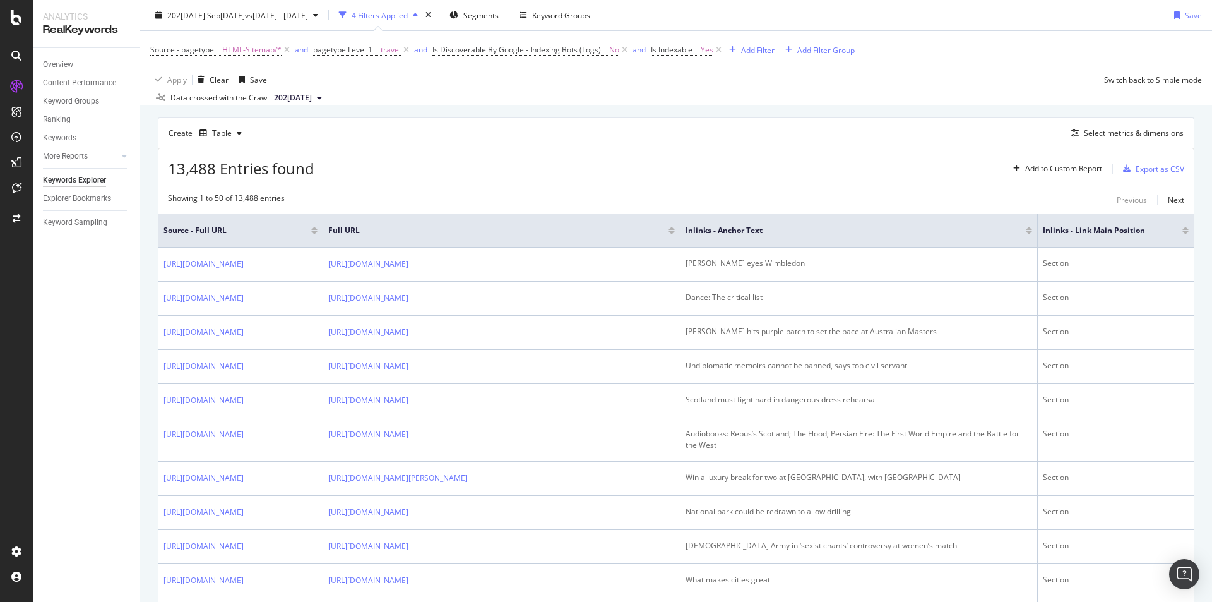
scroll to position [74, 0]
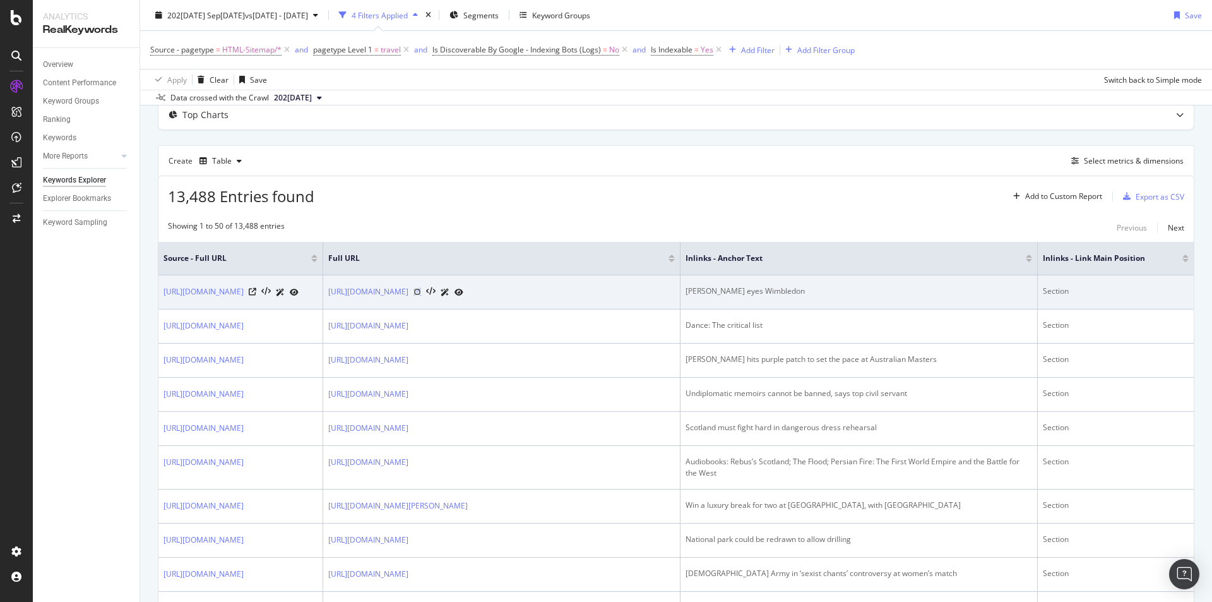
click at [421, 295] on icon at bounding box center [418, 292] width 8 height 8
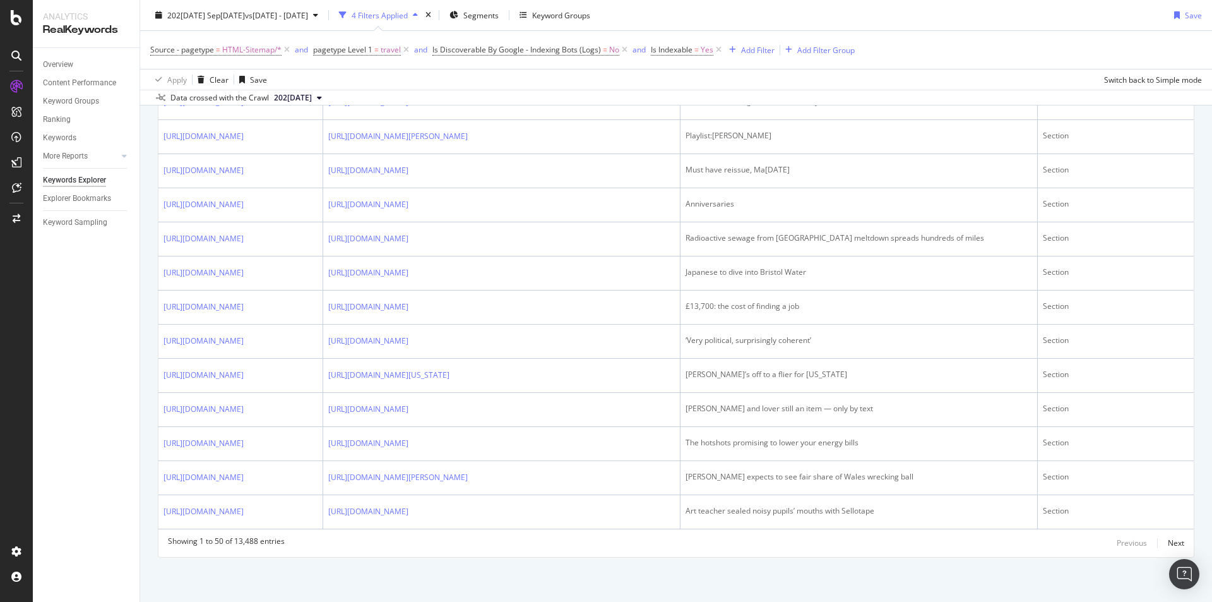
scroll to position [2263, 0]
click at [1168, 539] on div "Next" at bounding box center [1176, 542] width 16 height 11
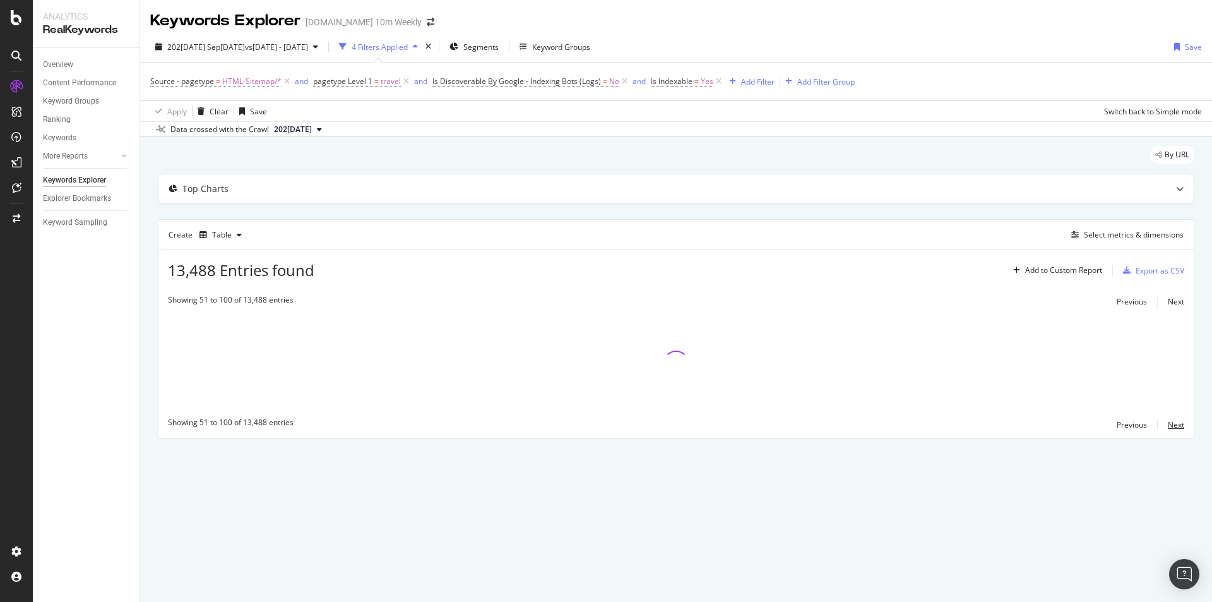
scroll to position [0, 0]
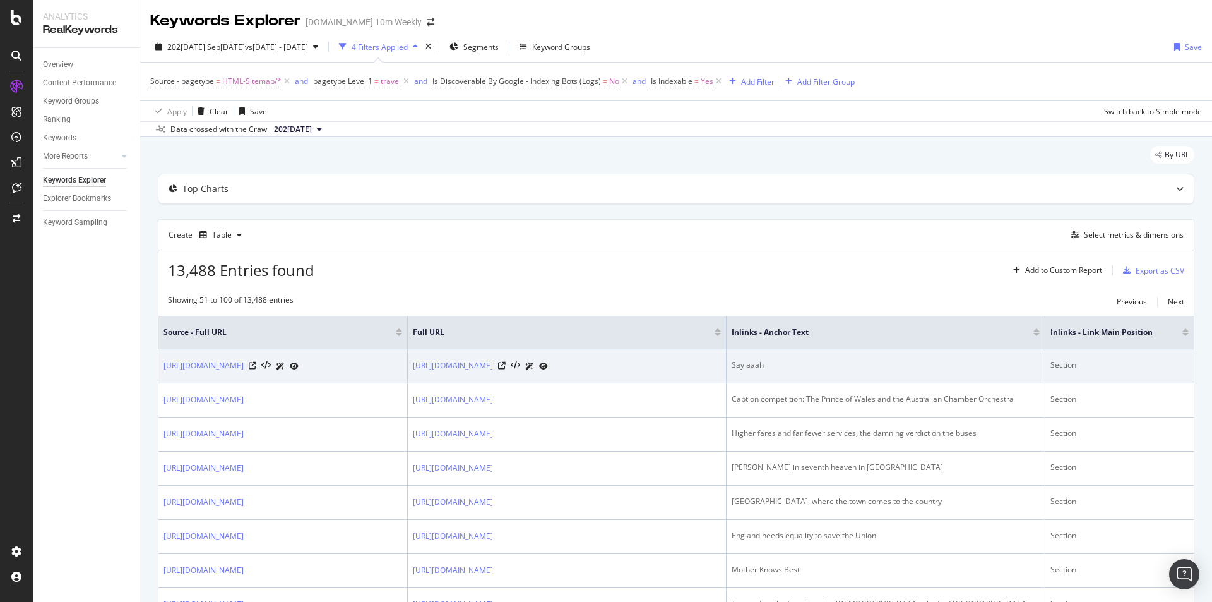
click at [548, 368] on div at bounding box center [523, 365] width 50 height 13
click at [506, 369] on icon at bounding box center [502, 366] width 8 height 8
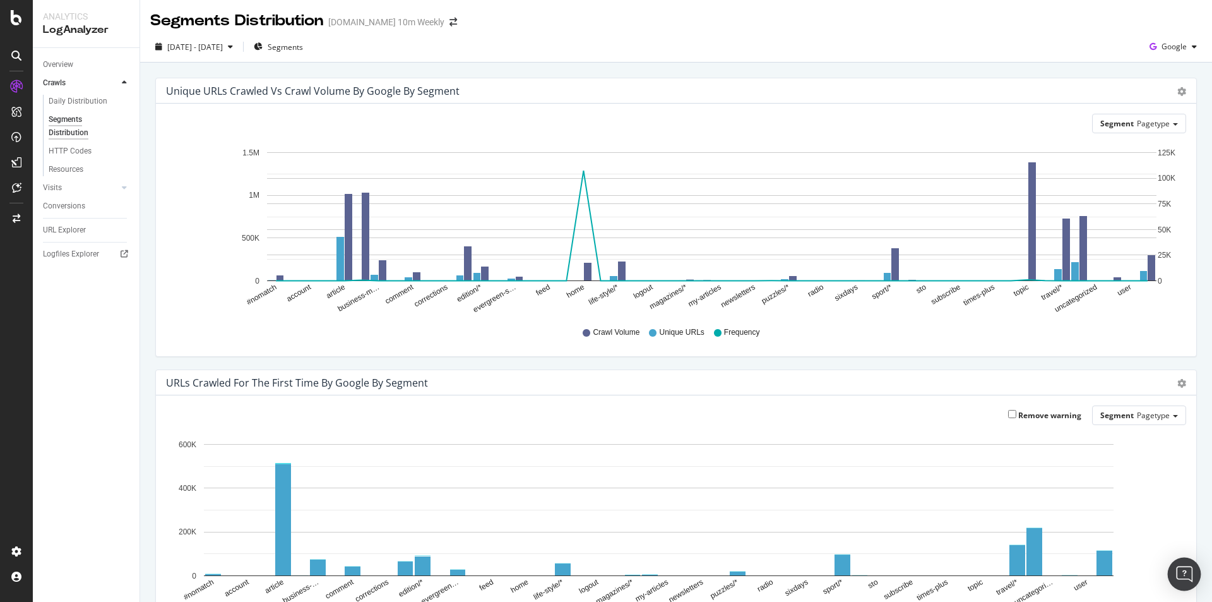
click at [1186, 574] on img "Open Intercom Messenger" at bounding box center [1184, 574] width 16 height 16
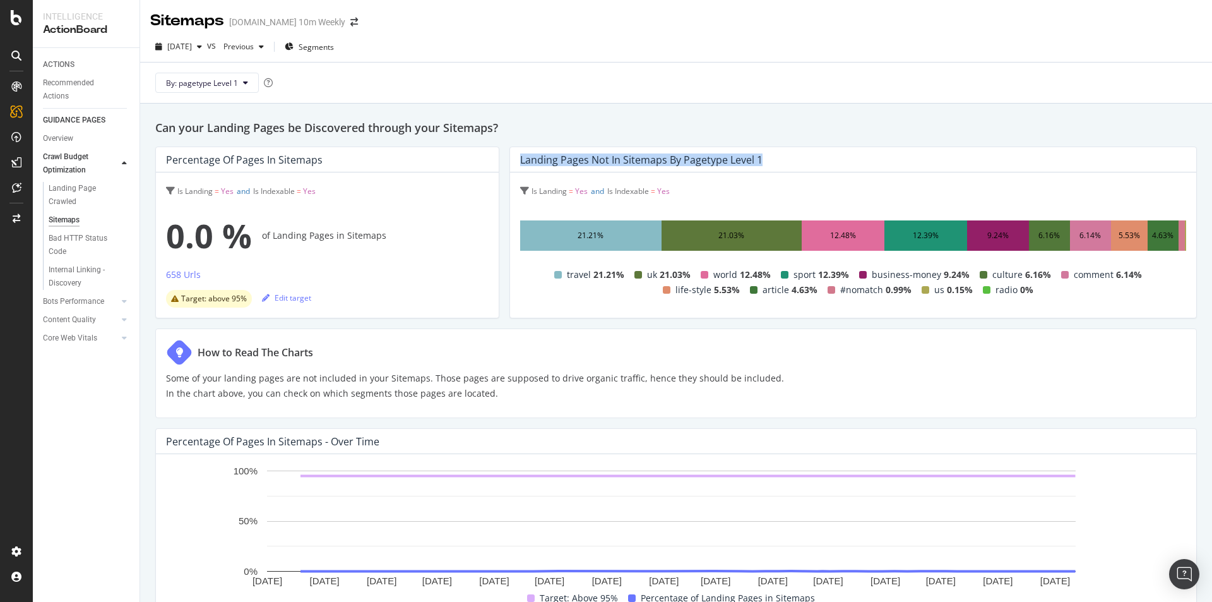
drag, startPoint x: 777, startPoint y: 160, endPoint x: 516, endPoint y: 160, distance: 260.7
click at [520, 160] on div "Landing Pages not in Sitemaps by pagetype Level 1" at bounding box center [850, 159] width 660 height 13
click at [136, 424] on div "ACTIONS Recommended Actions GUIDANCE PAGES Overview Crawl Budget Optimization L…" at bounding box center [86, 325] width 107 height 554
click at [244, 84] on icon at bounding box center [245, 83] width 5 height 8
click at [385, 84] on div "By: pagetype Level 1" at bounding box center [676, 82] width 1052 height 40
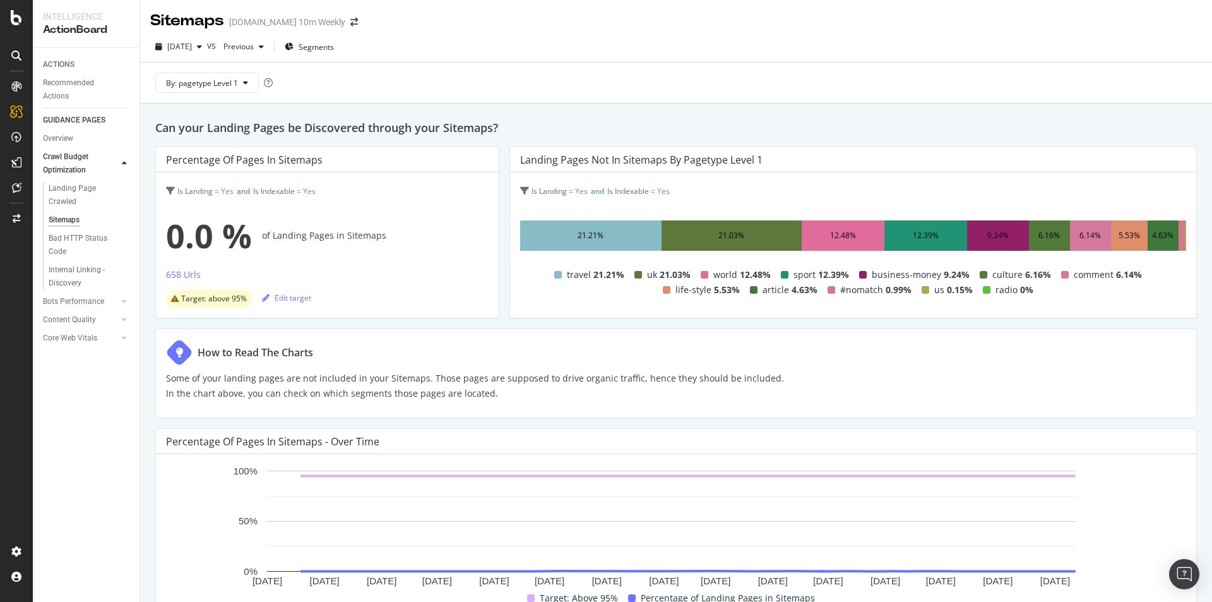
click at [551, 233] on div "21.21%" at bounding box center [590, 235] width 141 height 30
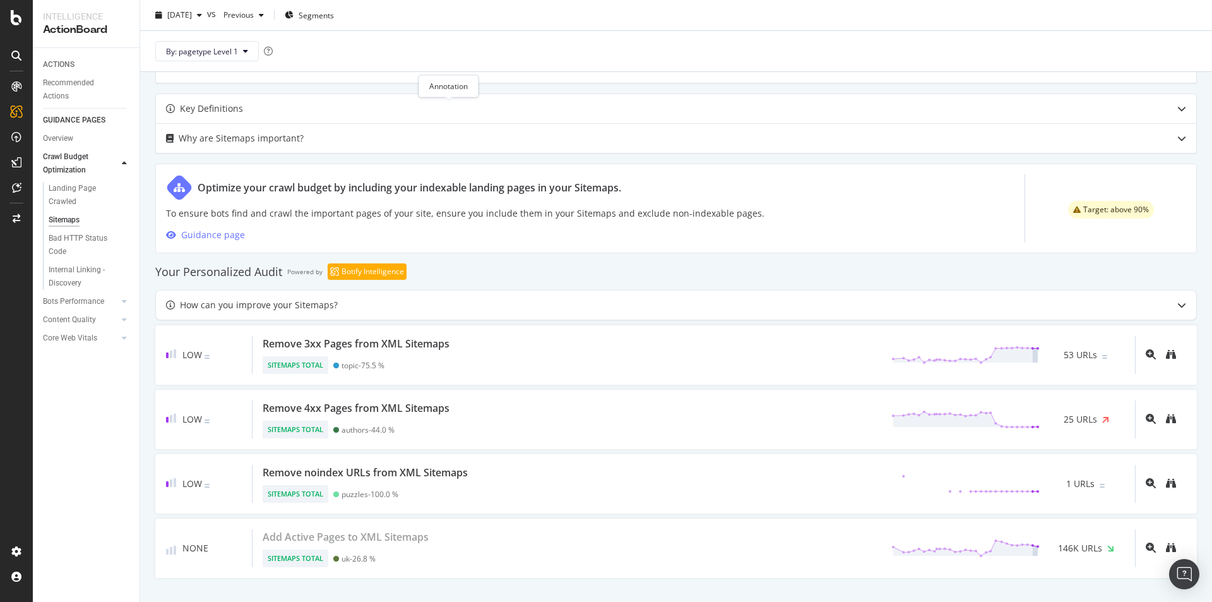
scroll to position [534, 0]
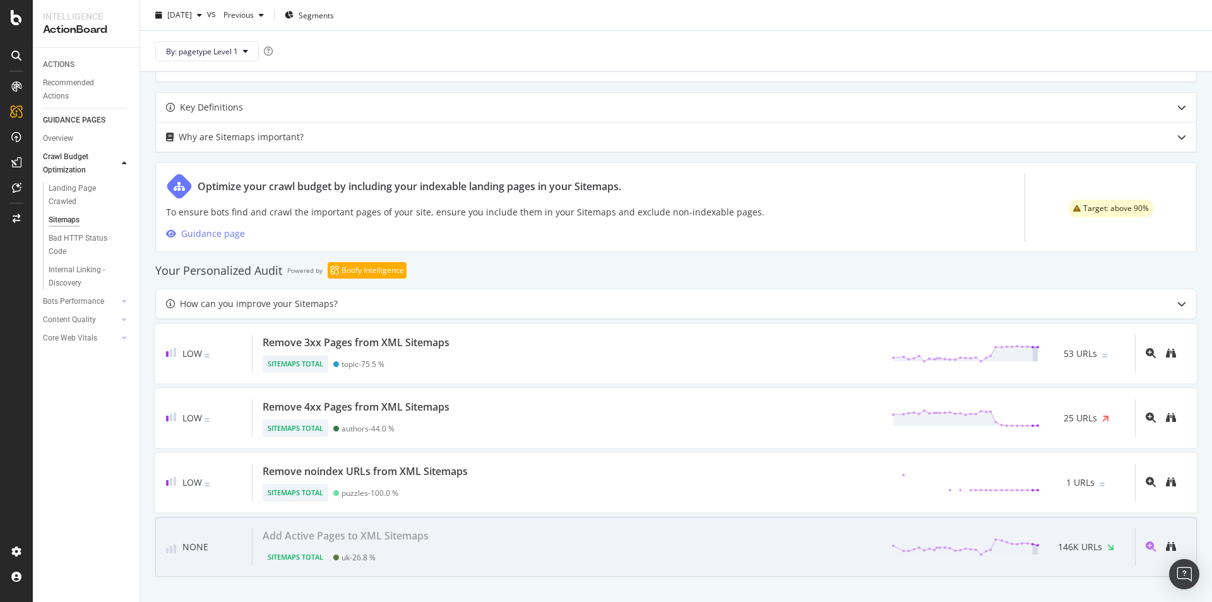
click at [403, 538] on div "Add Active Pages to XML Sitemaps" at bounding box center [346, 535] width 166 height 15
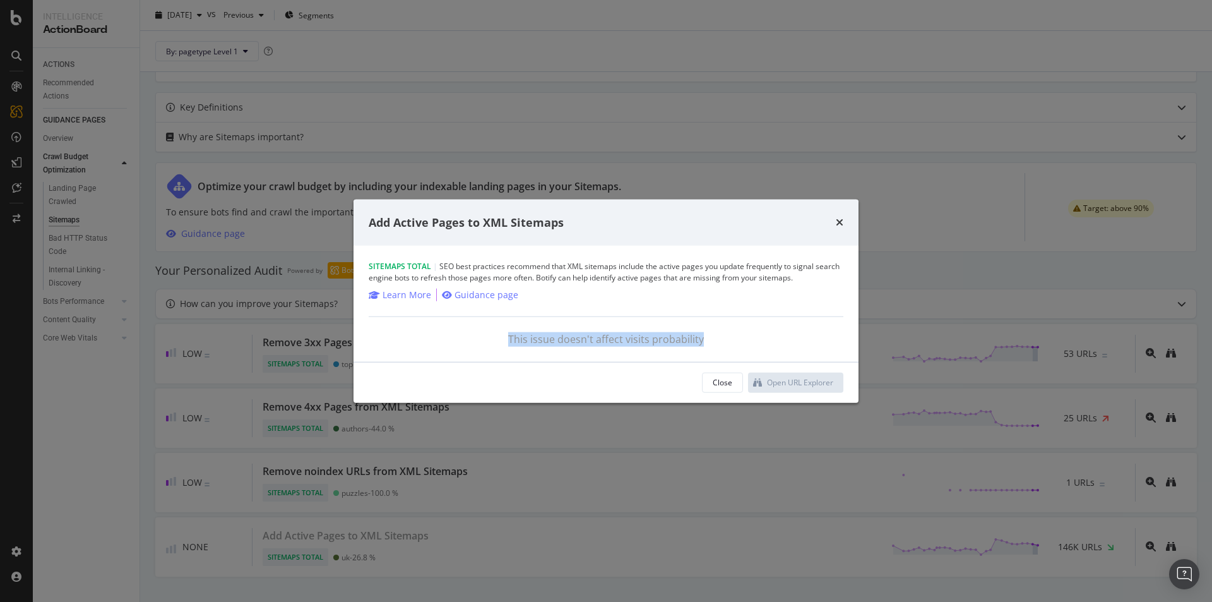
drag, startPoint x: 504, startPoint y: 341, endPoint x: 787, endPoint y: 343, distance: 282.2
click at [730, 347] on div "Sitemaps Total | SEO best practices recommend that XML sitemaps include the act…" at bounding box center [606, 304] width 505 height 116
click at [840, 225] on icon "times" at bounding box center [840, 222] width 8 height 10
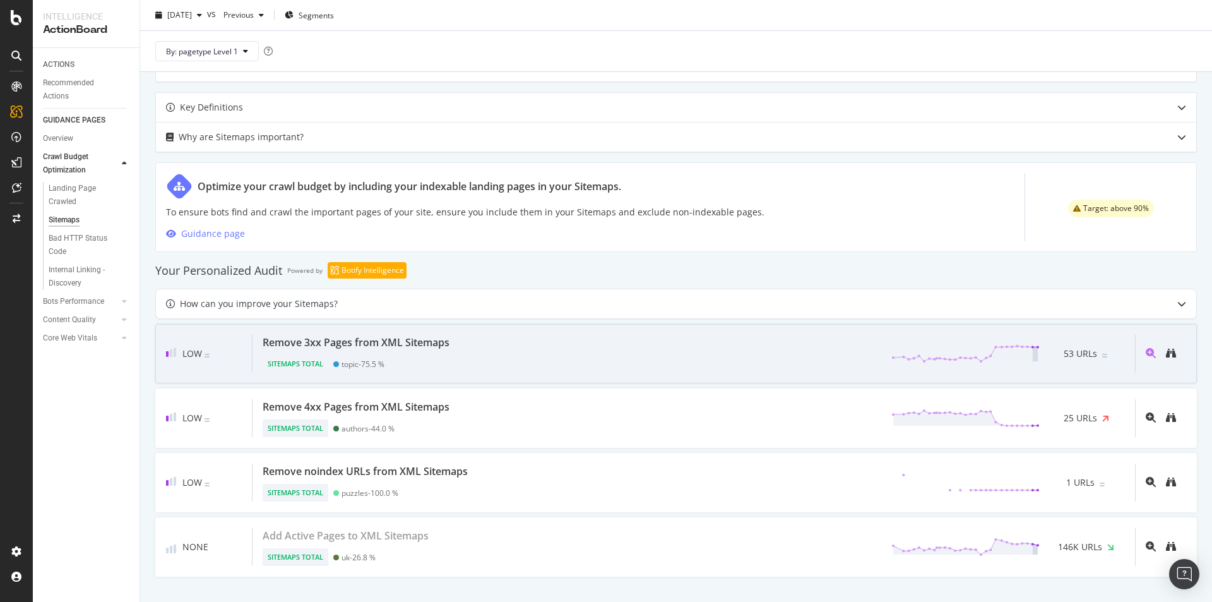
click at [497, 363] on div "Remove 3xx Pages from XML Sitemaps Sitemaps Total topic - 75.5 % 53 URLs" at bounding box center [694, 354] width 883 height 38
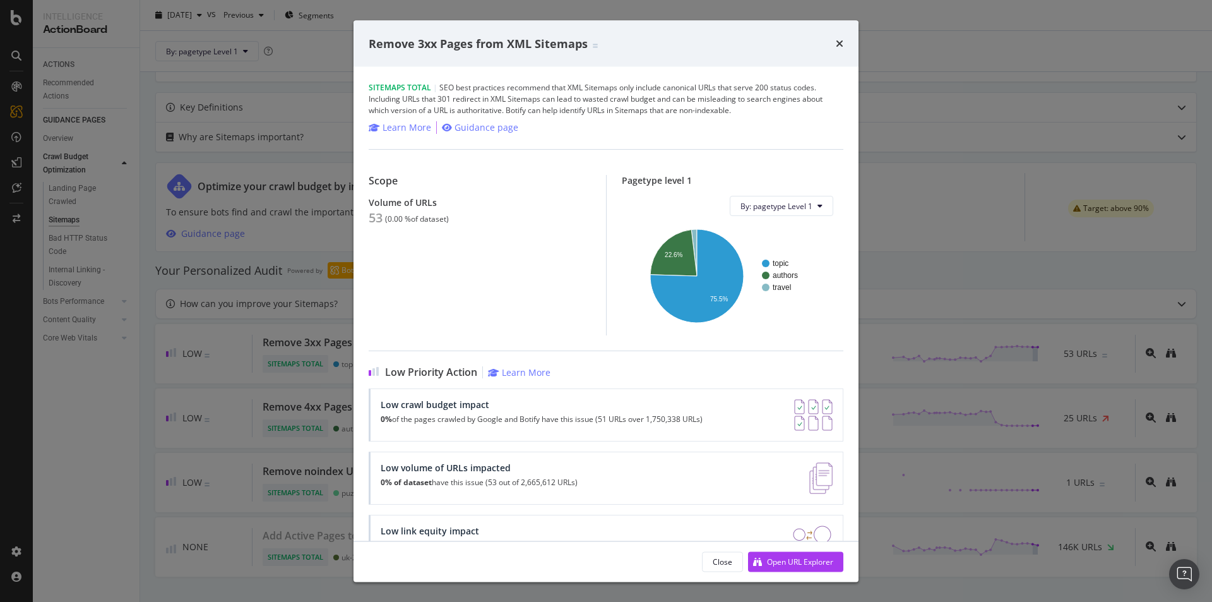
scroll to position [42, 0]
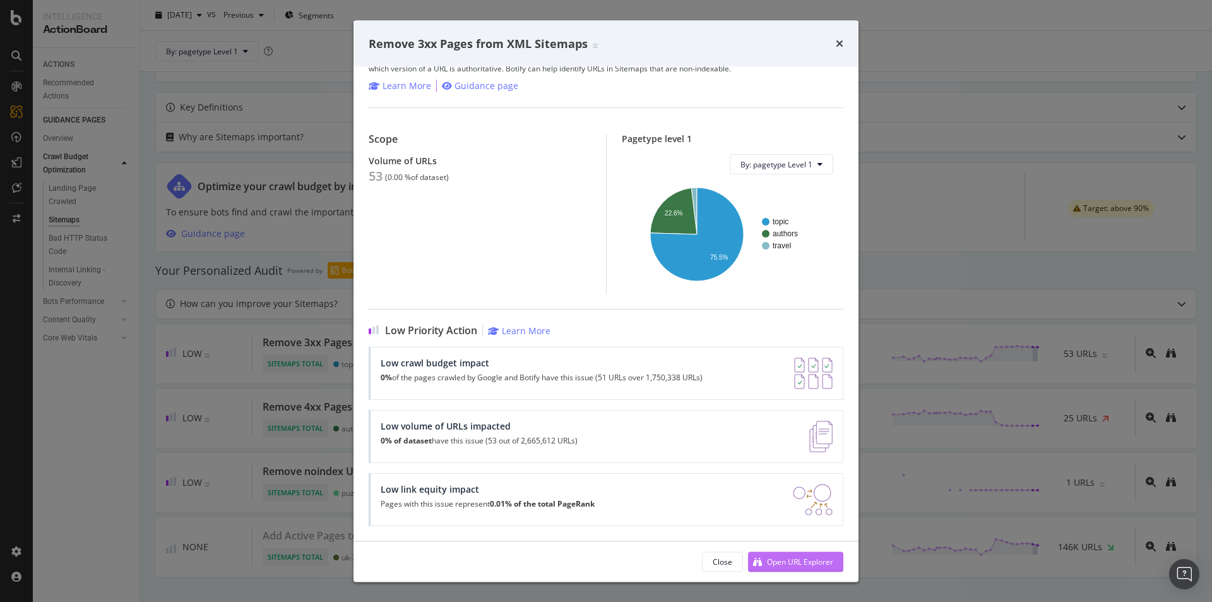
click at [797, 563] on div "Open URL Explorer" at bounding box center [800, 561] width 66 height 11
click at [807, 560] on div "Open URL Explorer" at bounding box center [800, 561] width 66 height 11
drag, startPoint x: 372, startPoint y: 162, endPoint x: 453, endPoint y: 160, distance: 80.2
click at [453, 160] on div "Volume of URLs" at bounding box center [480, 160] width 222 height 11
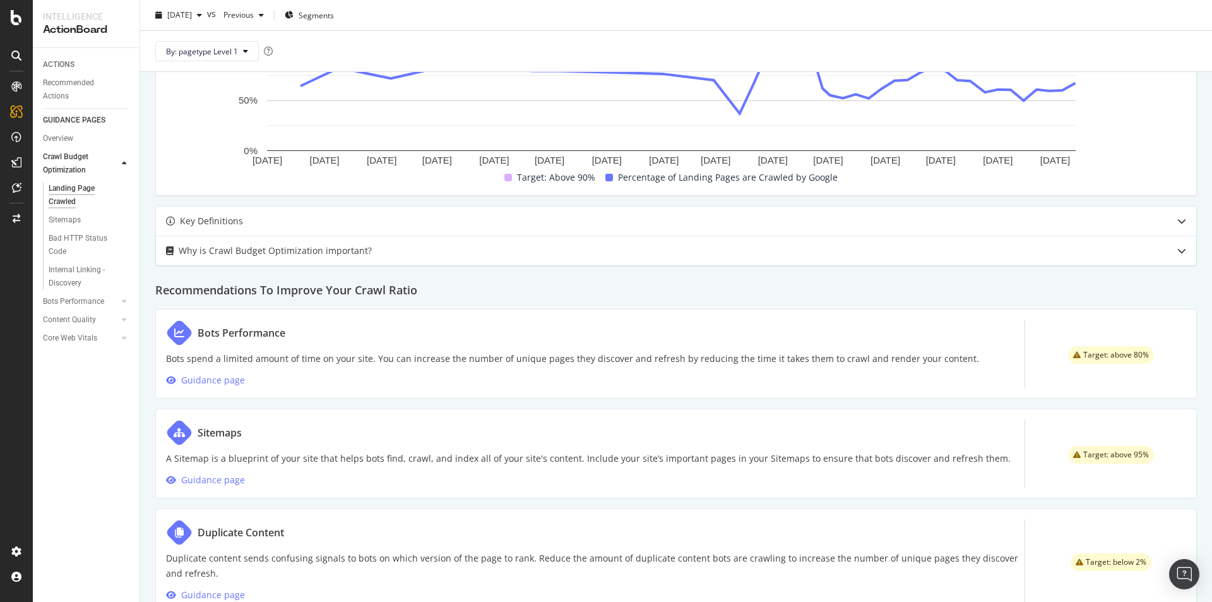
scroll to position [402, 0]
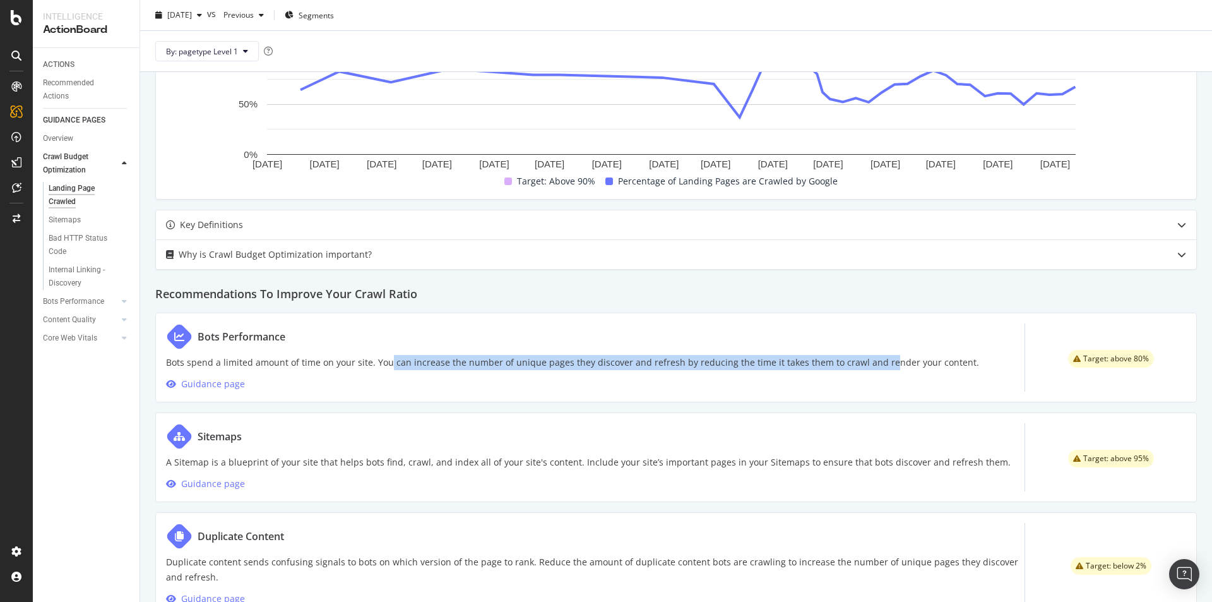
drag, startPoint x: 387, startPoint y: 360, endPoint x: 864, endPoint y: 352, distance: 476.7
click at [874, 352] on div "Bots Performance Bots spend a limited amount of time on your site. You can incr…" at bounding box center [572, 357] width 813 height 68
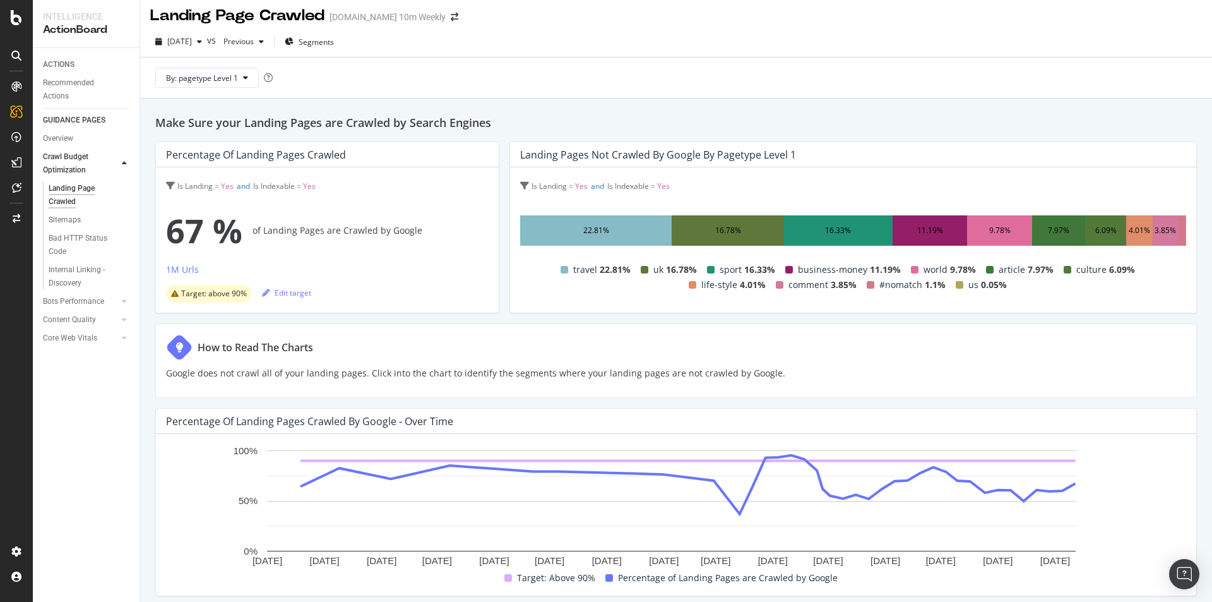
scroll to position [0, 0]
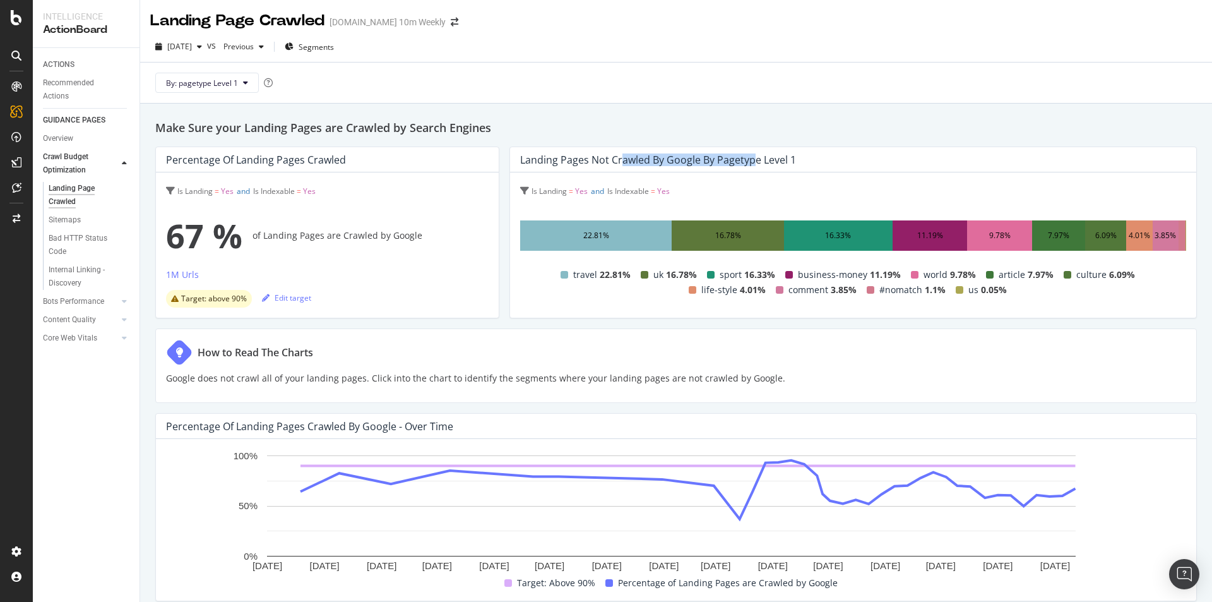
drag, startPoint x: 648, startPoint y: 161, endPoint x: 751, endPoint y: 164, distance: 102.3
click at [751, 164] on div "Landing Pages not Crawled by Google by pagetype Level 1" at bounding box center [658, 159] width 276 height 13
click at [694, 182] on div "Is Landing = Yes and Is Indexable = Yes" at bounding box center [853, 191] width 666 height 18
click at [540, 161] on div "Landing Pages not Crawled by Google by pagetype Level 1" at bounding box center [658, 159] width 276 height 13
click at [579, 244] on div "22.81%" at bounding box center [596, 235] width 152 height 30
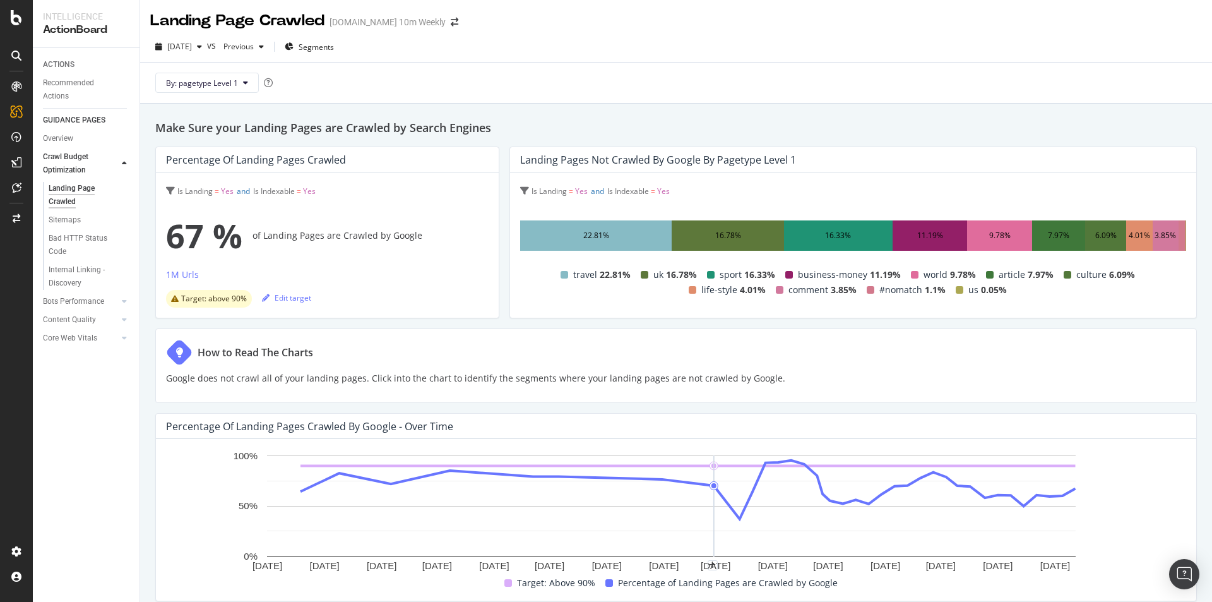
click at [746, 240] on div "16.78%" at bounding box center [728, 235] width 112 height 30
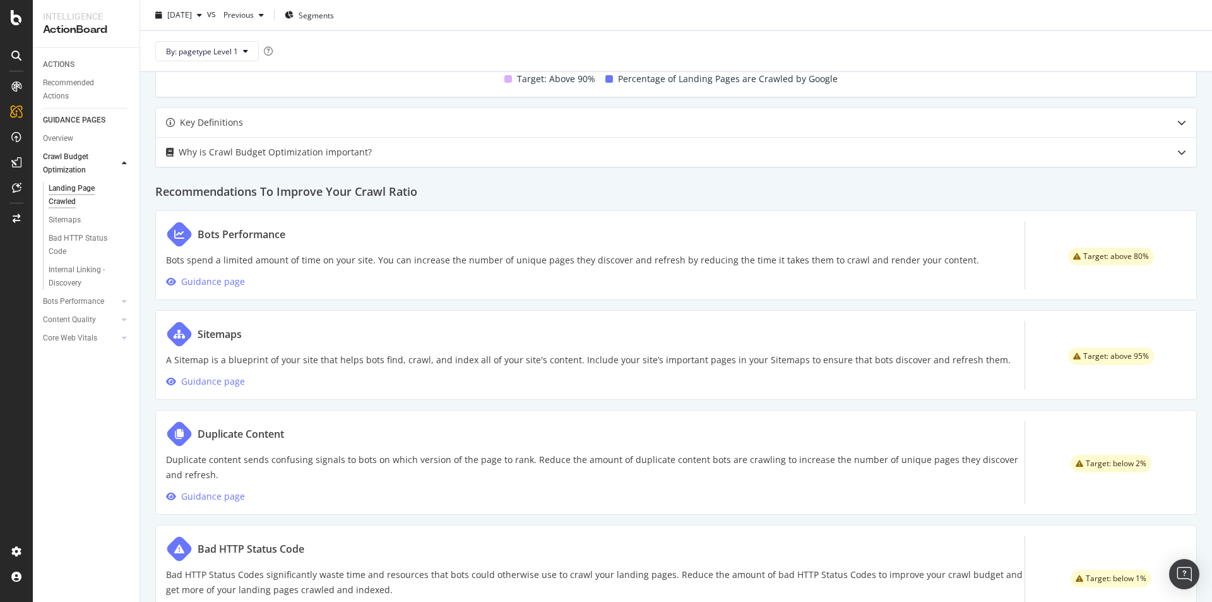
scroll to position [557, 0]
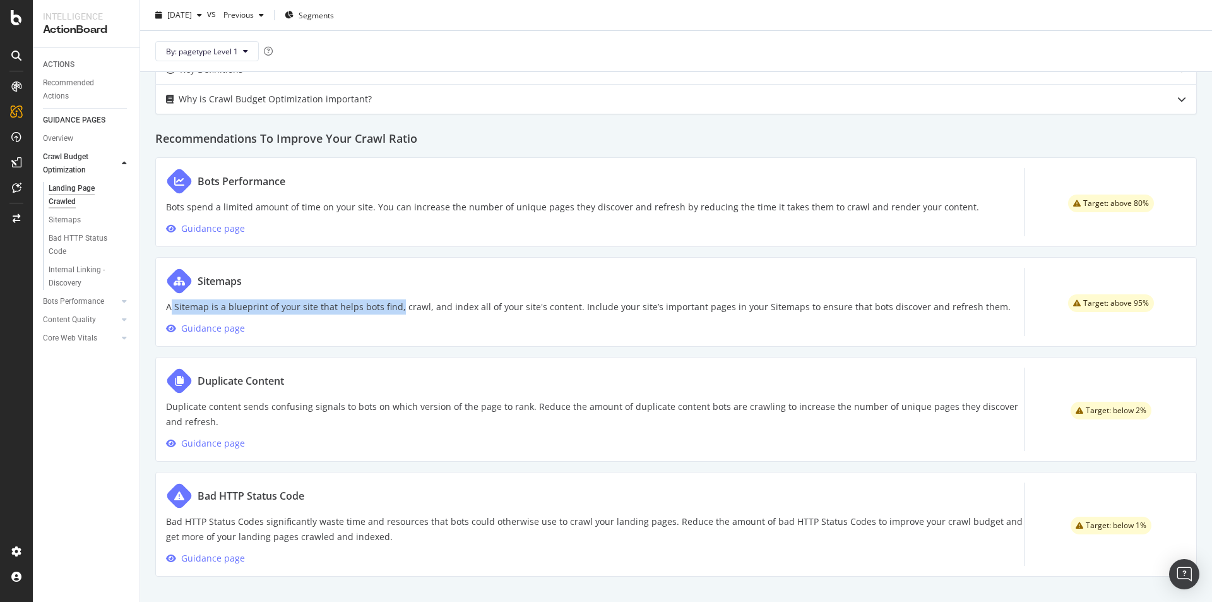
drag, startPoint x: 184, startPoint y: 308, endPoint x: 397, endPoint y: 309, distance: 213.4
click at [397, 309] on p "A Sitemap is a blueprint of your site that helps bots find, crawl, and index al…" at bounding box center [588, 306] width 845 height 15
click at [1112, 303] on span "Target: above 95%" at bounding box center [1116, 303] width 66 height 8
click at [232, 324] on div "Guidance page" at bounding box center [213, 328] width 64 height 15
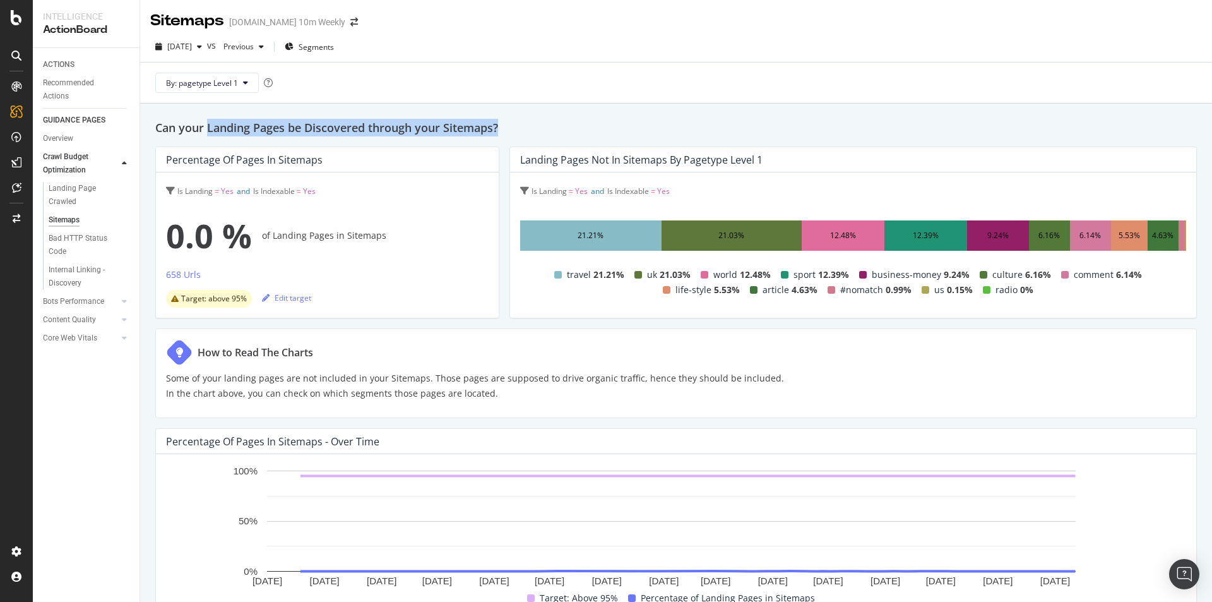
drag, startPoint x: 300, startPoint y: 128, endPoint x: 512, endPoint y: 131, distance: 212.1
click at [512, 131] on h2 "Can your Landing Pages be Discovered through your Sitemaps?" at bounding box center [676, 128] width 1042 height 18
click at [522, 129] on h2 "Can your Landing Pages be Discovered through your Sitemaps?" at bounding box center [676, 128] width 1042 height 18
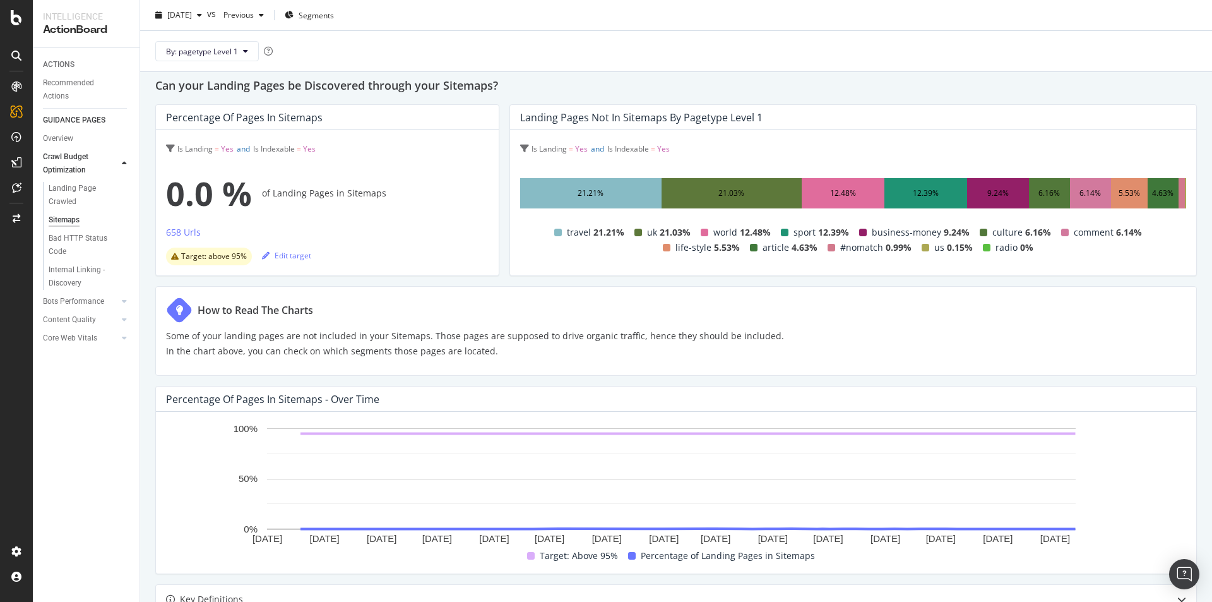
scroll to position [63, 0]
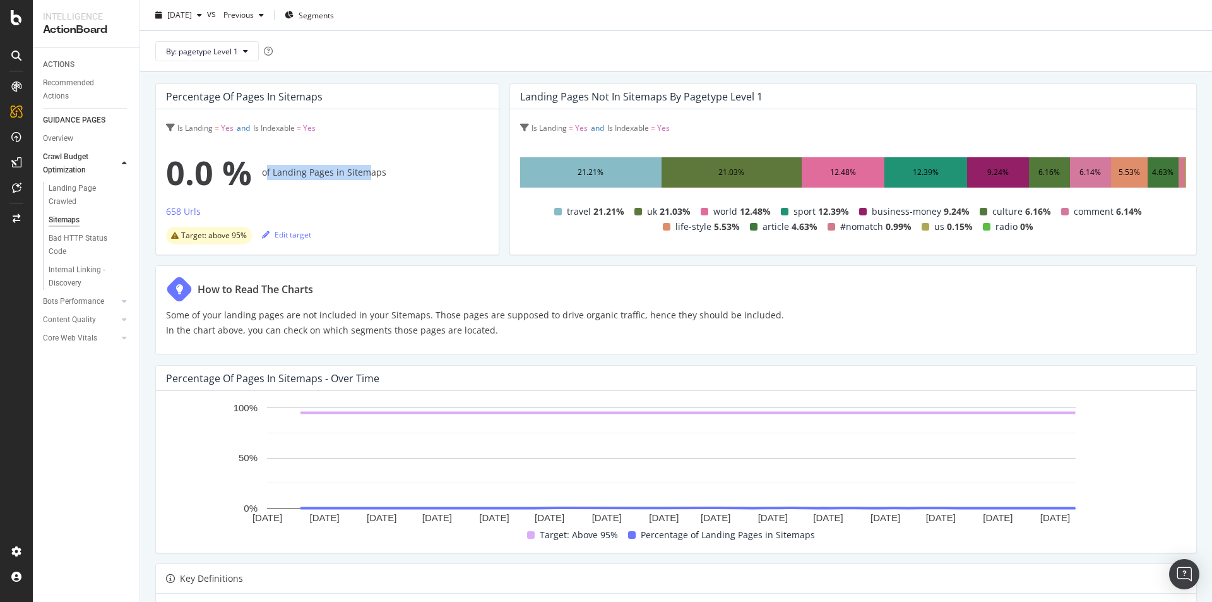
drag, startPoint x: 266, startPoint y: 170, endPoint x: 296, endPoint y: 193, distance: 37.0
click at [366, 174] on div "0.0 % of Landing Pages in Sitemaps" at bounding box center [327, 172] width 323 height 51
click at [189, 209] on div "658 Urls" at bounding box center [183, 211] width 35 height 13
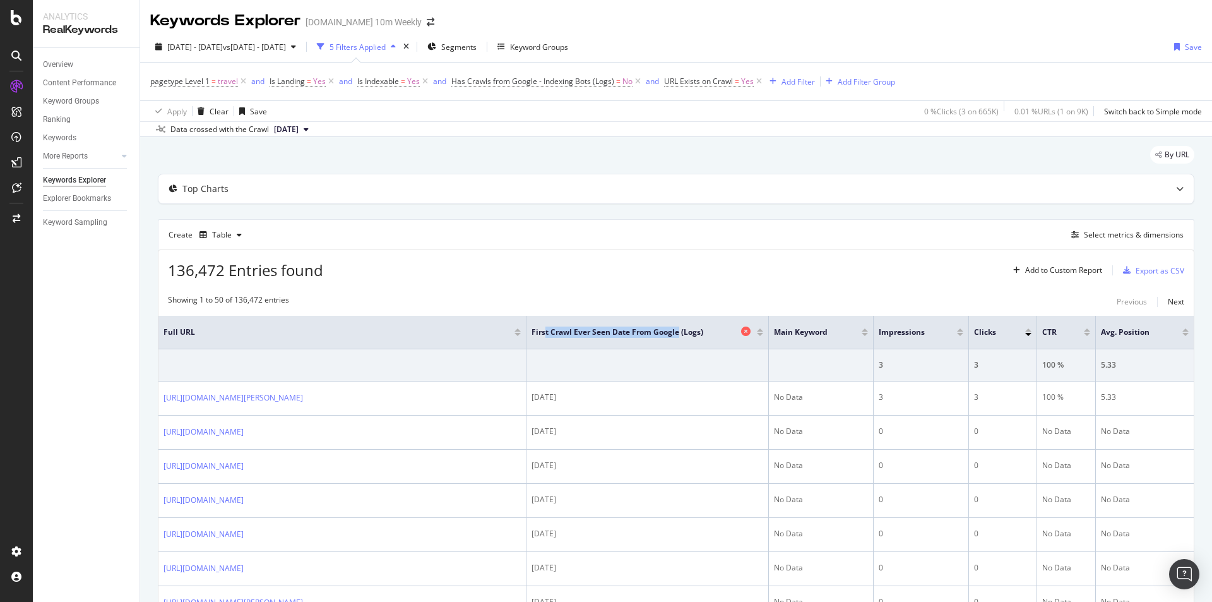
drag, startPoint x: 543, startPoint y: 331, endPoint x: 676, endPoint y: 334, distance: 133.2
click at [676, 334] on span "First Crawl Ever Seen Date from Google (Logs)" at bounding box center [635, 331] width 206 height 11
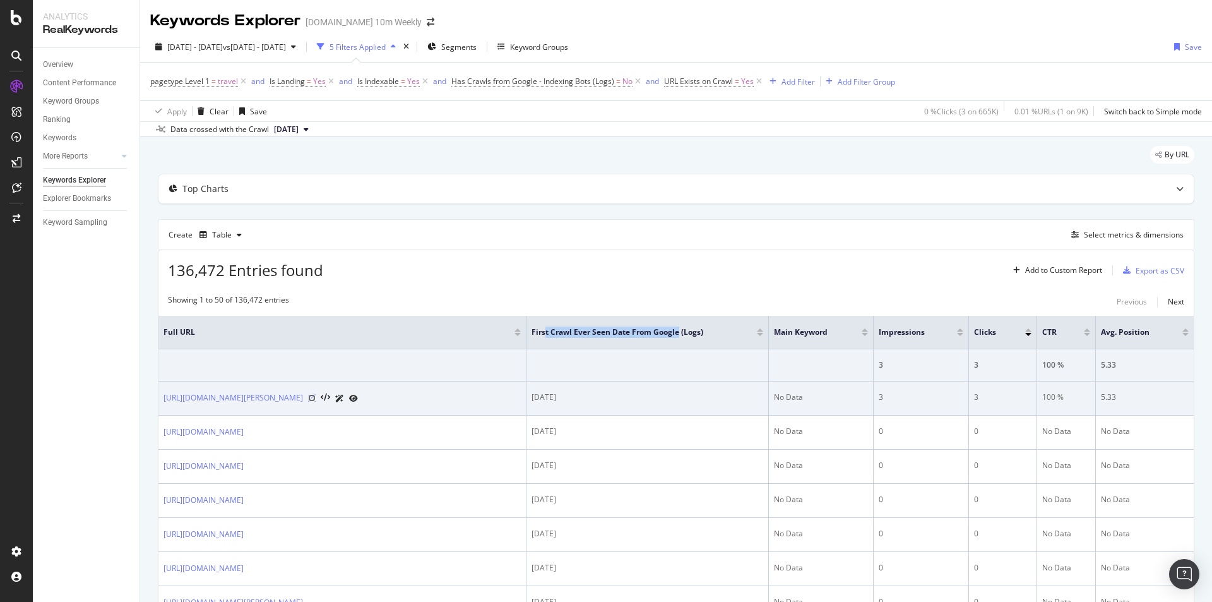
click at [316, 402] on icon at bounding box center [312, 398] width 8 height 8
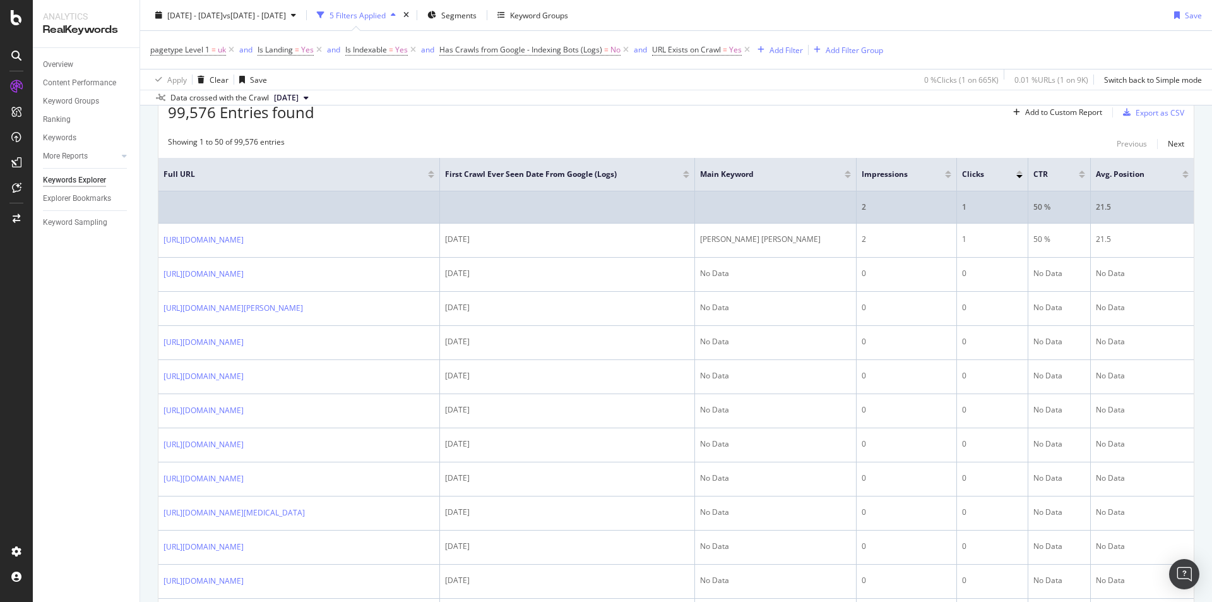
scroll to position [189, 0]
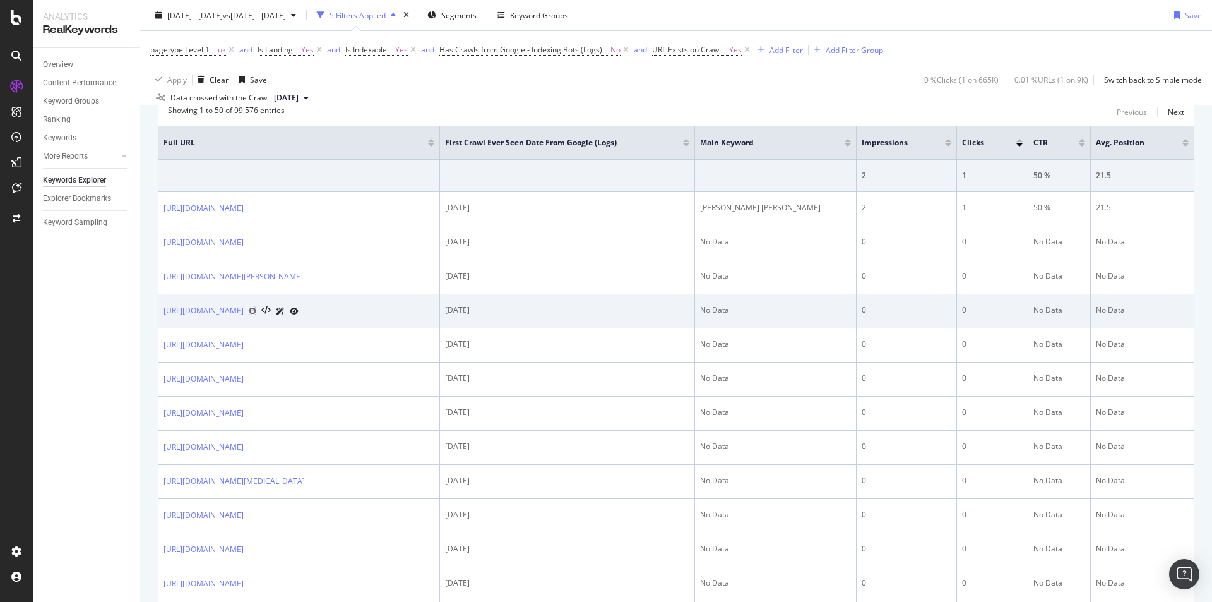
click at [256, 314] on icon at bounding box center [253, 311] width 8 height 8
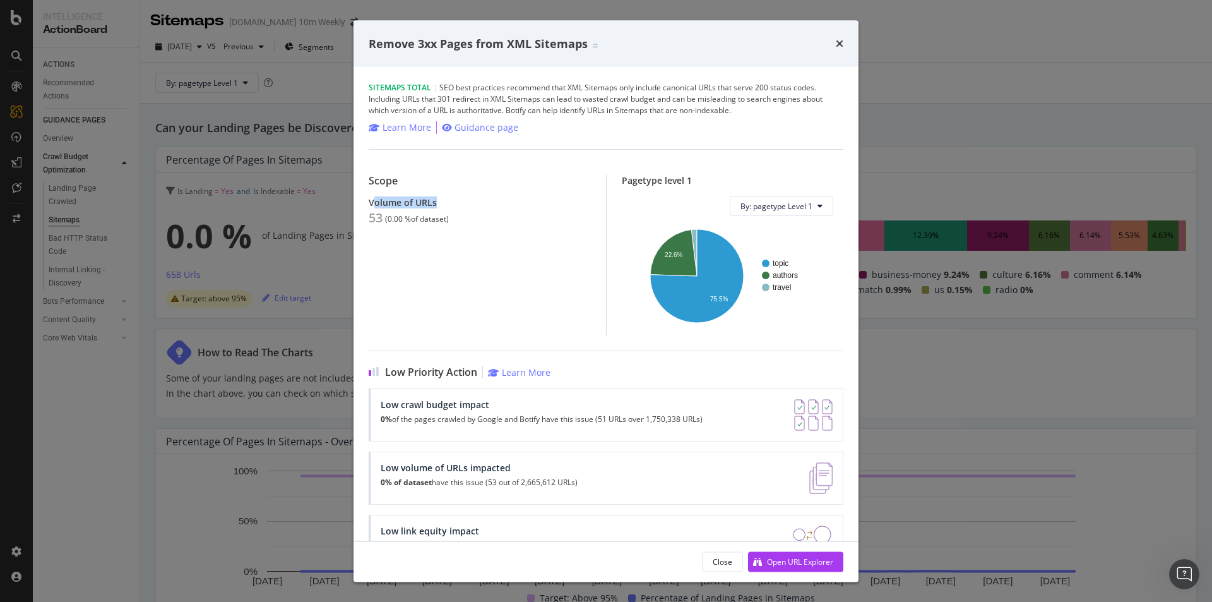
scroll to position [42, 0]
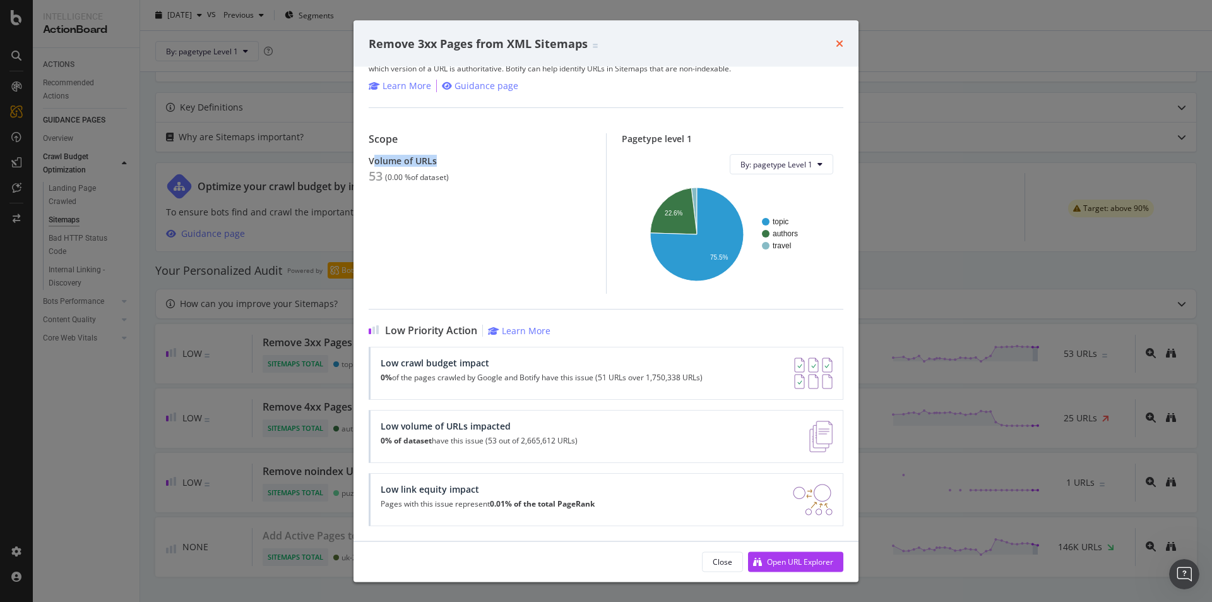
click at [838, 45] on icon "times" at bounding box center [840, 44] width 8 height 10
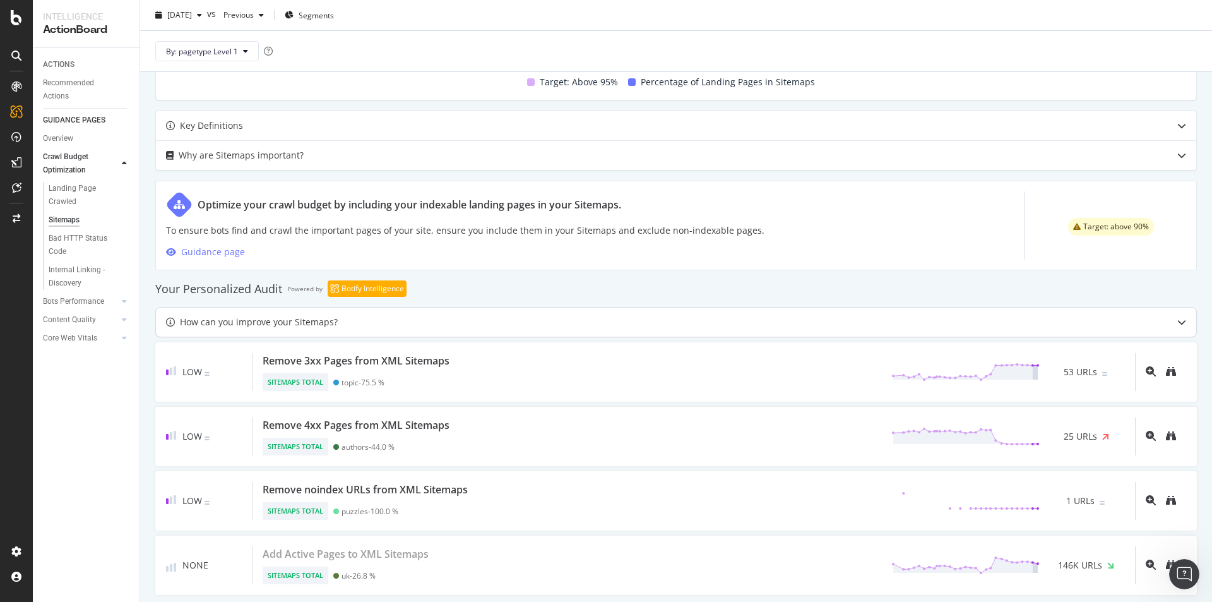
scroll to position [534, 0]
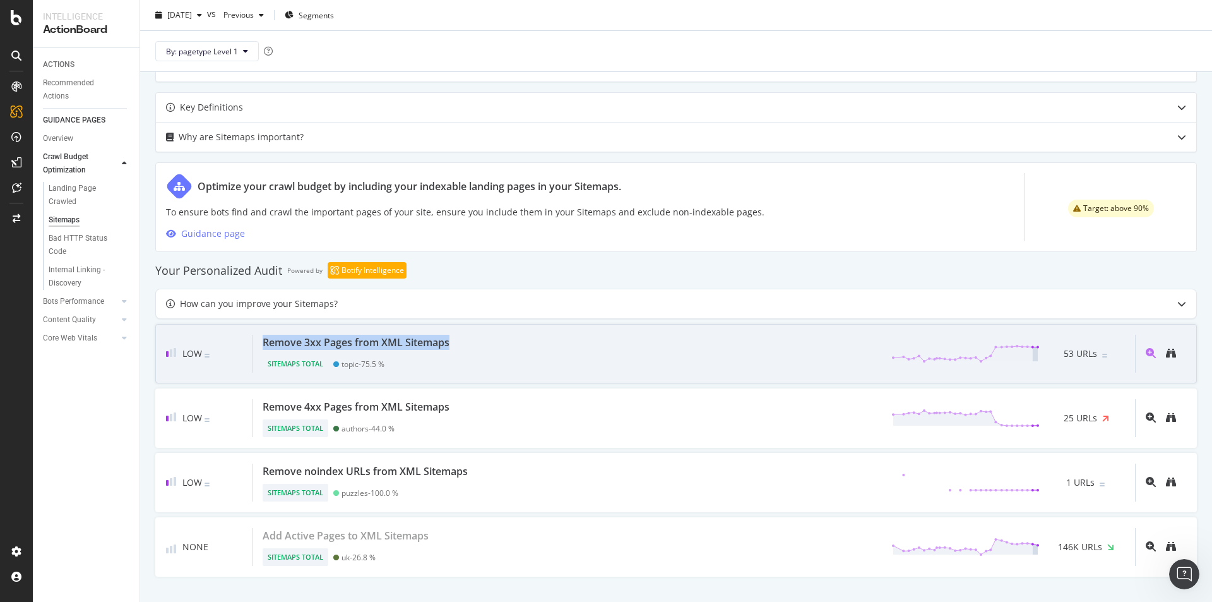
drag, startPoint x: 264, startPoint y: 338, endPoint x: 462, endPoint y: 338, distance: 198.2
click at [462, 338] on div "Remove 3xx Pages from XML Sitemaps Sitemaps Total topic - 75.5 % 53 URLs" at bounding box center [694, 354] width 883 height 38
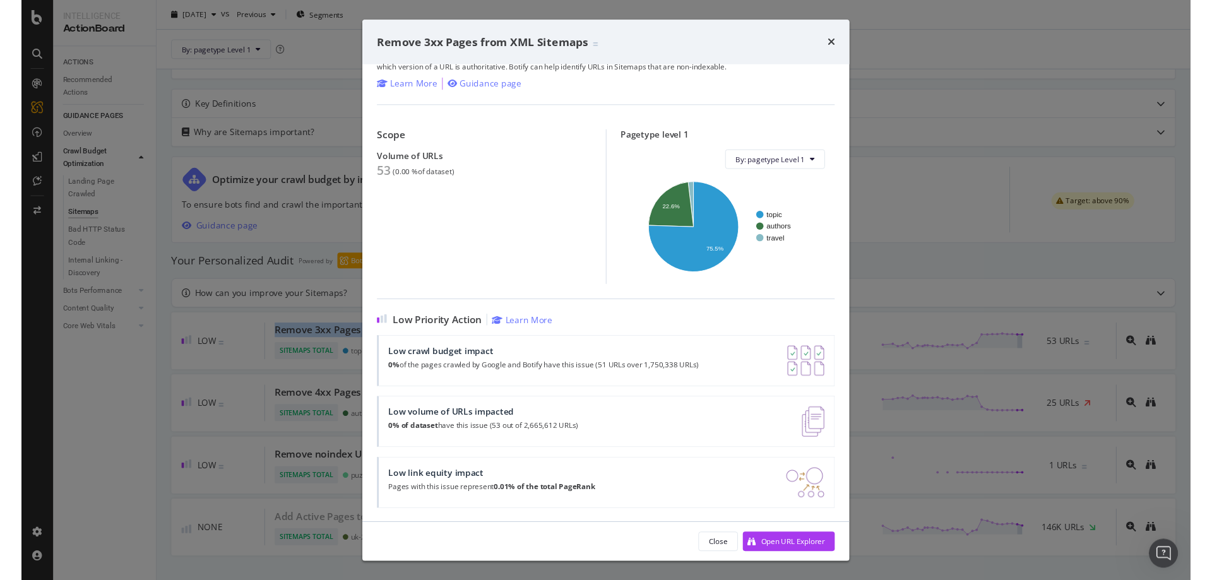
scroll to position [42, 0]
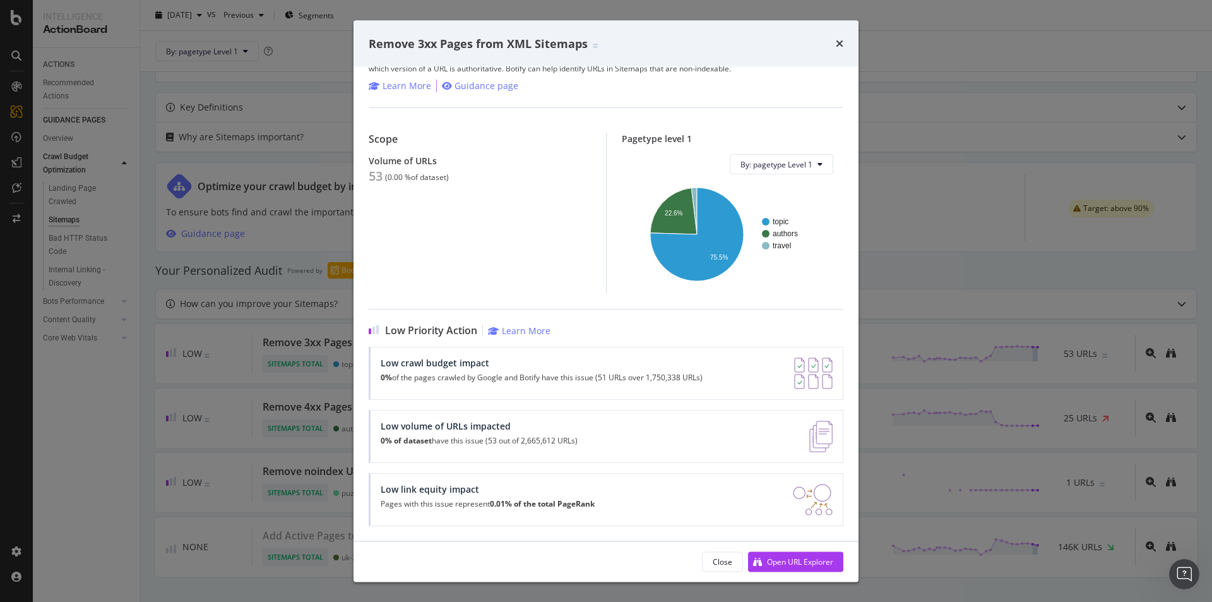
click at [843, 42] on div "Remove 3xx Pages from XML Sitemaps" at bounding box center [606, 43] width 505 height 47
click at [845, 39] on div "Remove 3xx Pages from XML Sitemaps" at bounding box center [606, 43] width 505 height 47
click at [840, 45] on icon "times" at bounding box center [840, 44] width 8 height 10
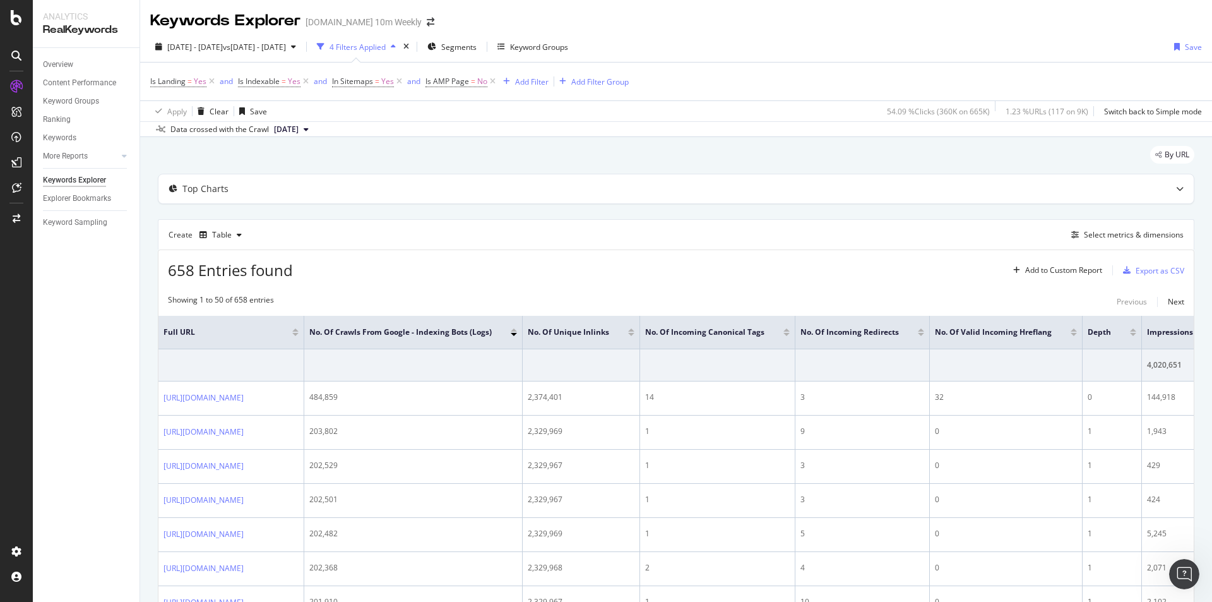
click at [924, 334] on div at bounding box center [921, 334] width 6 height 3
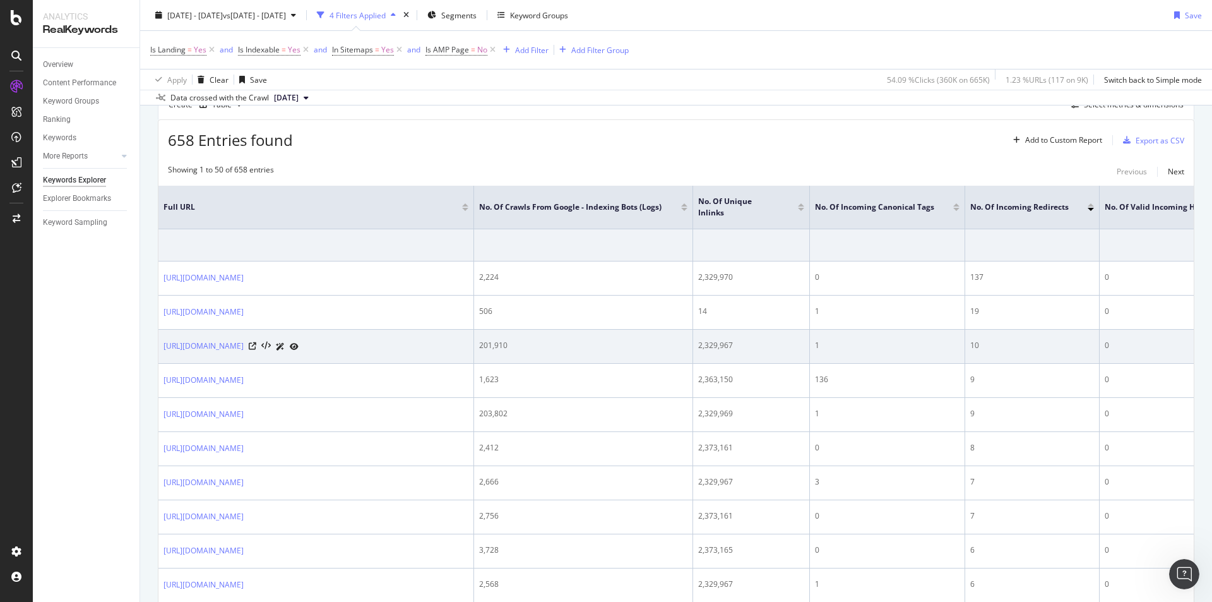
drag, startPoint x: 1135, startPoint y: 248, endPoint x: 275, endPoint y: 347, distance: 865.5
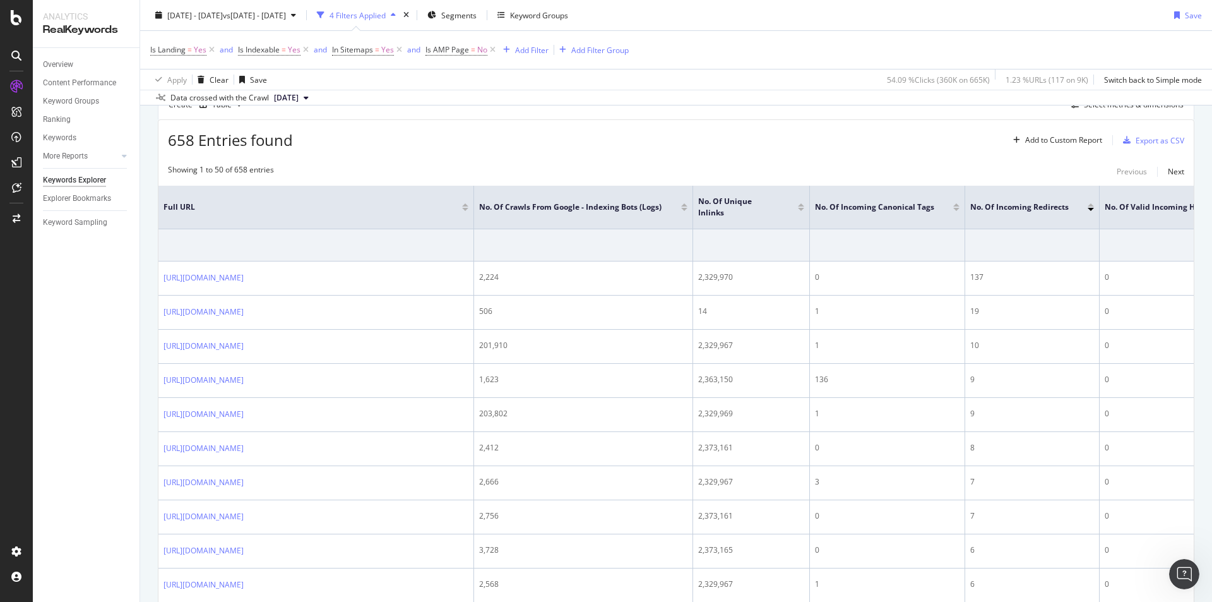
click at [105, 330] on div "Overview Content Performance Keyword Groups Ranking Keywords More Reports Count…" at bounding box center [86, 325] width 107 height 554
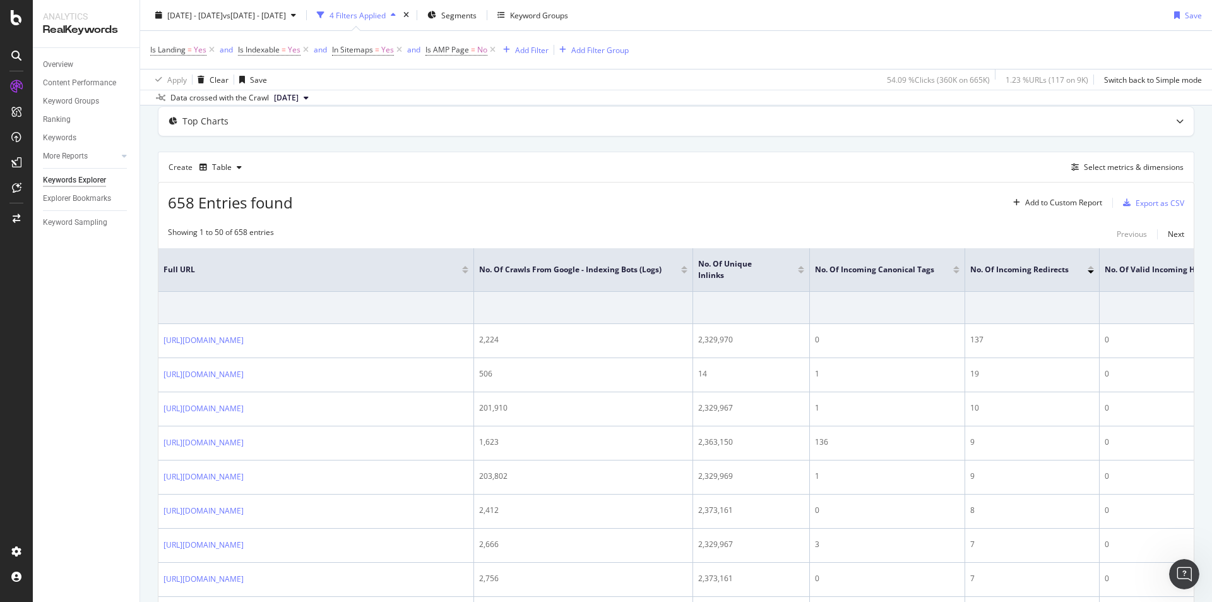
scroll to position [65, 0]
click at [802, 273] on div at bounding box center [801, 274] width 6 height 3
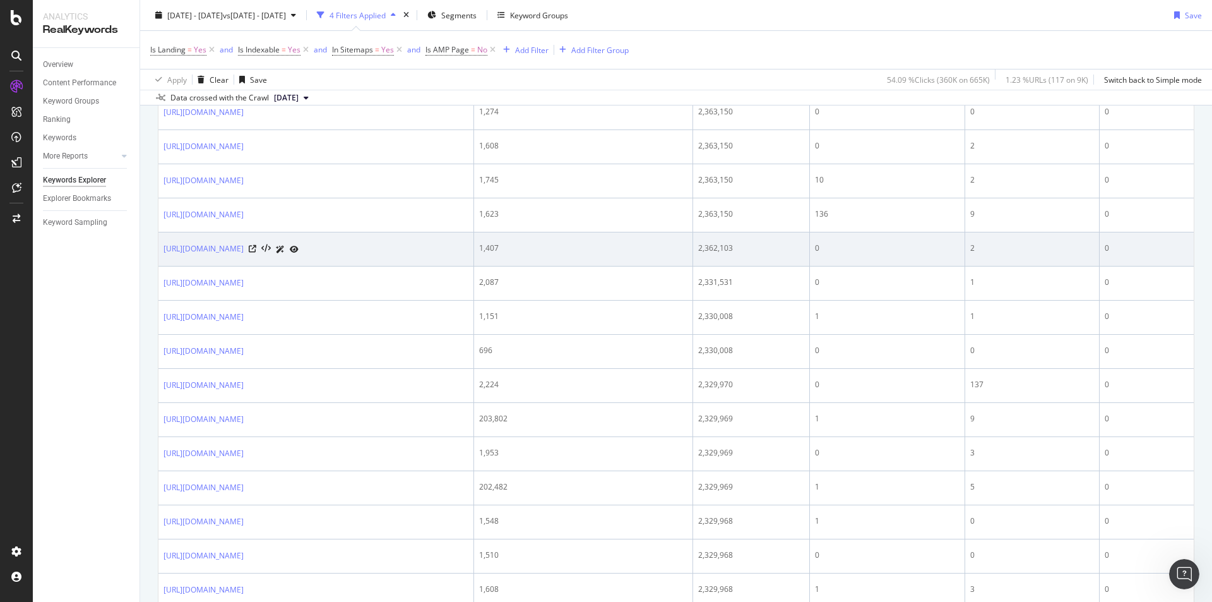
scroll to position [126, 0]
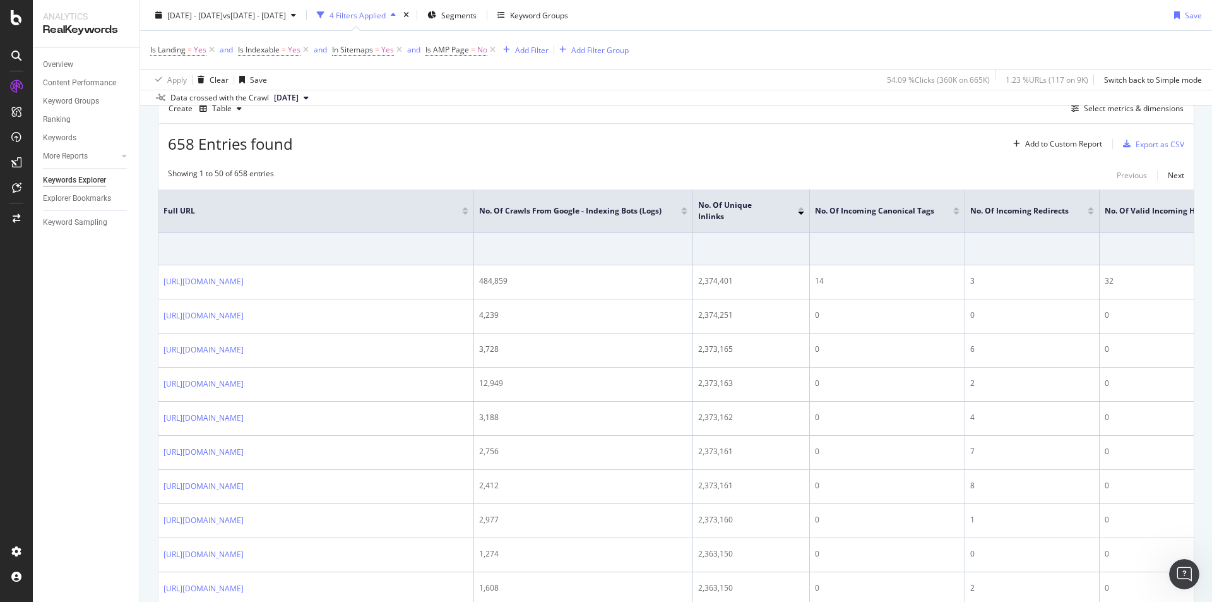
click at [686, 211] on div at bounding box center [684, 212] width 6 height 3
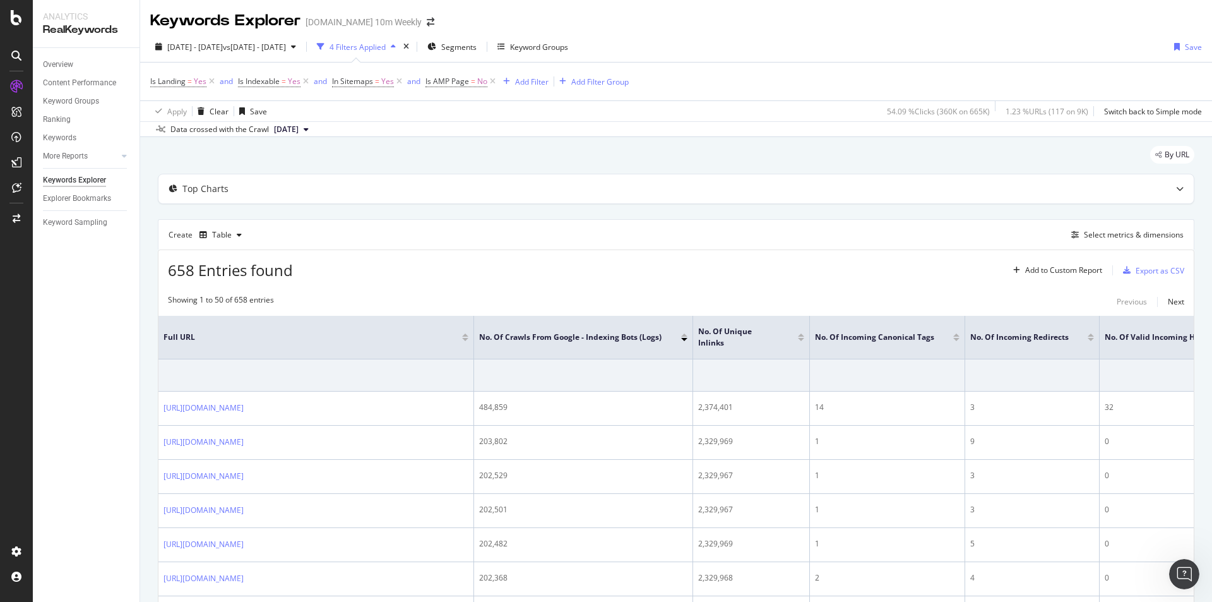
click at [1089, 338] on div at bounding box center [1091, 339] width 6 height 3
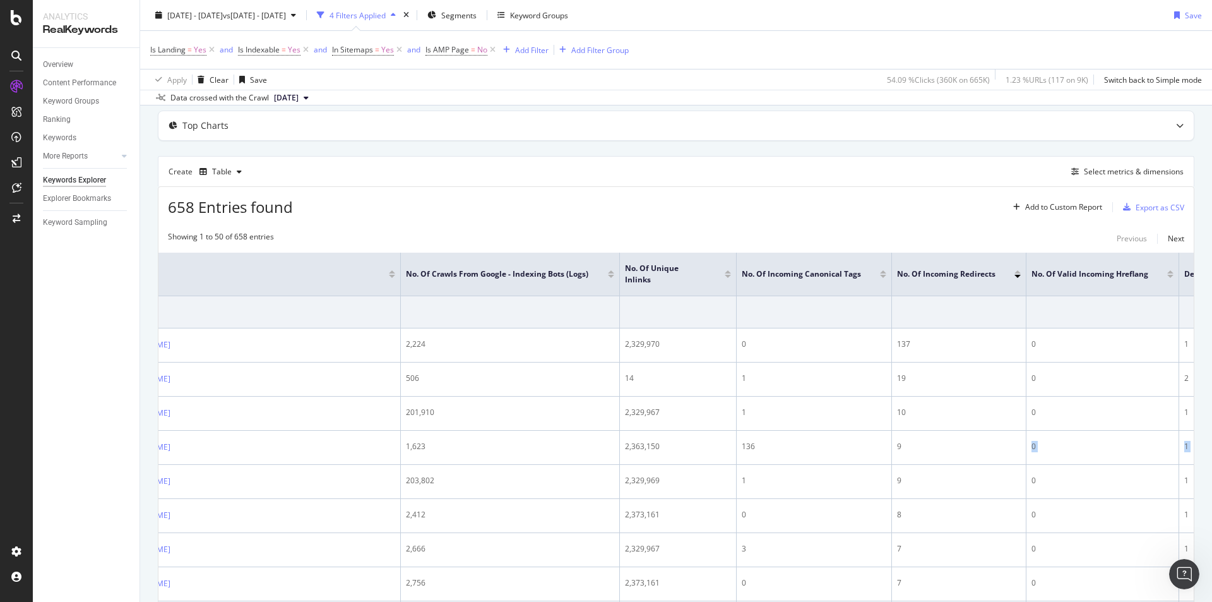
scroll to position [0, 271]
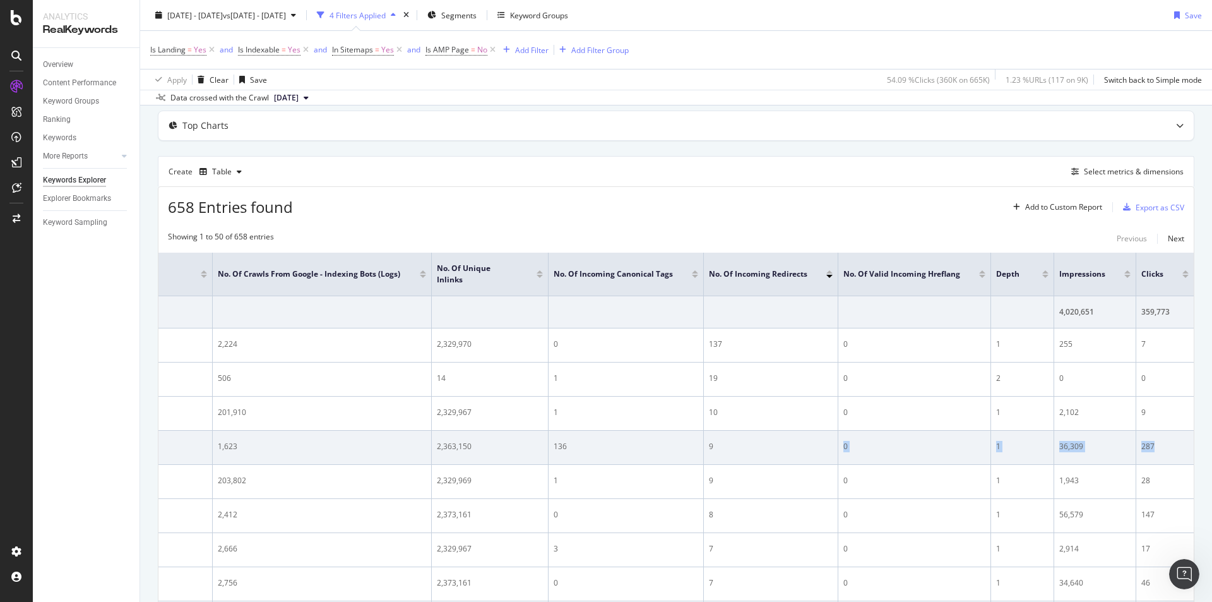
drag, startPoint x: 978, startPoint y: 439, endPoint x: 1078, endPoint y: 340, distance: 140.6
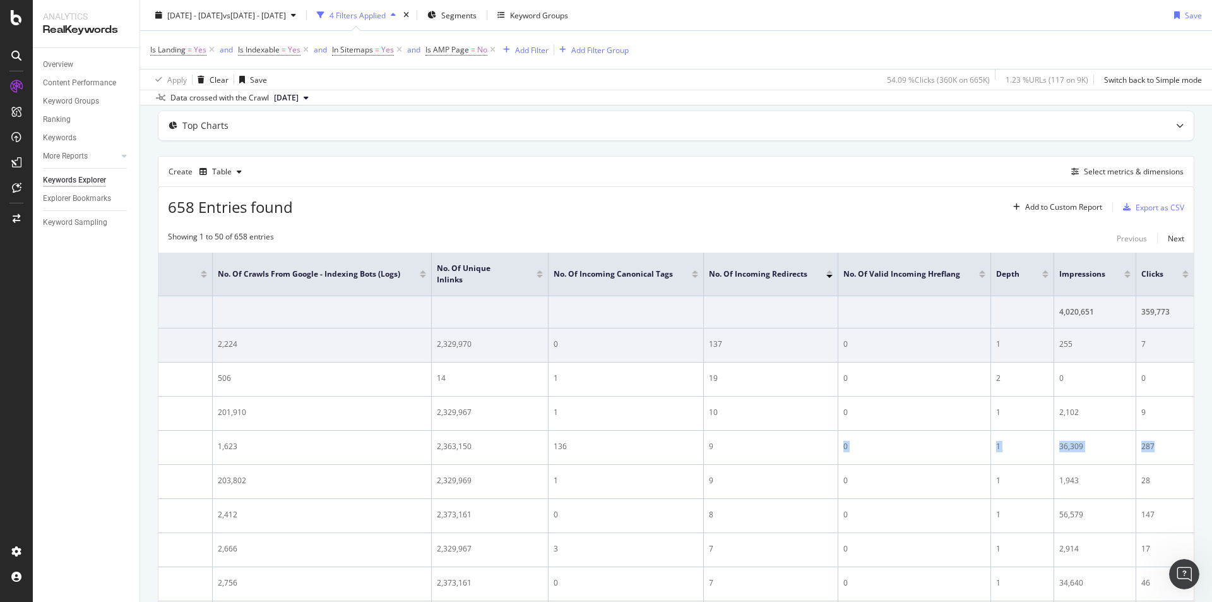
click at [1152, 444] on tr "[URL][DOMAIN_NAME] 1,623 2,363,150 136 9 0 1 36,309 287" at bounding box center [545, 448] width 1297 height 34
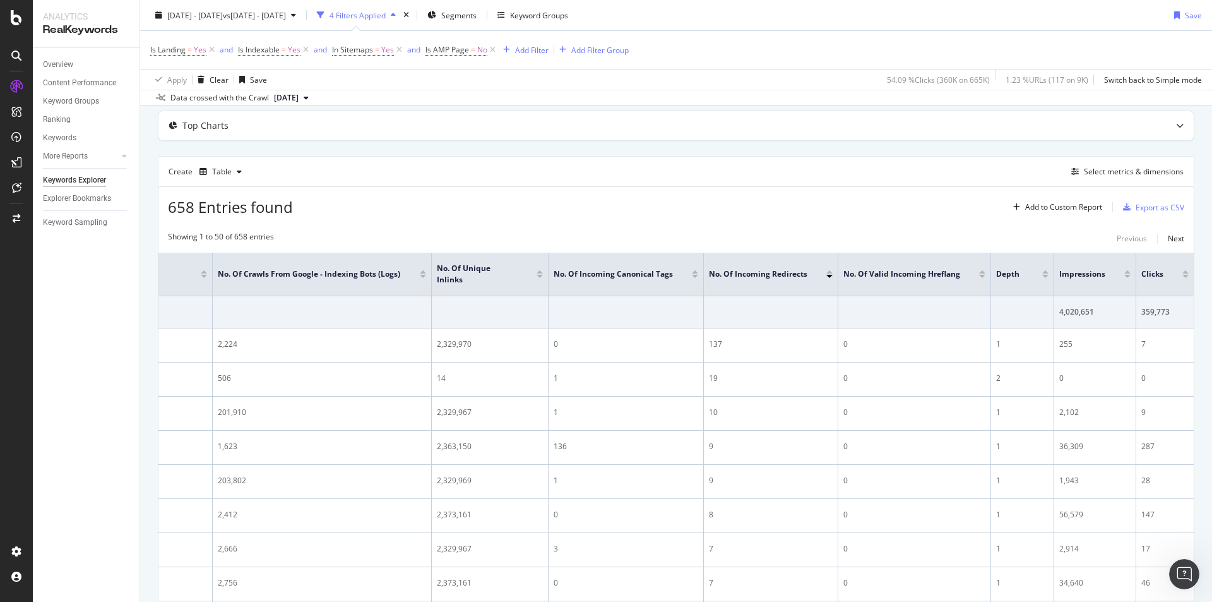
click at [1124, 275] on div at bounding box center [1127, 276] width 6 height 3
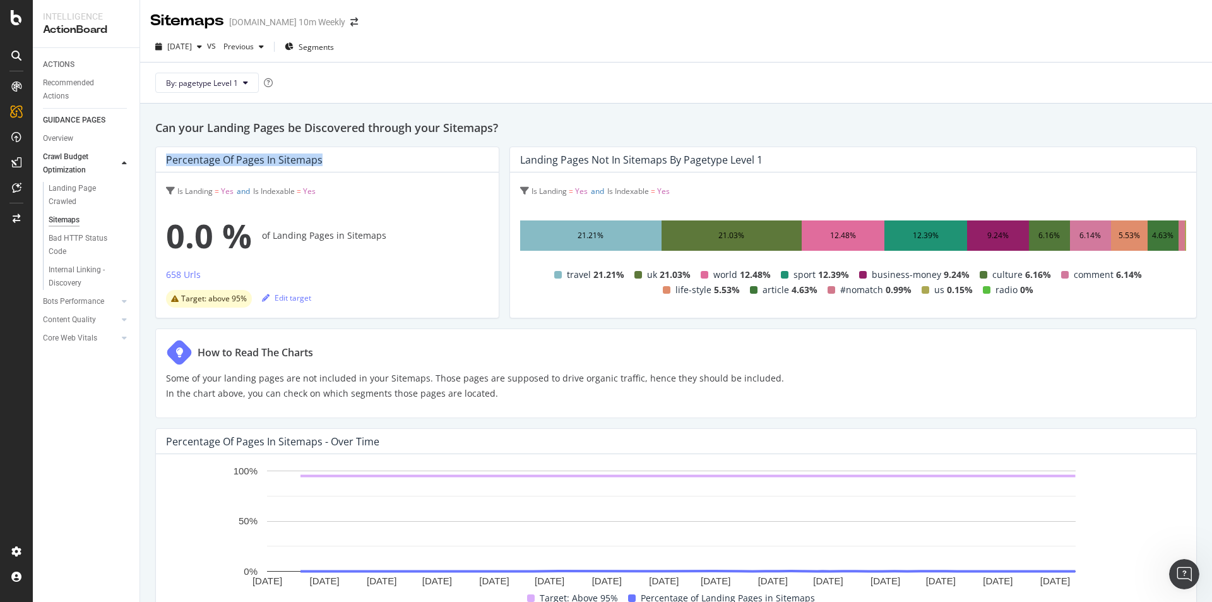
drag, startPoint x: 166, startPoint y: 157, endPoint x: 344, endPoint y: 163, distance: 178.1
click at [344, 163] on div "Percentage of Pages in Sitemaps" at bounding box center [324, 159] width 316 height 13
copy div "Percentage of Pages in Sitemaps"
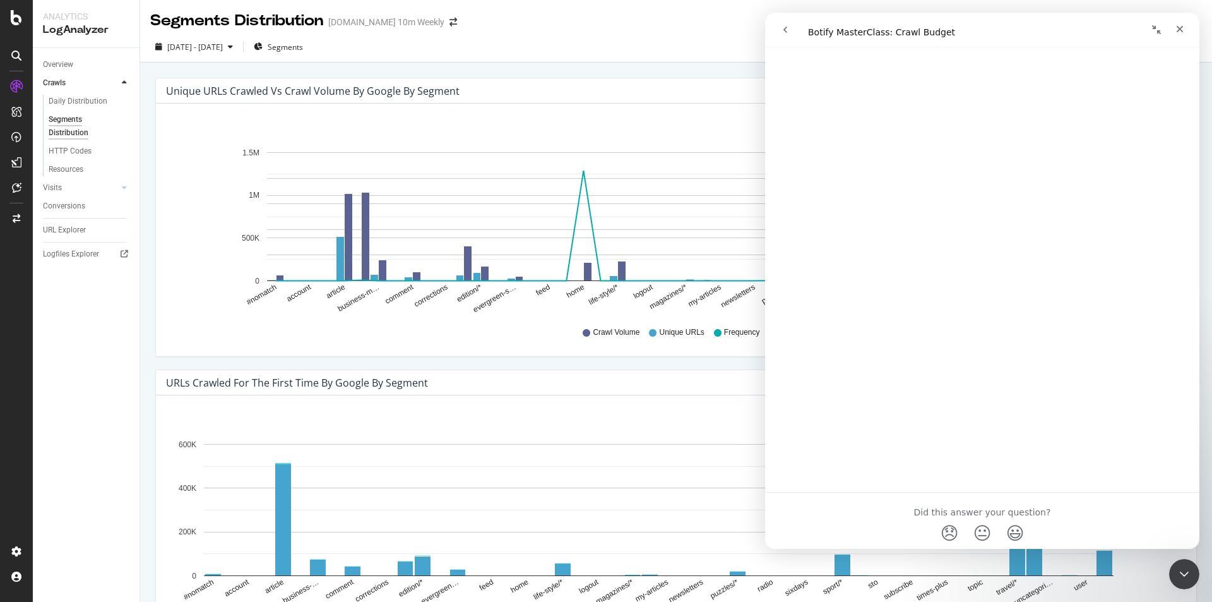
scroll to position [367, 0]
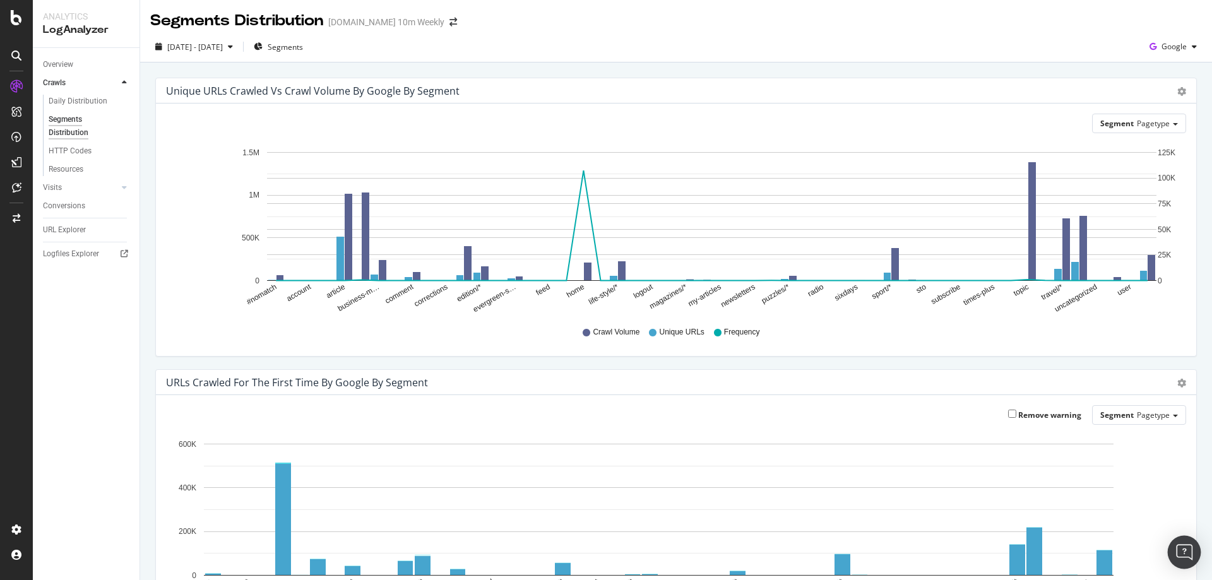
click at [1192, 551] on div "Open Intercom Messenger" at bounding box center [1184, 552] width 33 height 33
click at [1182, 552] on img "Open Intercom Messenger" at bounding box center [1184, 552] width 16 height 16
click at [1177, 547] on div "Open Intercom Messenger" at bounding box center [1184, 552] width 33 height 33
click at [1187, 546] on img "Open Intercom Messenger" at bounding box center [1184, 552] width 16 height 16
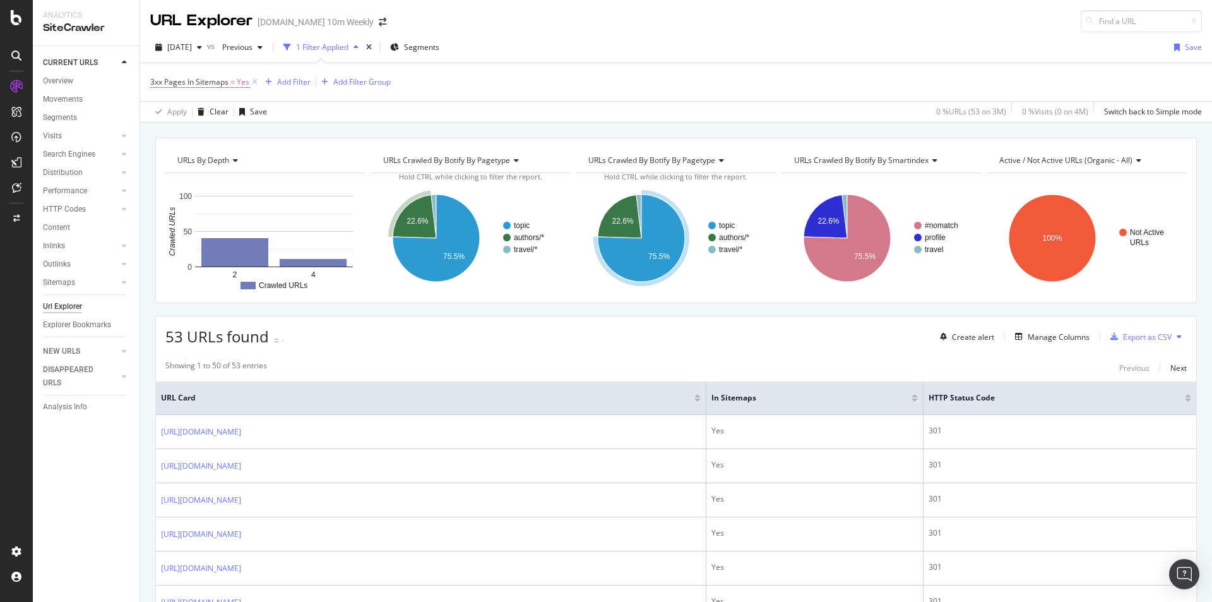
click at [88, 474] on div "CURRENT URLS Overview Movements Segments Visits Analysis Orphan URLs Search Eng…" at bounding box center [86, 324] width 107 height 556
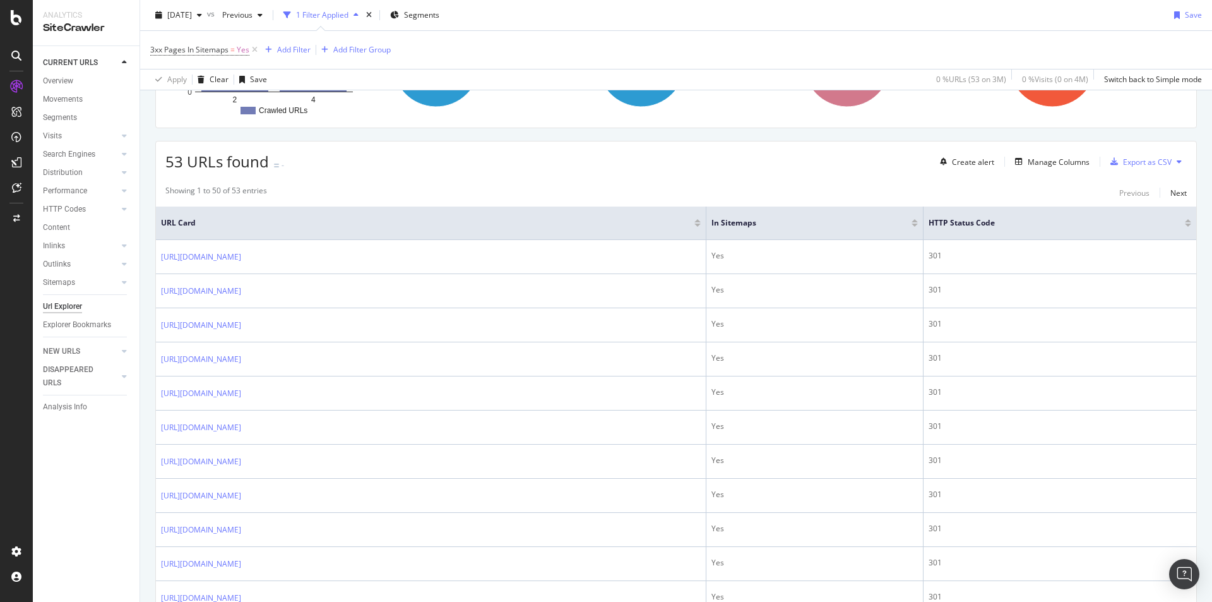
scroll to position [126, 0]
